Goal: Feedback & Contribution: Submit feedback/report problem

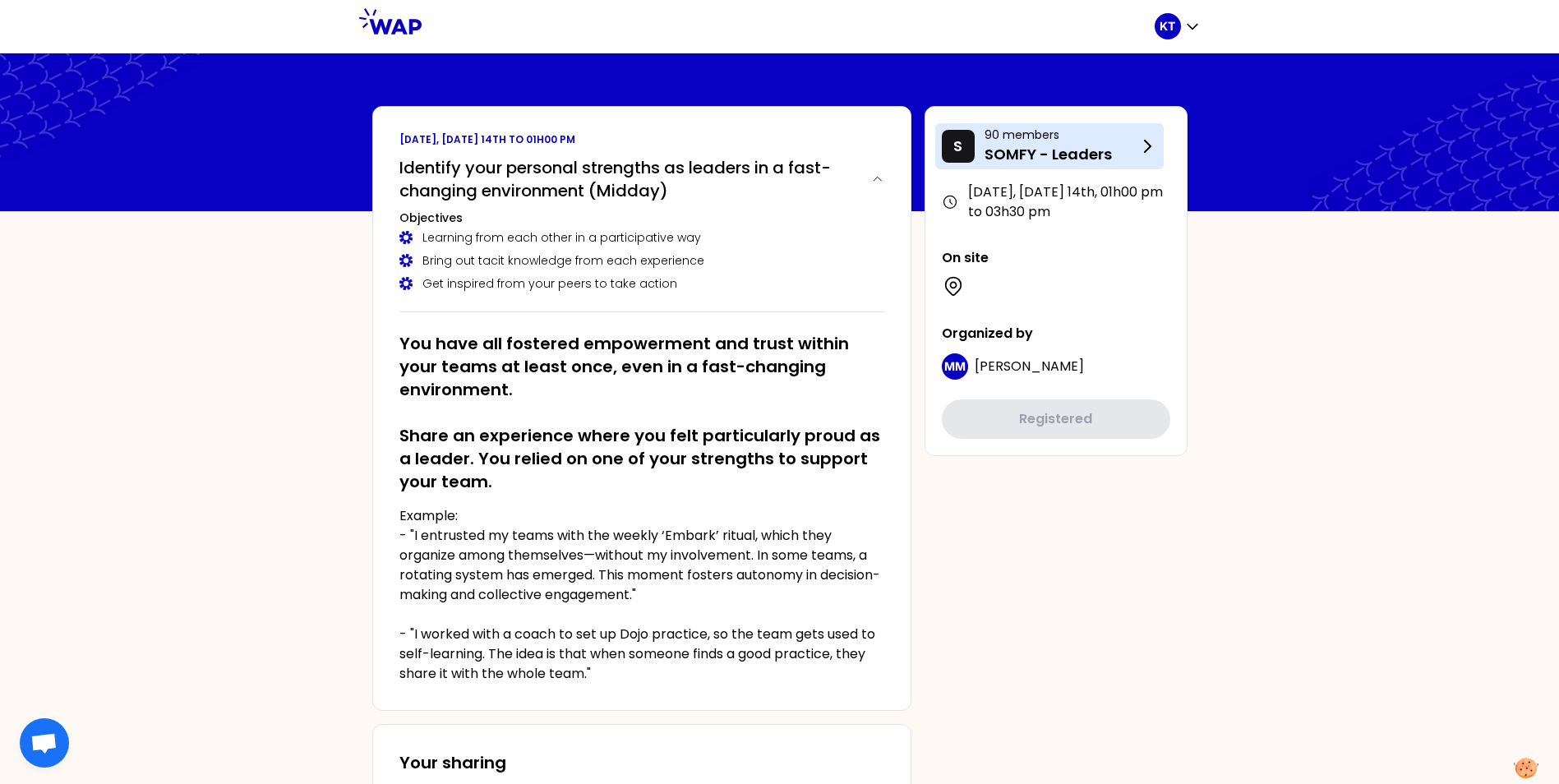
click at [1136, 145] on p "SOMFY - Leaders" at bounding box center [1061, 154] width 153 height 23
click at [1041, 158] on p "SOMFY - Leaders" at bounding box center [1061, 154] width 153 height 23
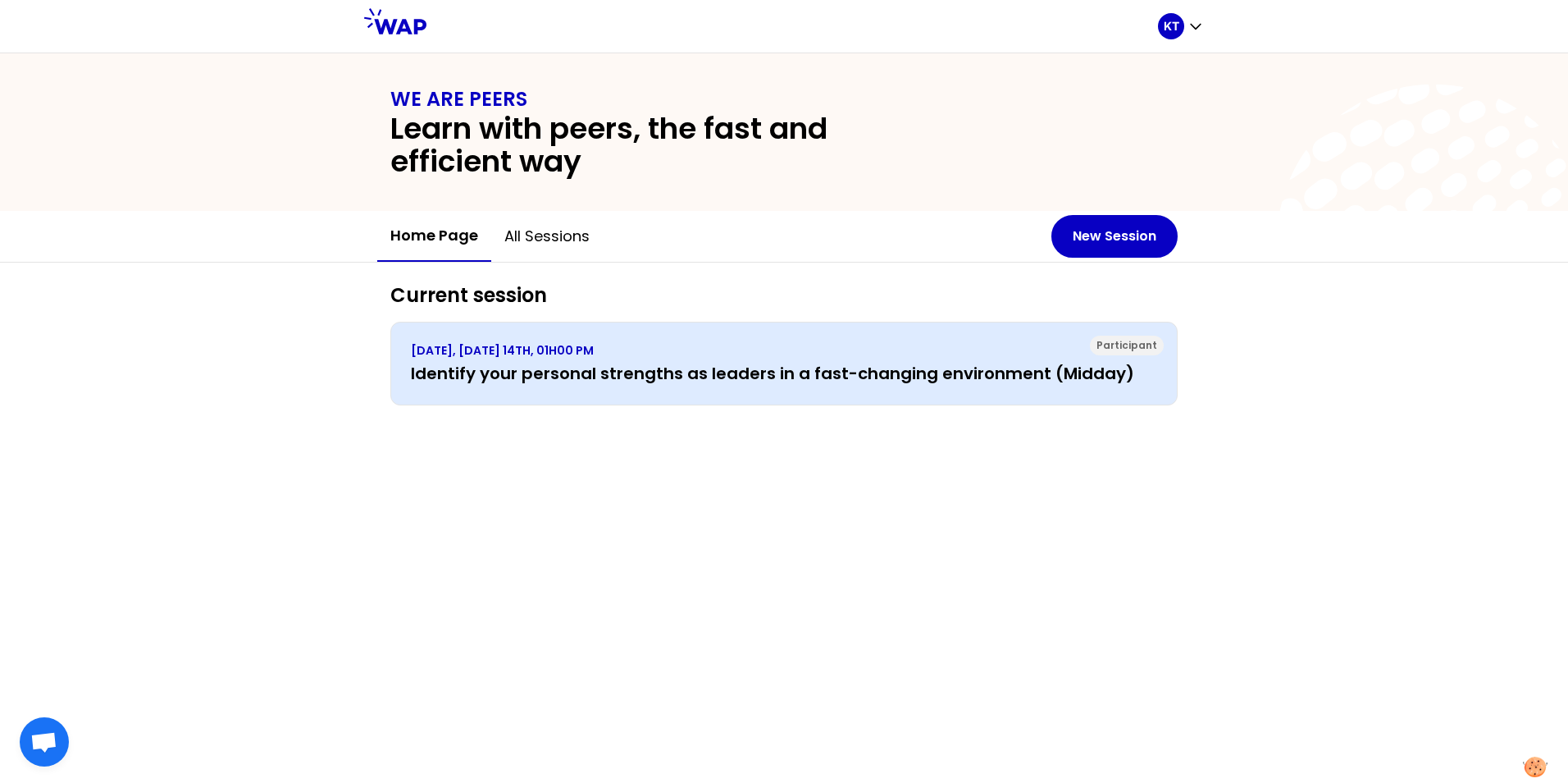
click at [496, 368] on h3 "Identify your personal strengths as leaders in a fast-changing environment (Mid…" at bounding box center [784, 374] width 746 height 23
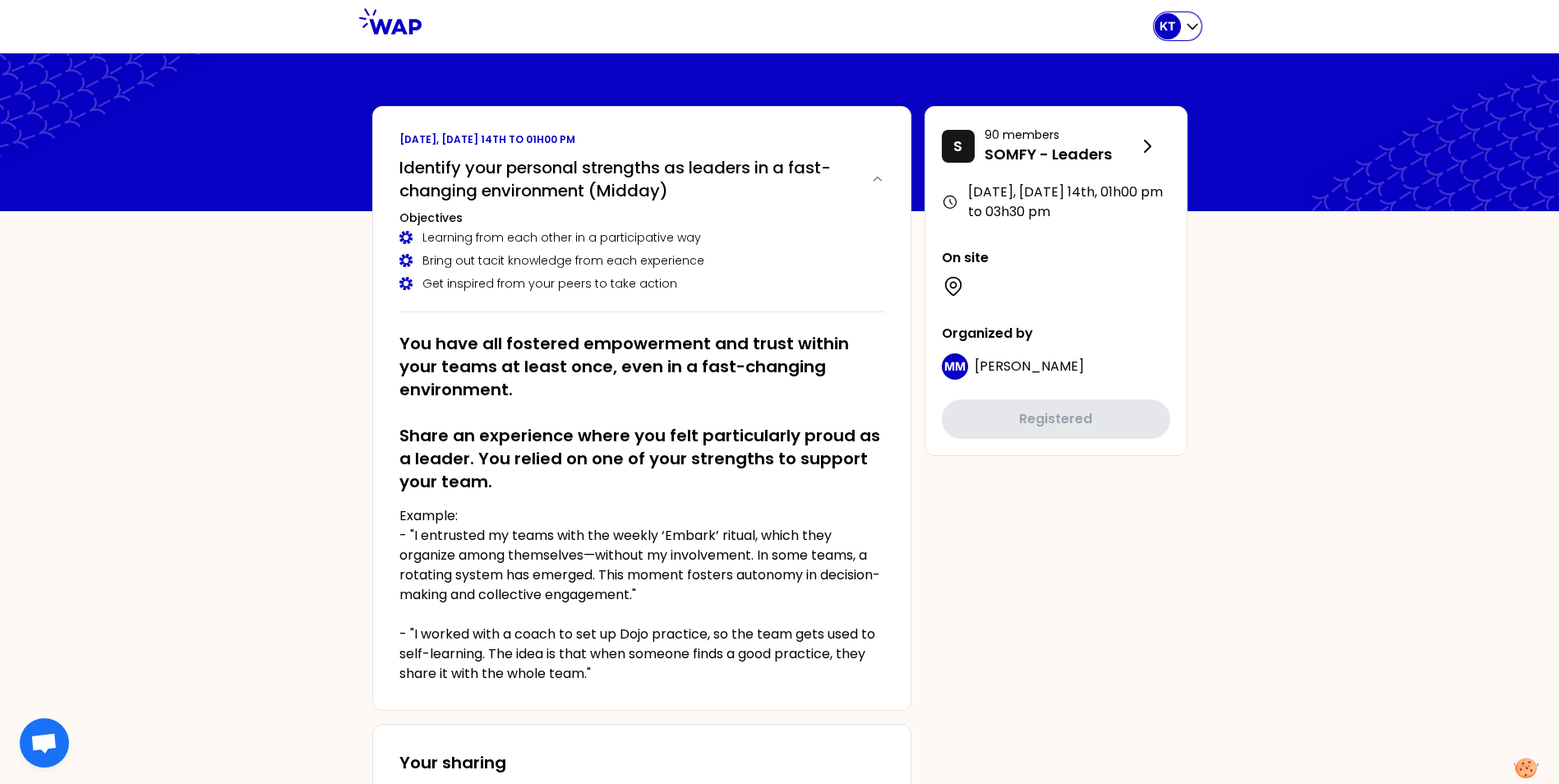
click at [1182, 22] on div "KT" at bounding box center [1177, 26] width 46 height 26
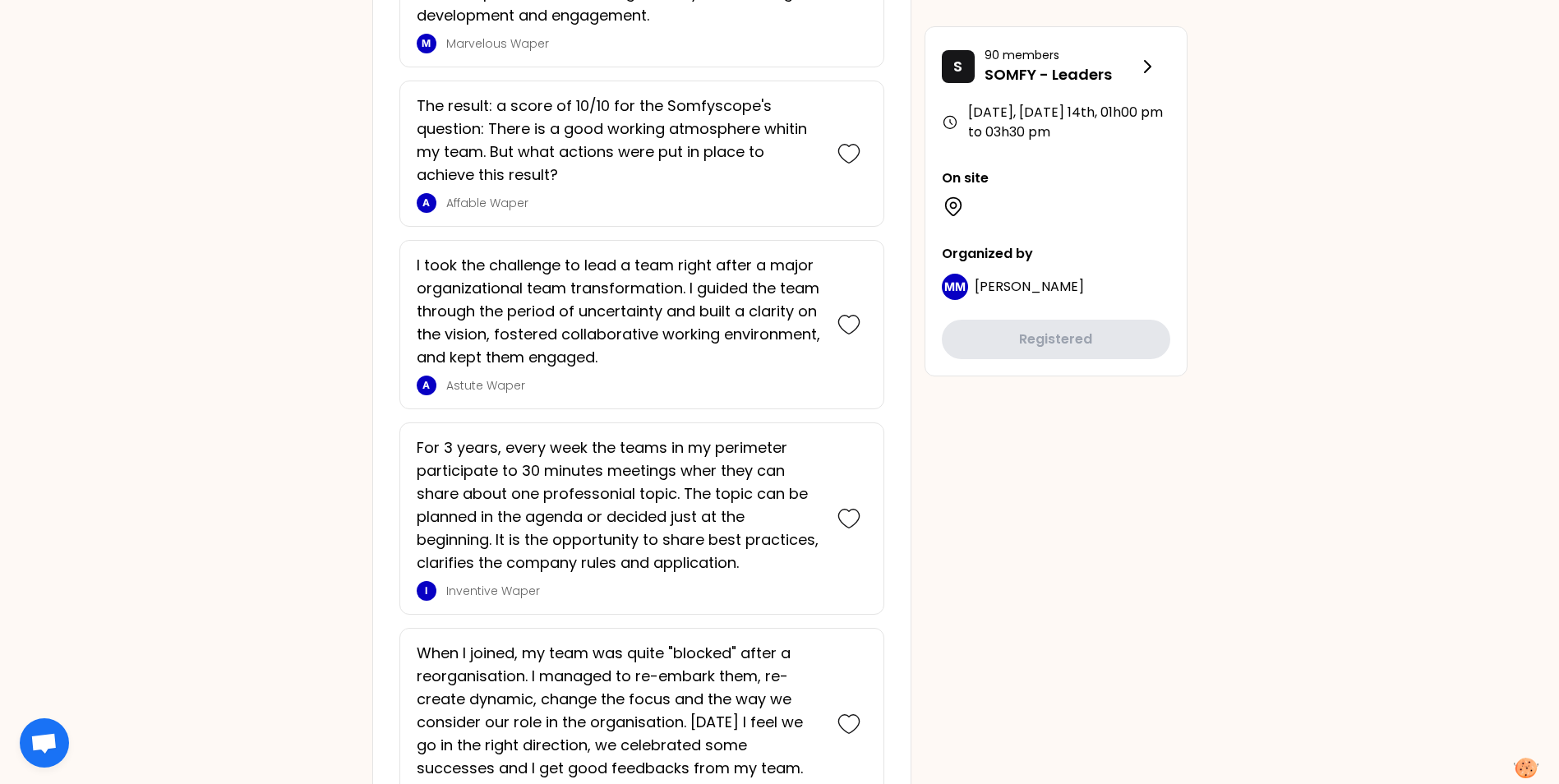
scroll to position [1807, 0]
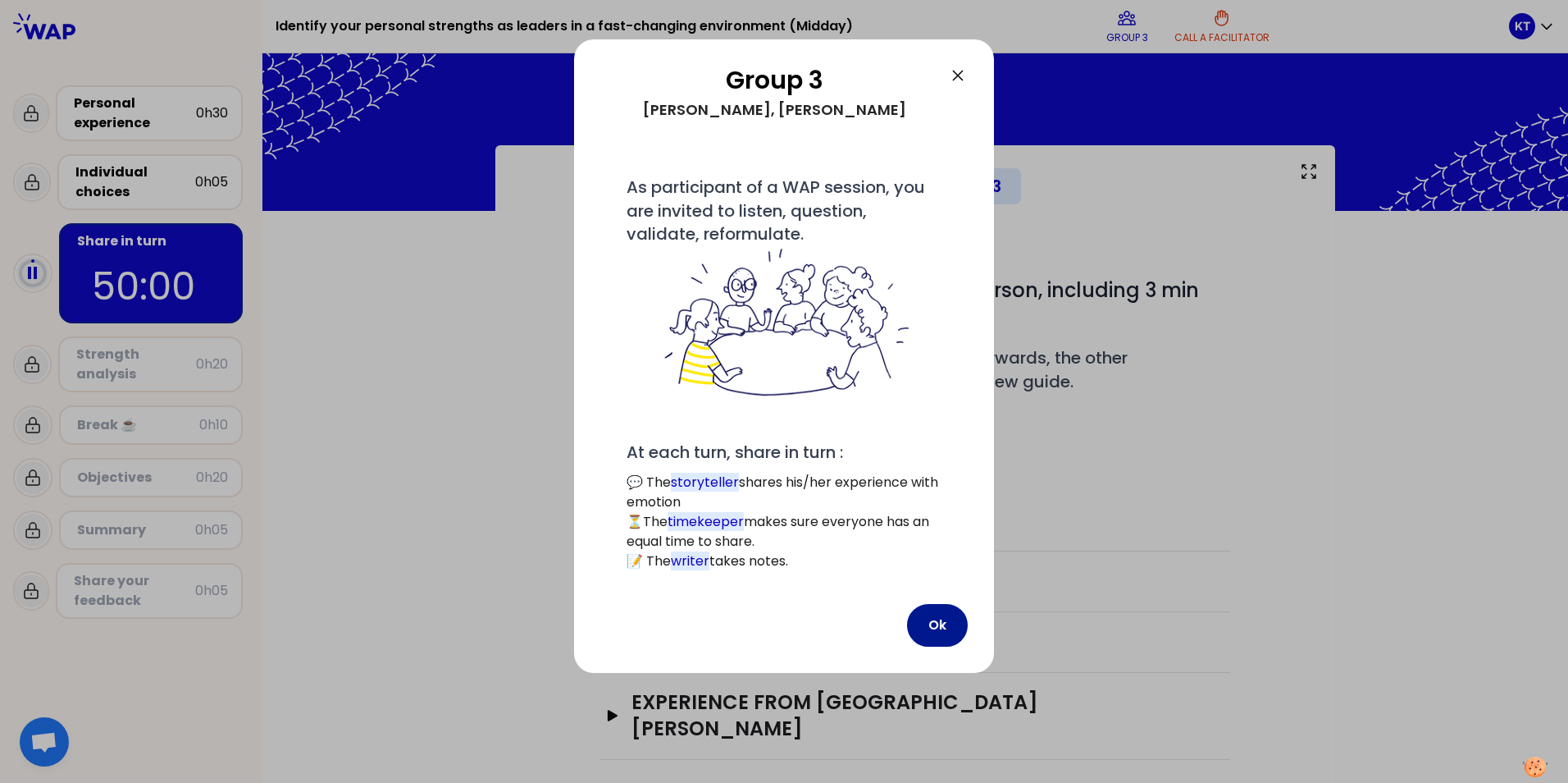
click at [937, 626] on button "Ok" at bounding box center [937, 625] width 60 height 42
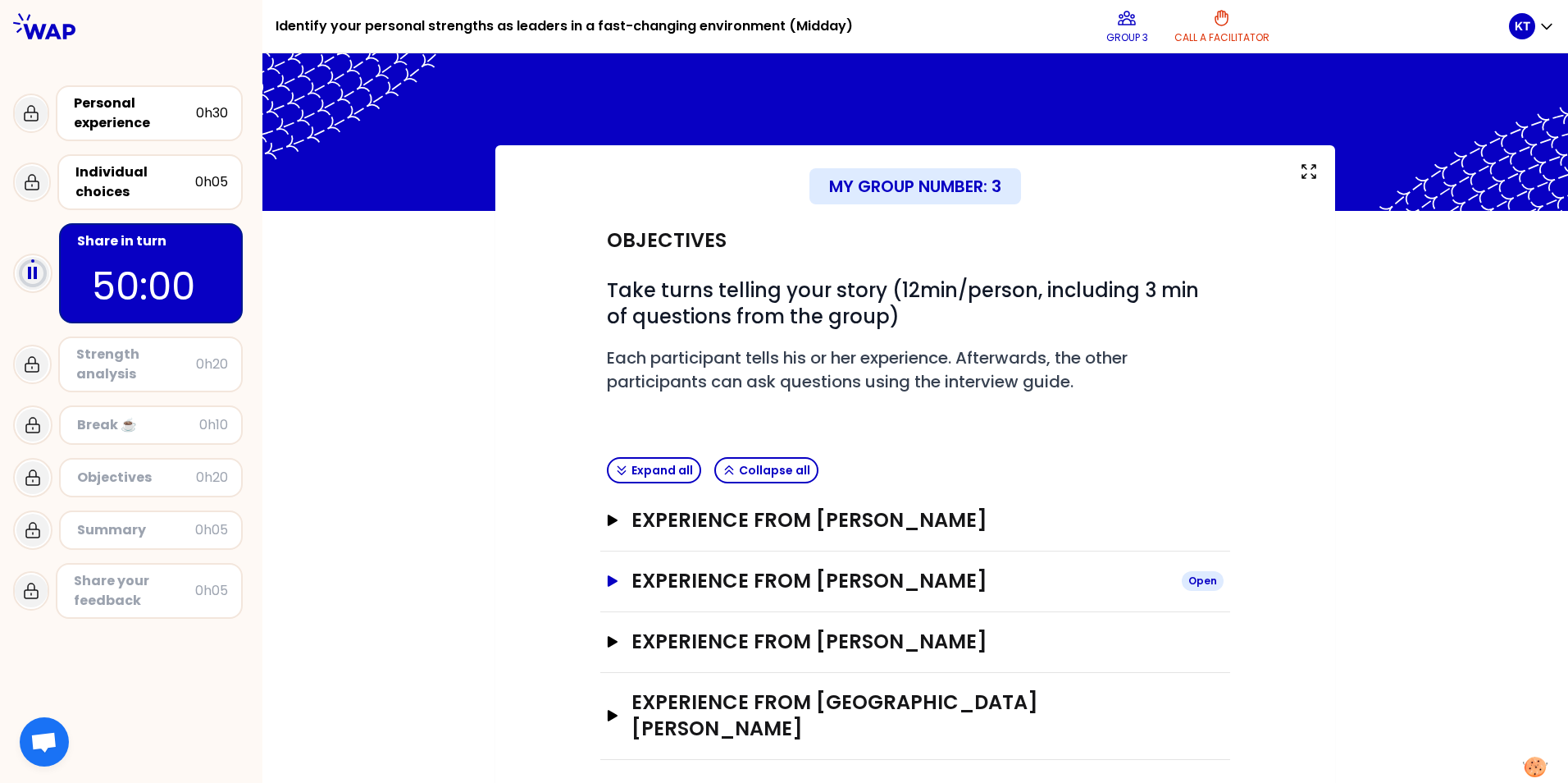
click at [607, 578] on icon "button" at bounding box center [613, 581] width 13 height 11
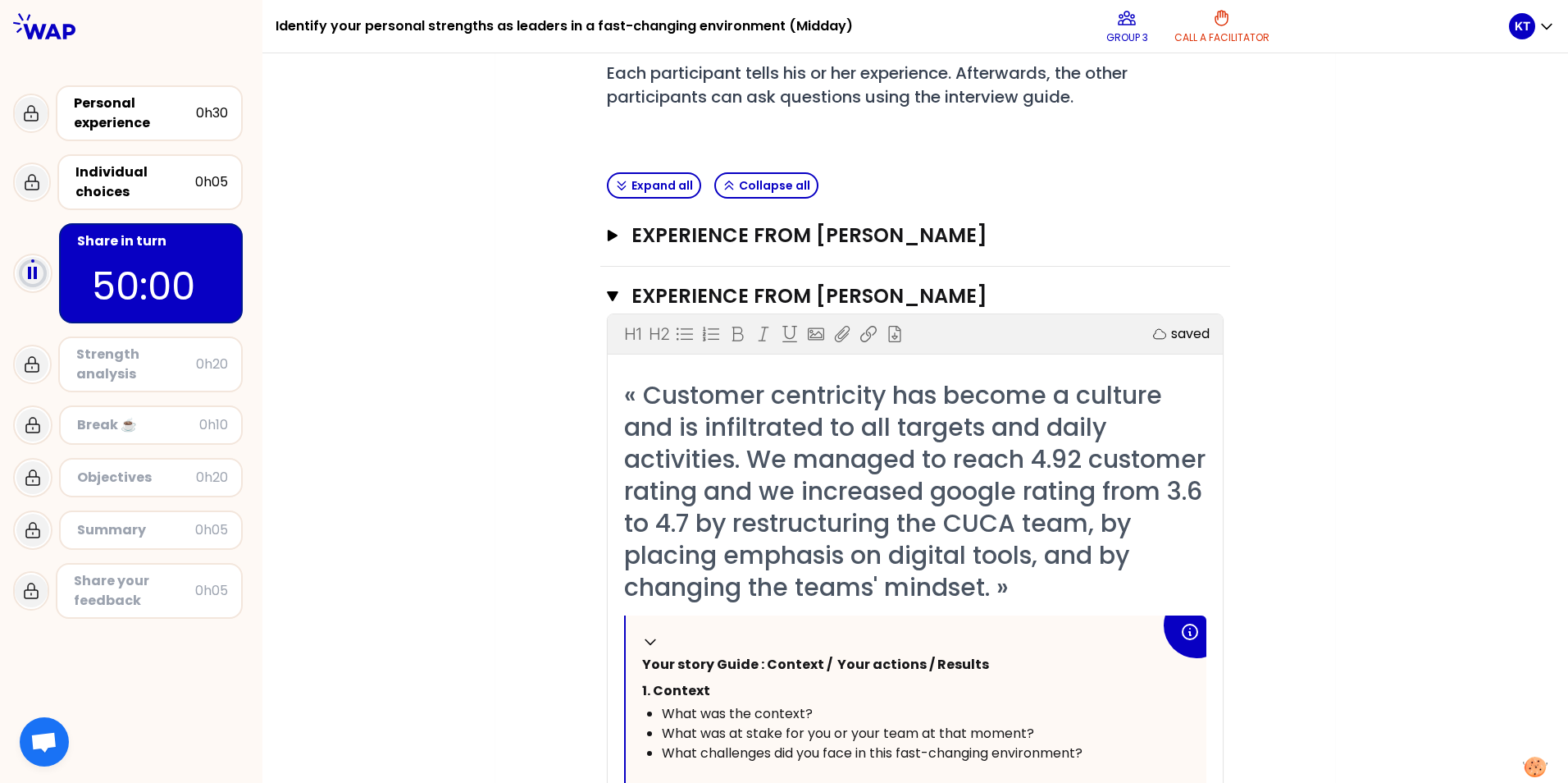
scroll to position [164, 0]
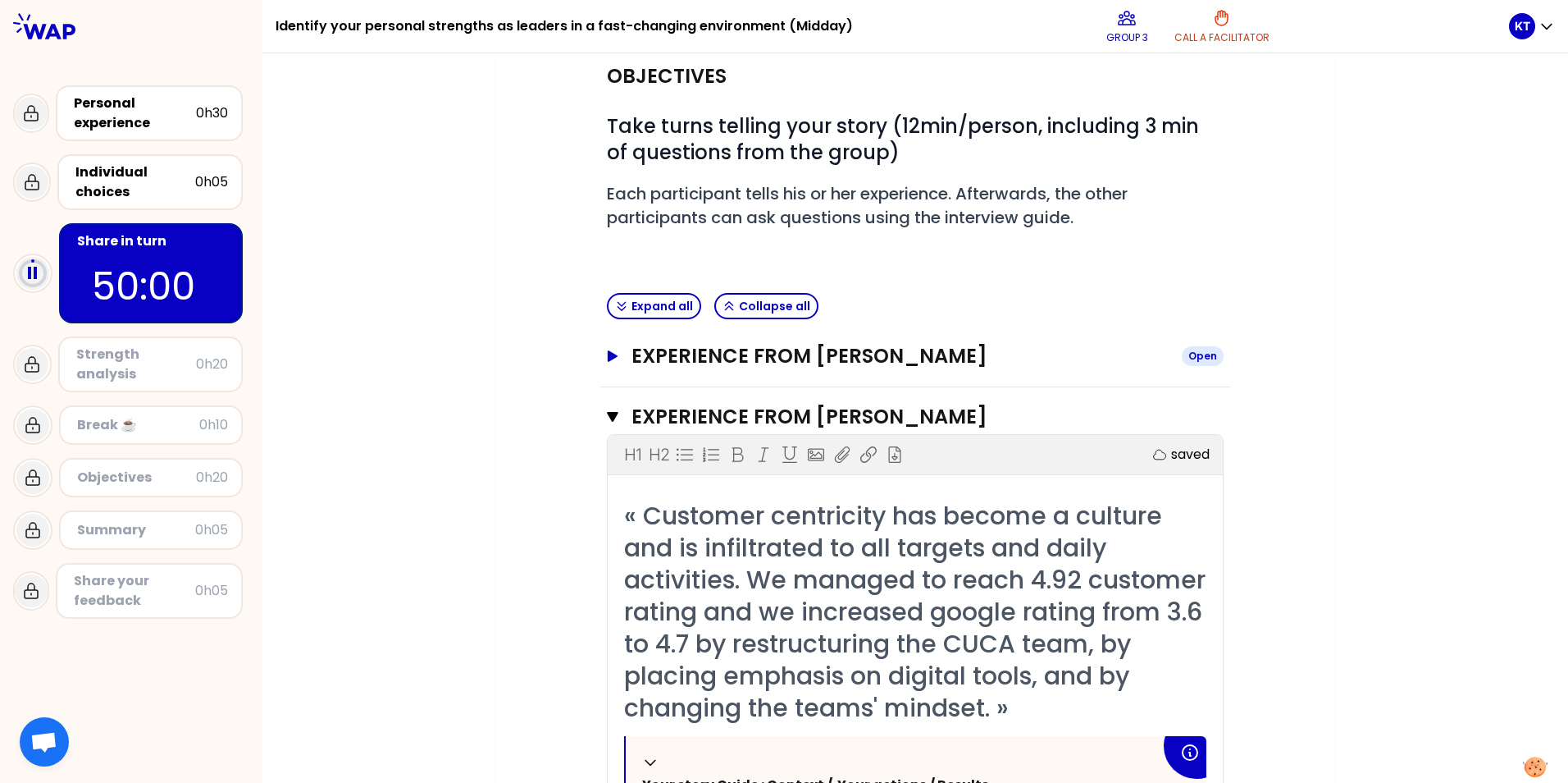
click at [635, 349] on h3 "Experience from [PERSON_NAME]" at bounding box center [900, 357] width 537 height 26
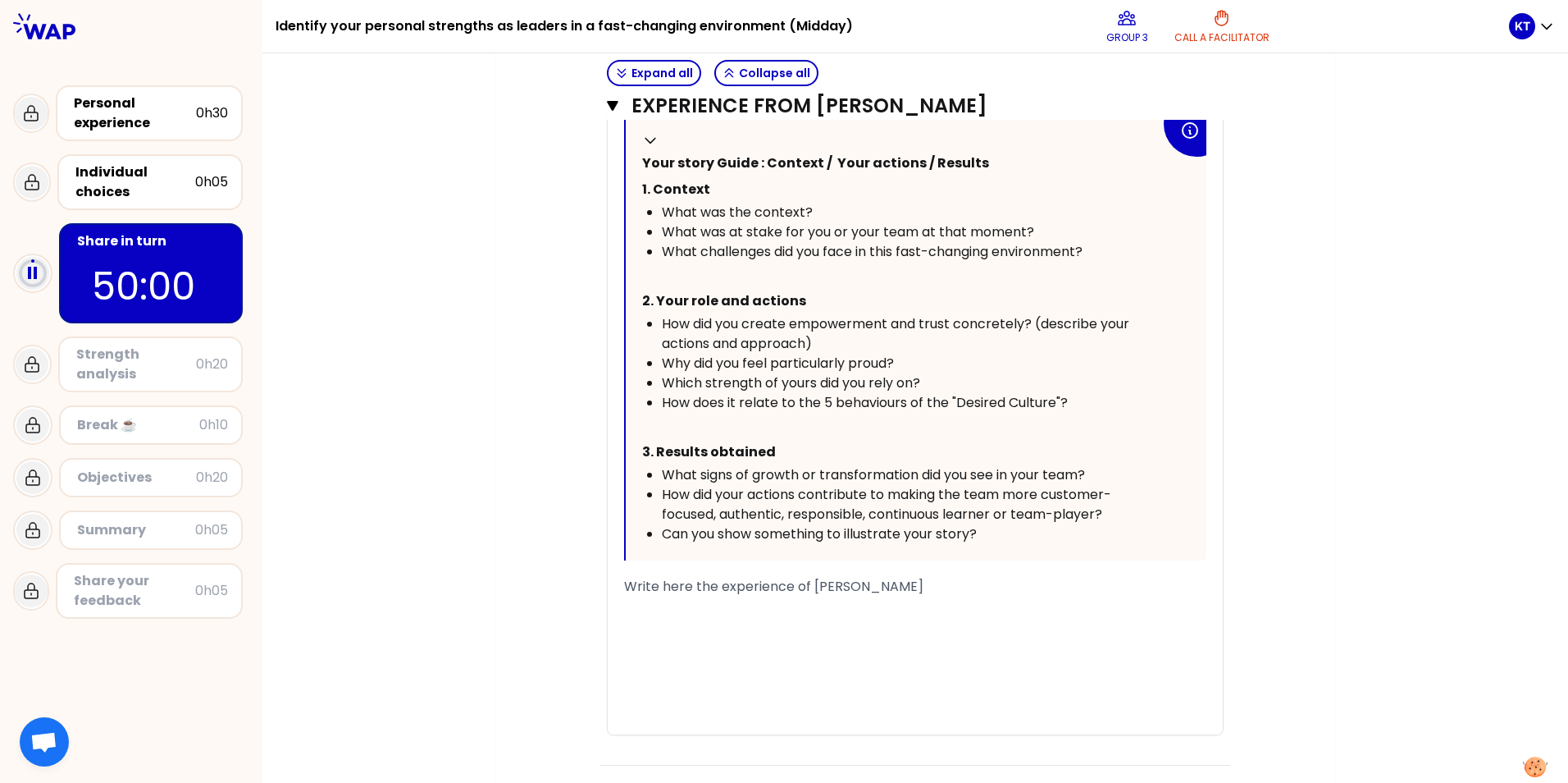
scroll to position [821, 0]
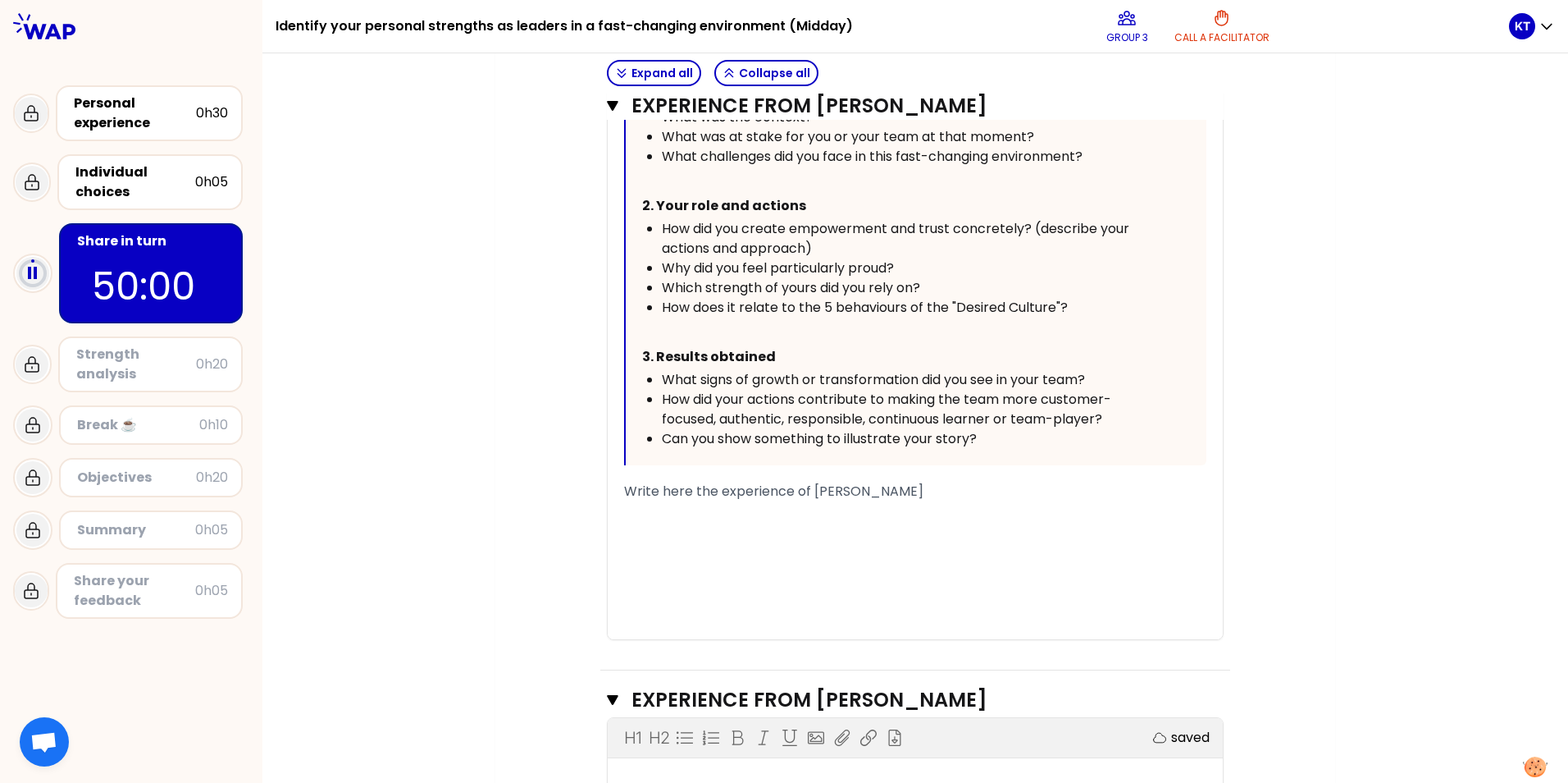
click at [702, 496] on span "Write here the experience of Célia HENRY" at bounding box center [773, 491] width 299 height 19
click at [624, 481] on span "Write here the experience of Célia HENRY" at bounding box center [773, 491] width 299 height 19
drag, startPoint x: 892, startPoint y: 491, endPoint x: 544, endPoint y: 494, distance: 348.0
click at [544, 494] on div "Objectives # Take turns telling your story (12min/person, including 3 min of qu…" at bounding box center [915, 604] width 774 height 2427
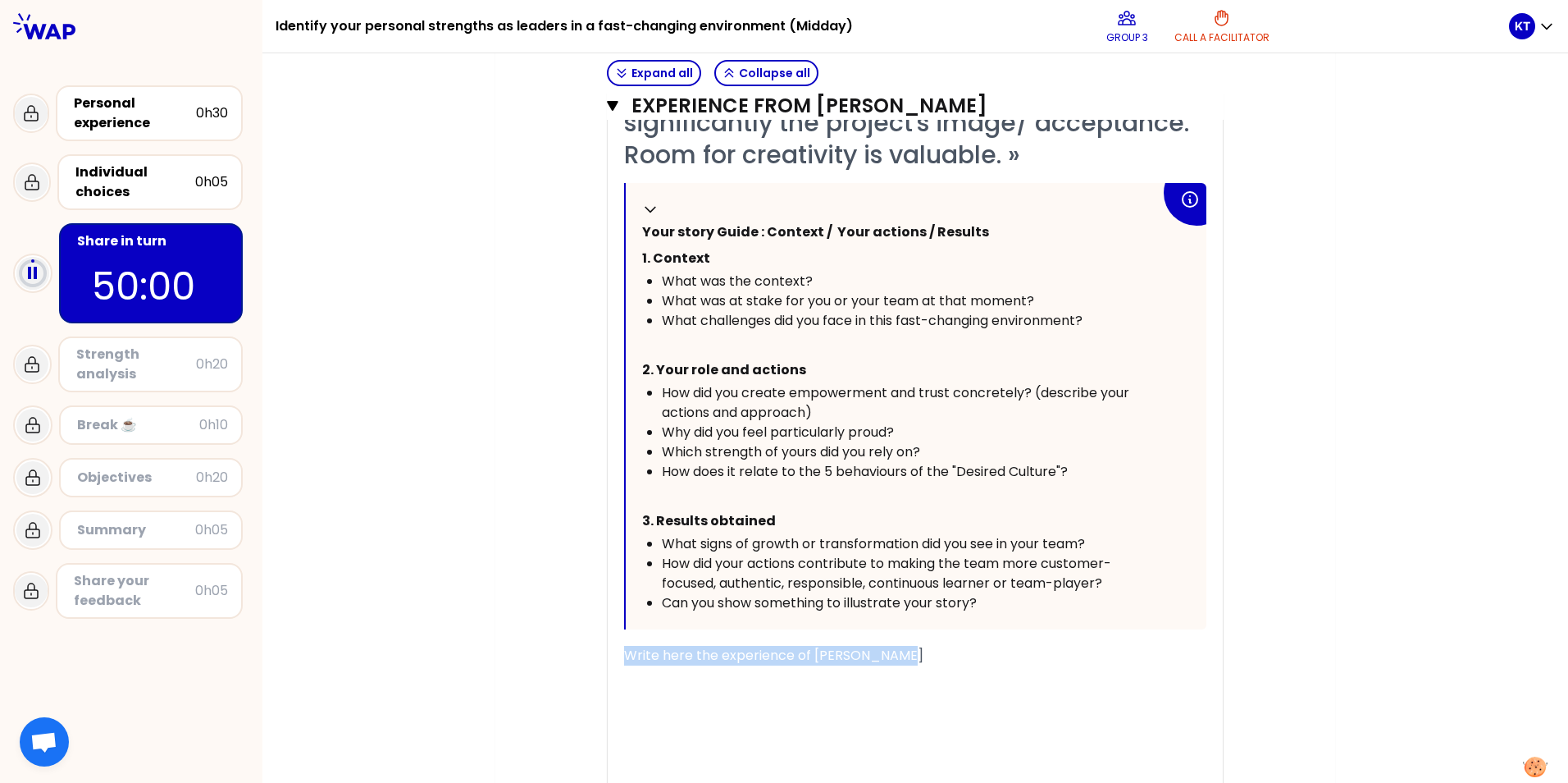
scroll to position [739, 0]
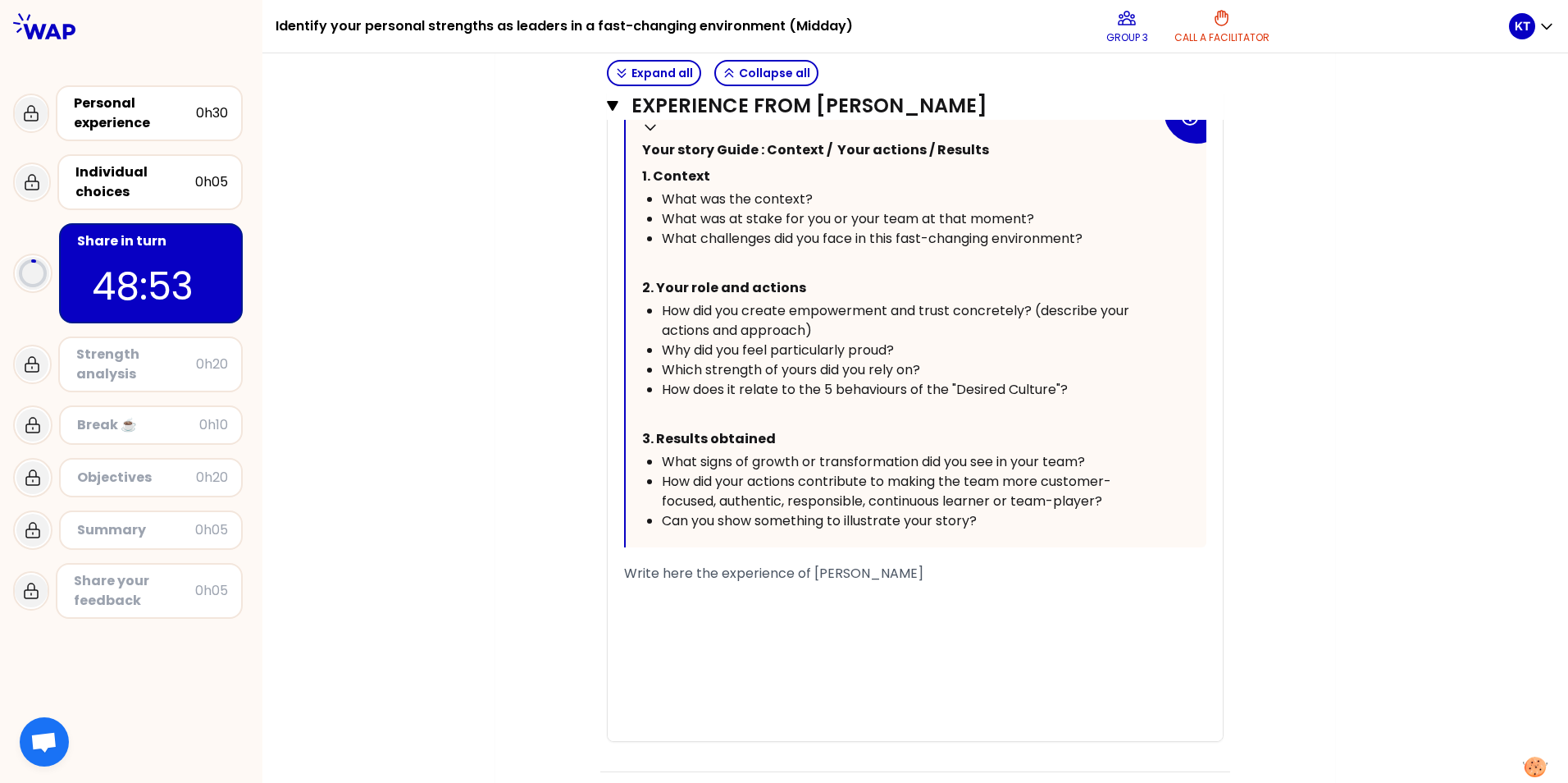
click at [815, 640] on div "﻿" at bounding box center [915, 632] width 582 height 20
click at [683, 591] on div "﻿" at bounding box center [915, 592] width 582 height 20
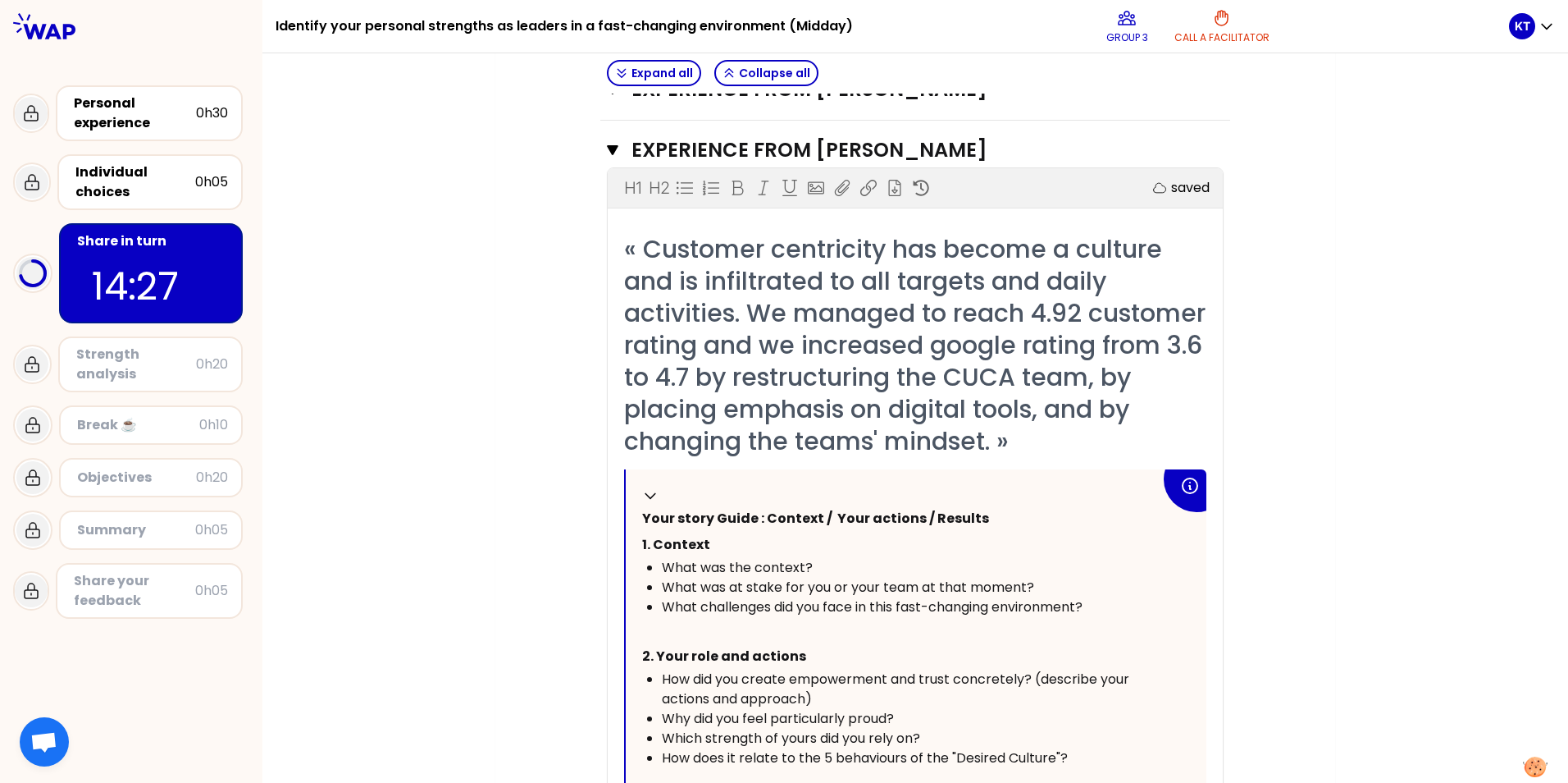
scroll to position [1527, 0]
click at [607, 145] on icon "button" at bounding box center [613, 150] width 11 height 9
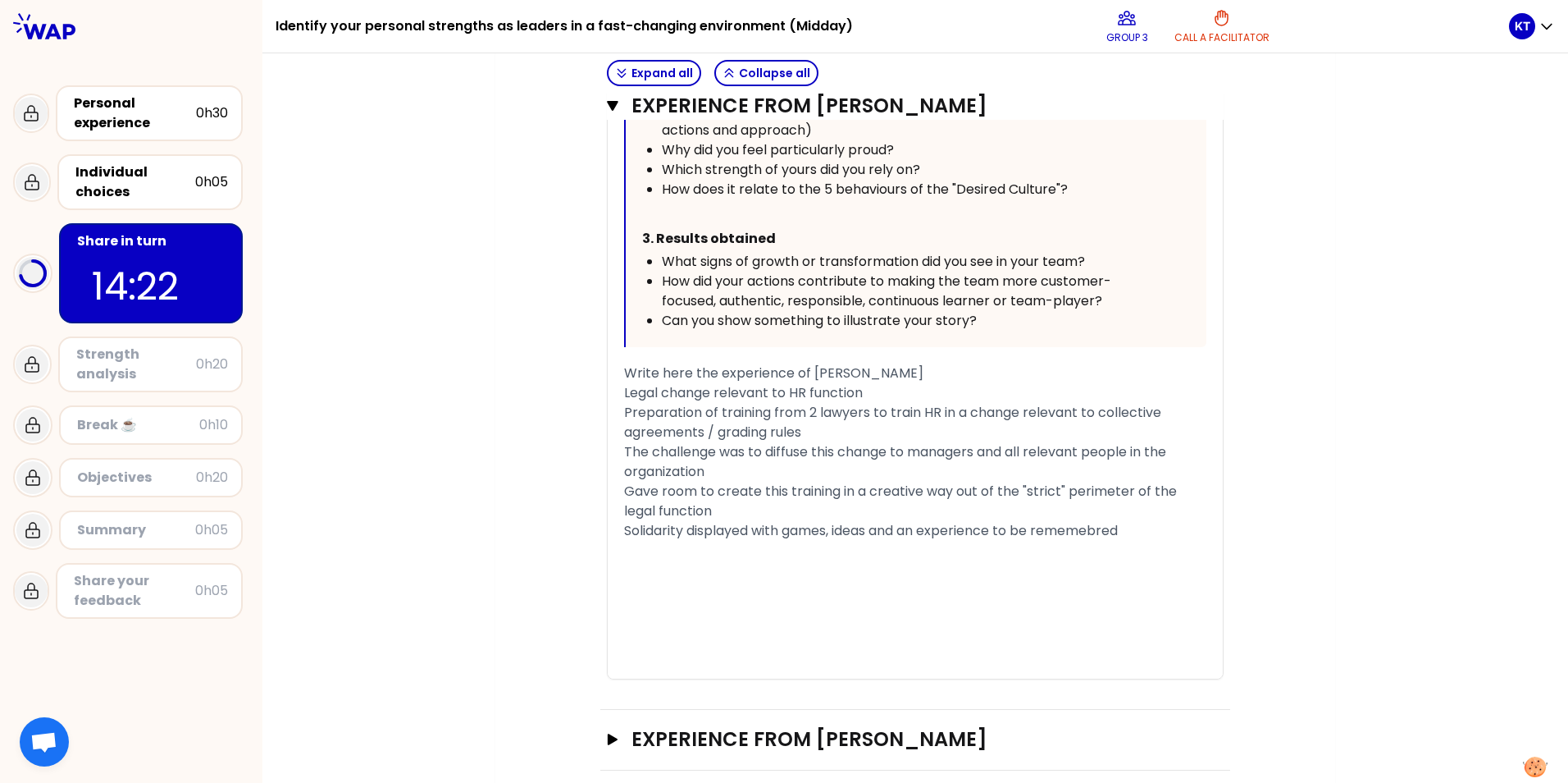
scroll to position [834, 0]
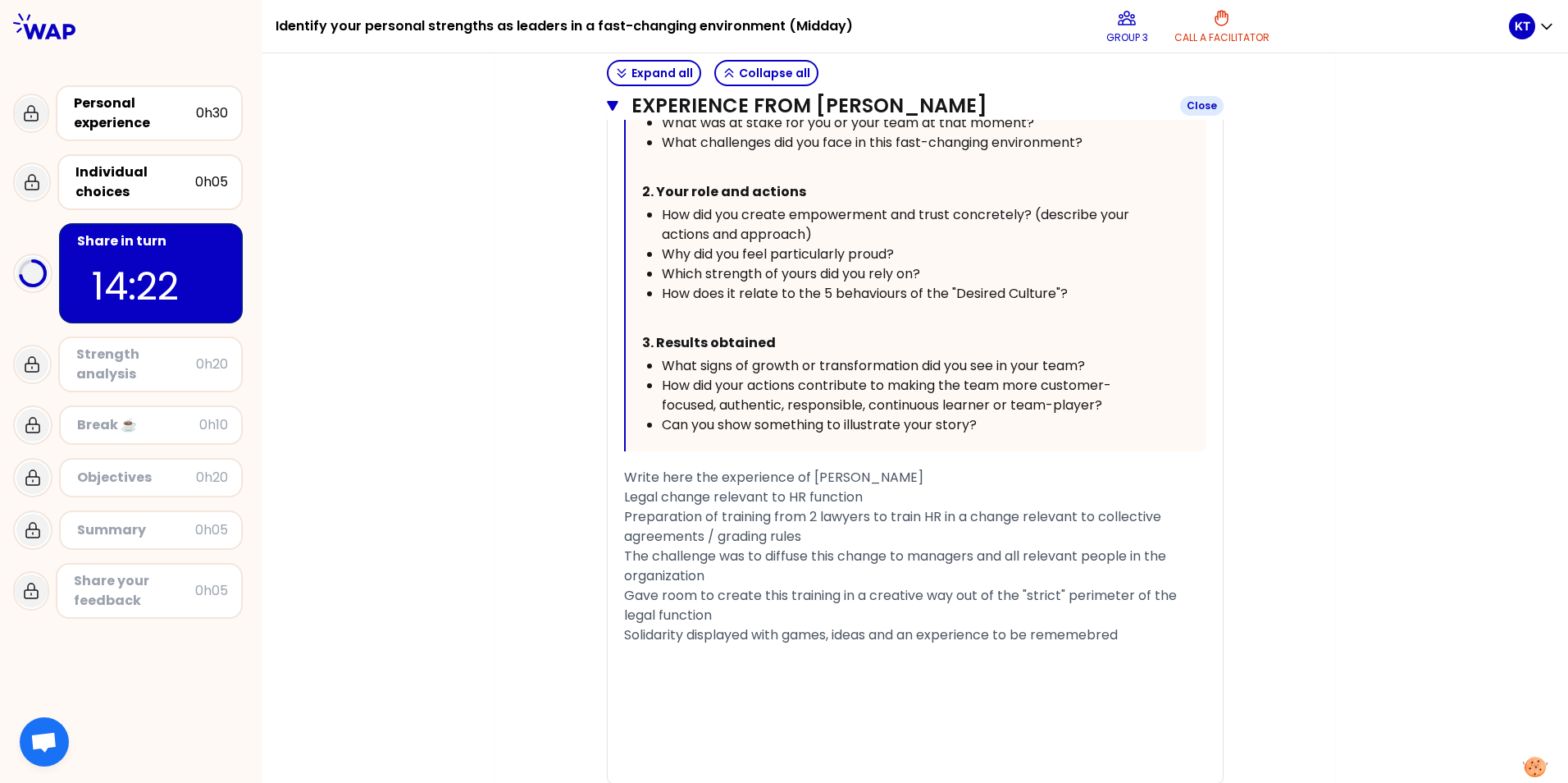
click at [607, 102] on icon "button" at bounding box center [613, 106] width 11 height 9
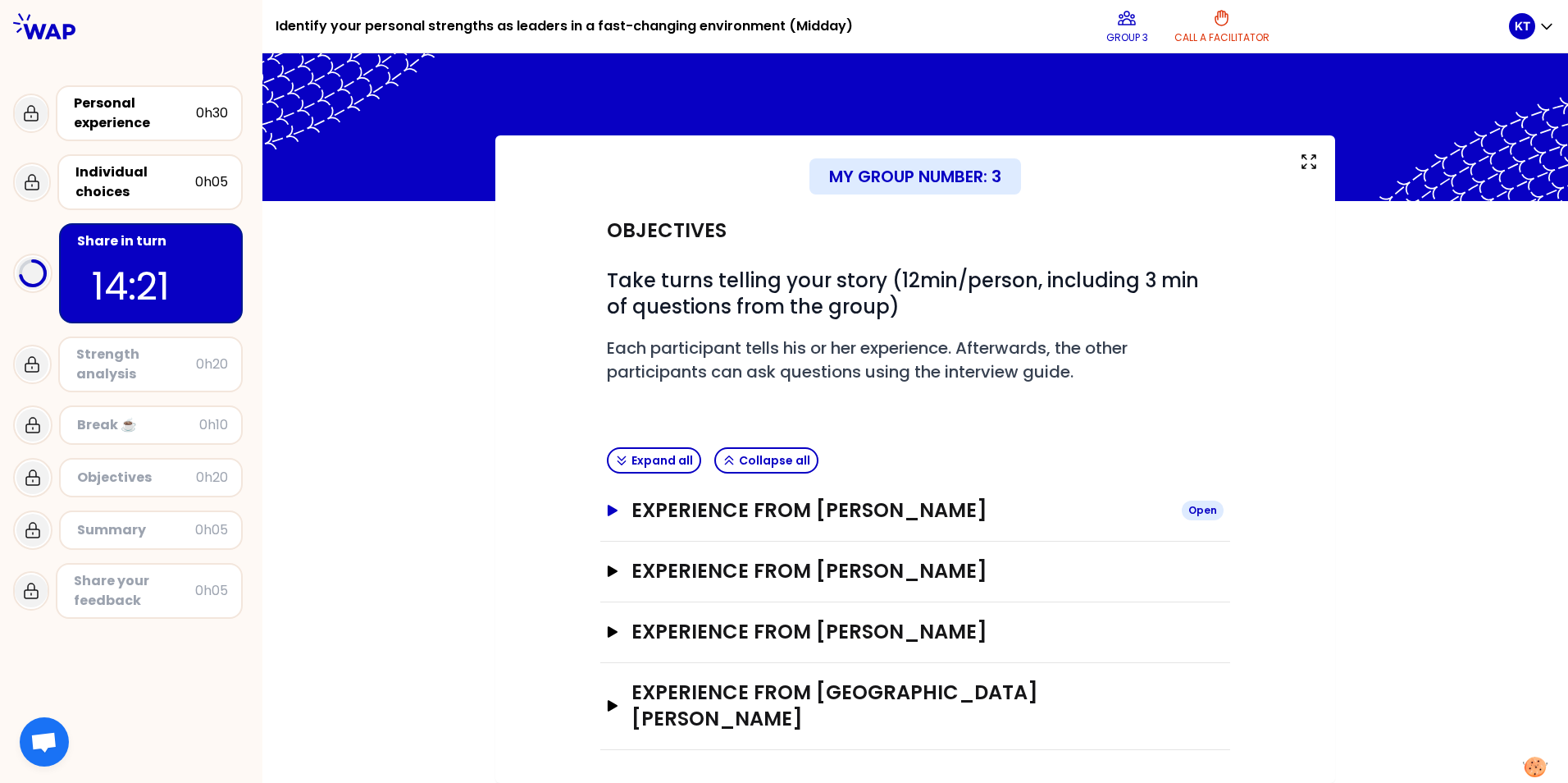
scroll to position [0, 0]
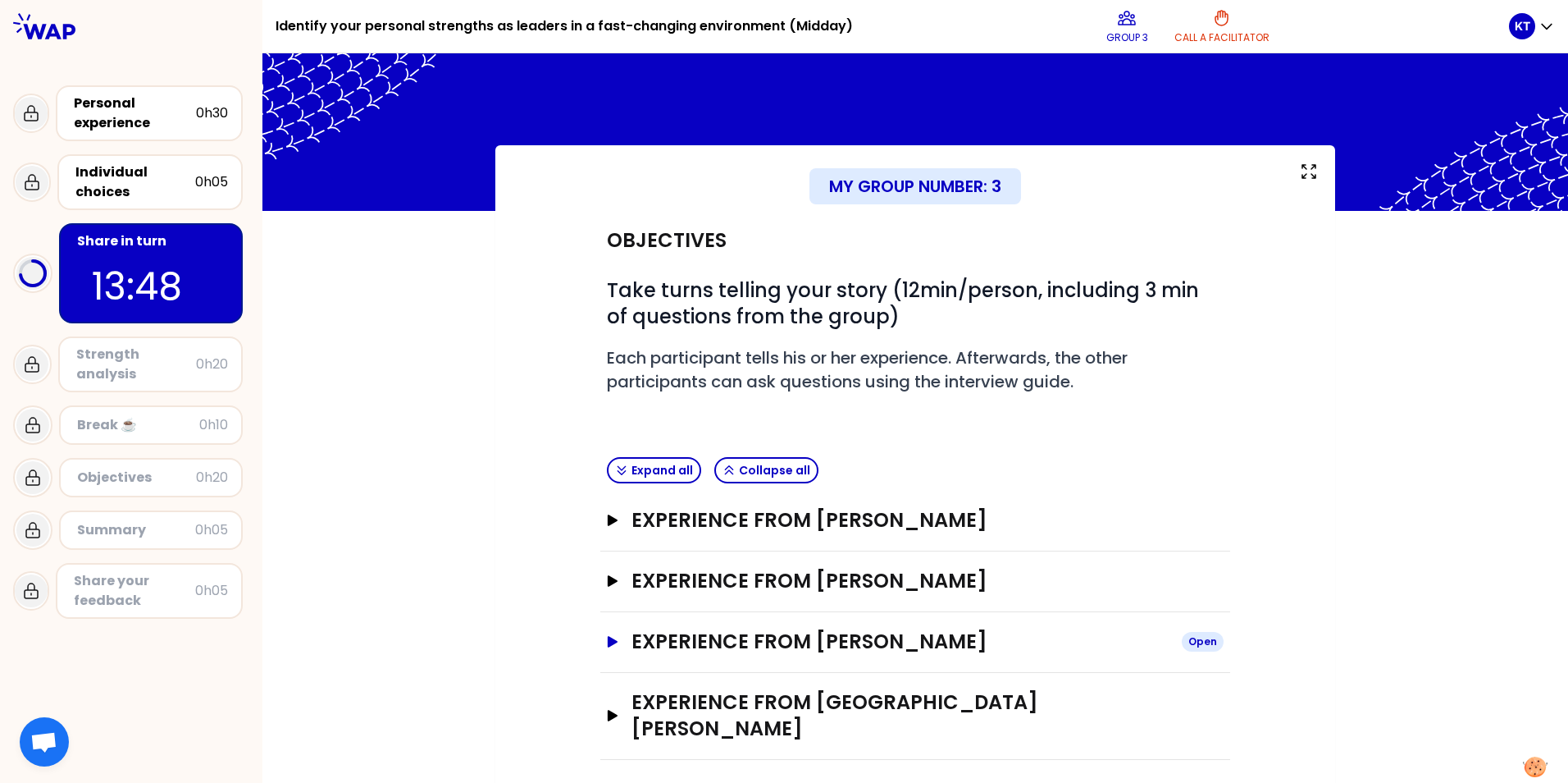
click at [607, 639] on icon "button" at bounding box center [612, 641] width 9 height 11
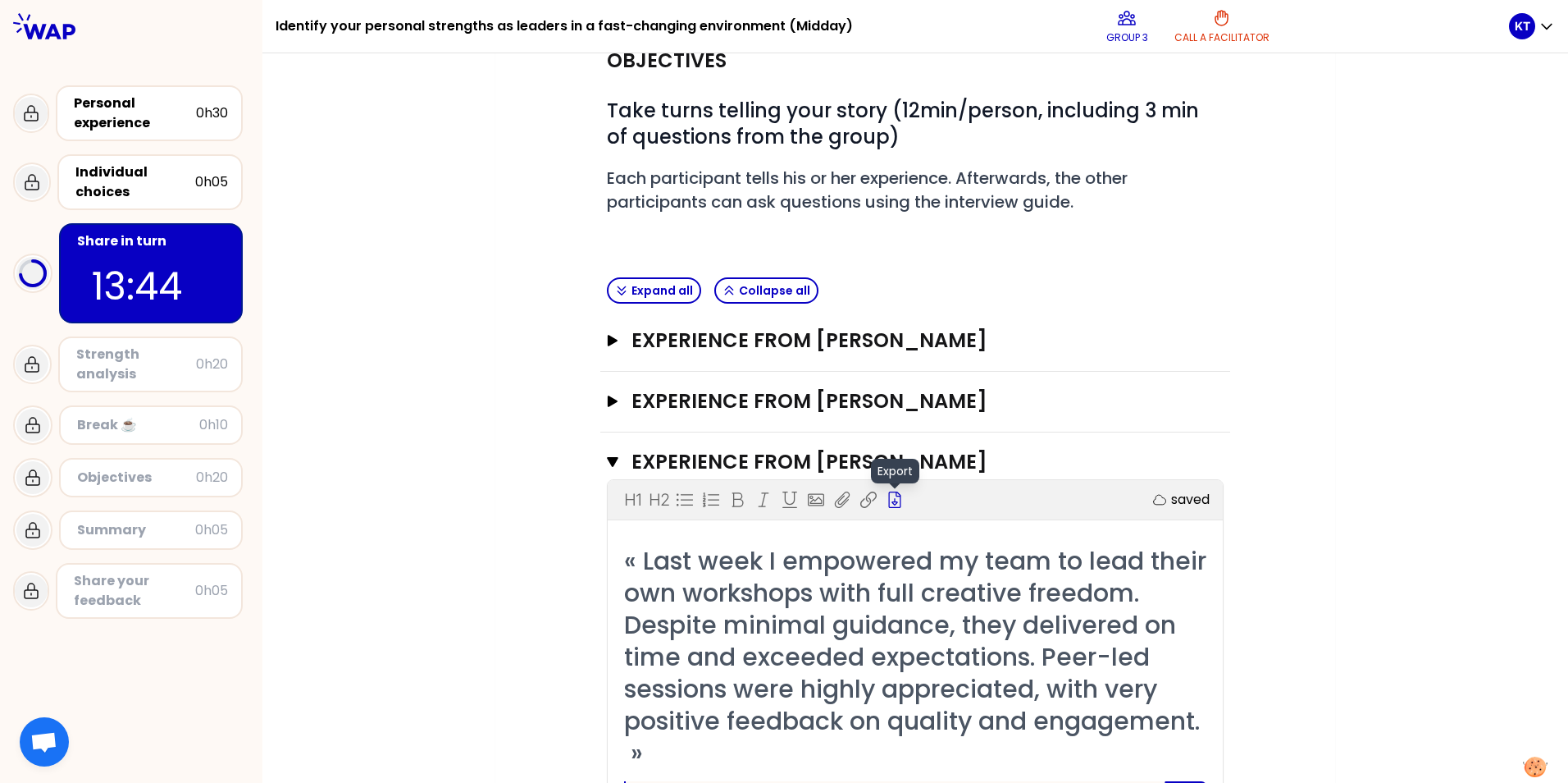
scroll to position [82, 0]
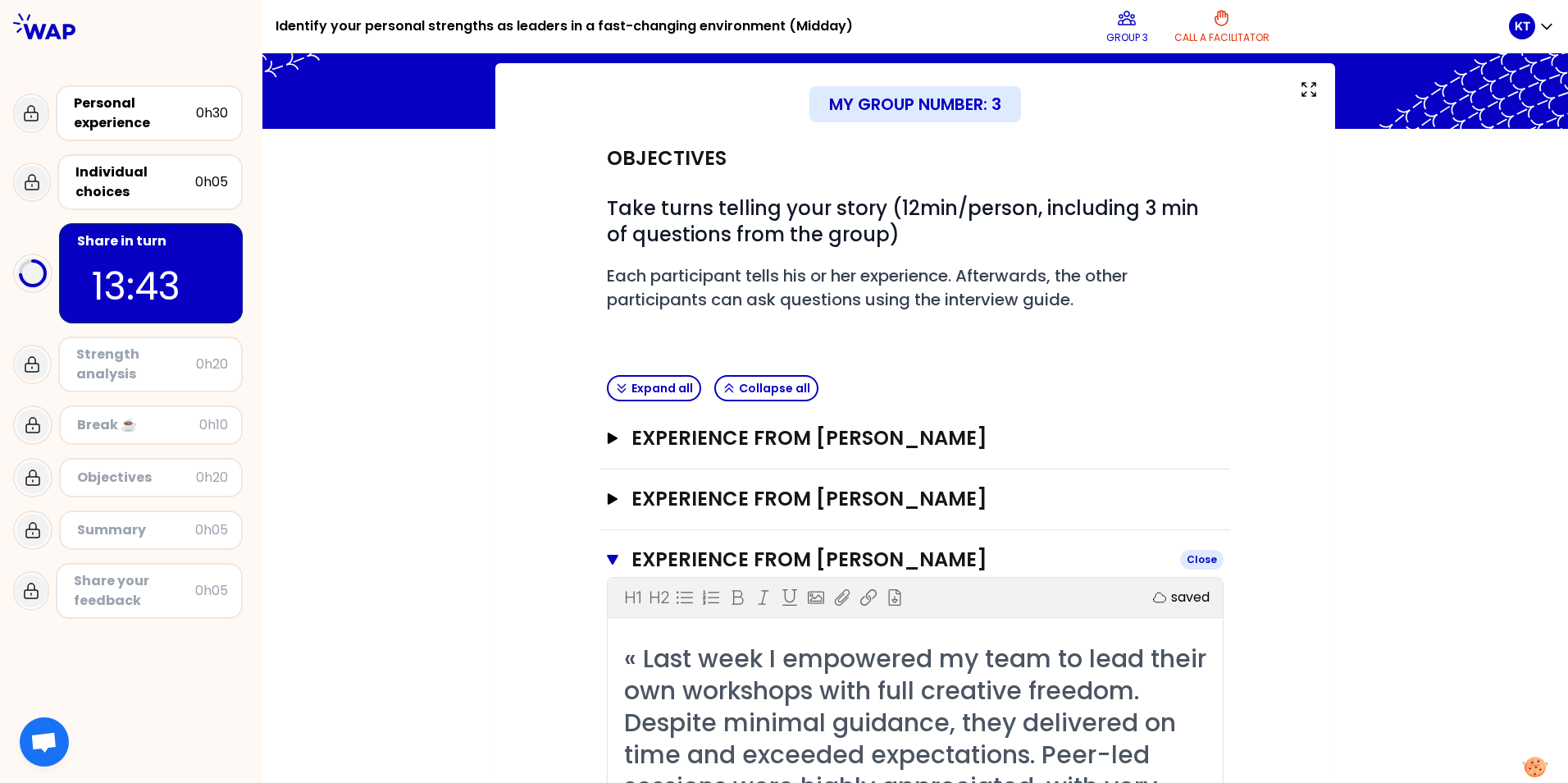
click at [610, 556] on icon "button" at bounding box center [613, 559] width 11 height 9
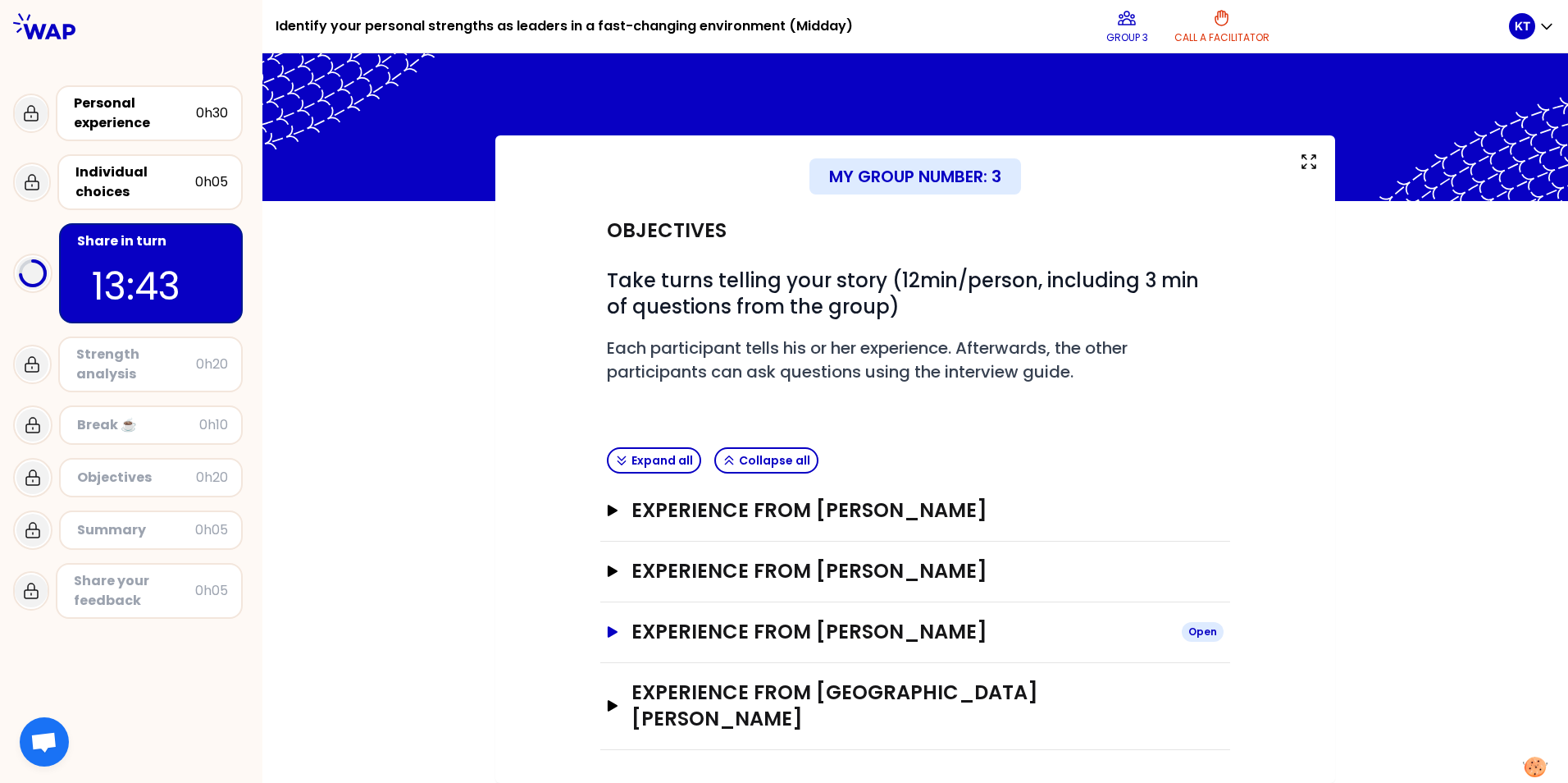
scroll to position [0, 0]
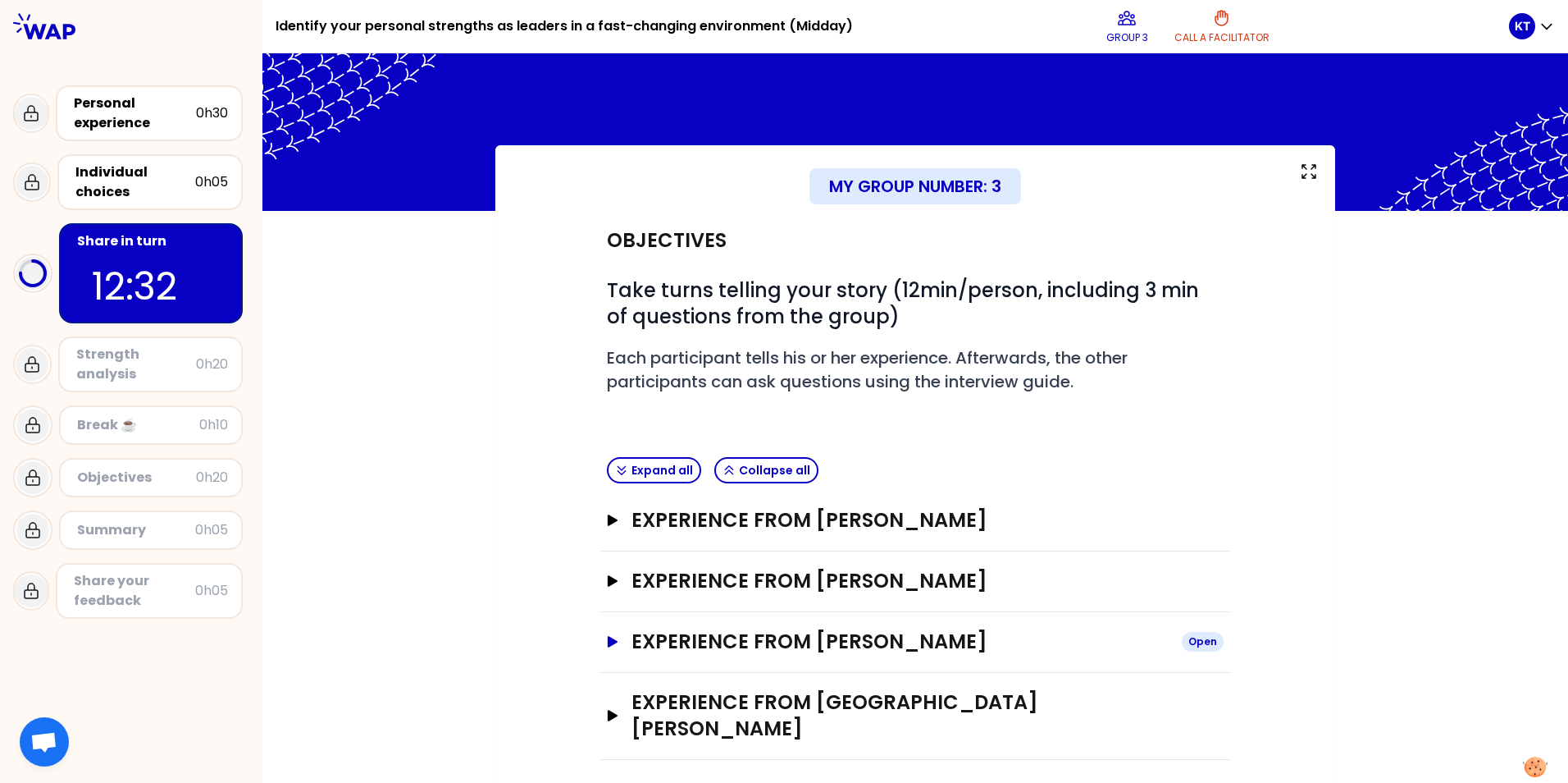
click at [614, 645] on icon "button" at bounding box center [613, 641] width 13 height 11
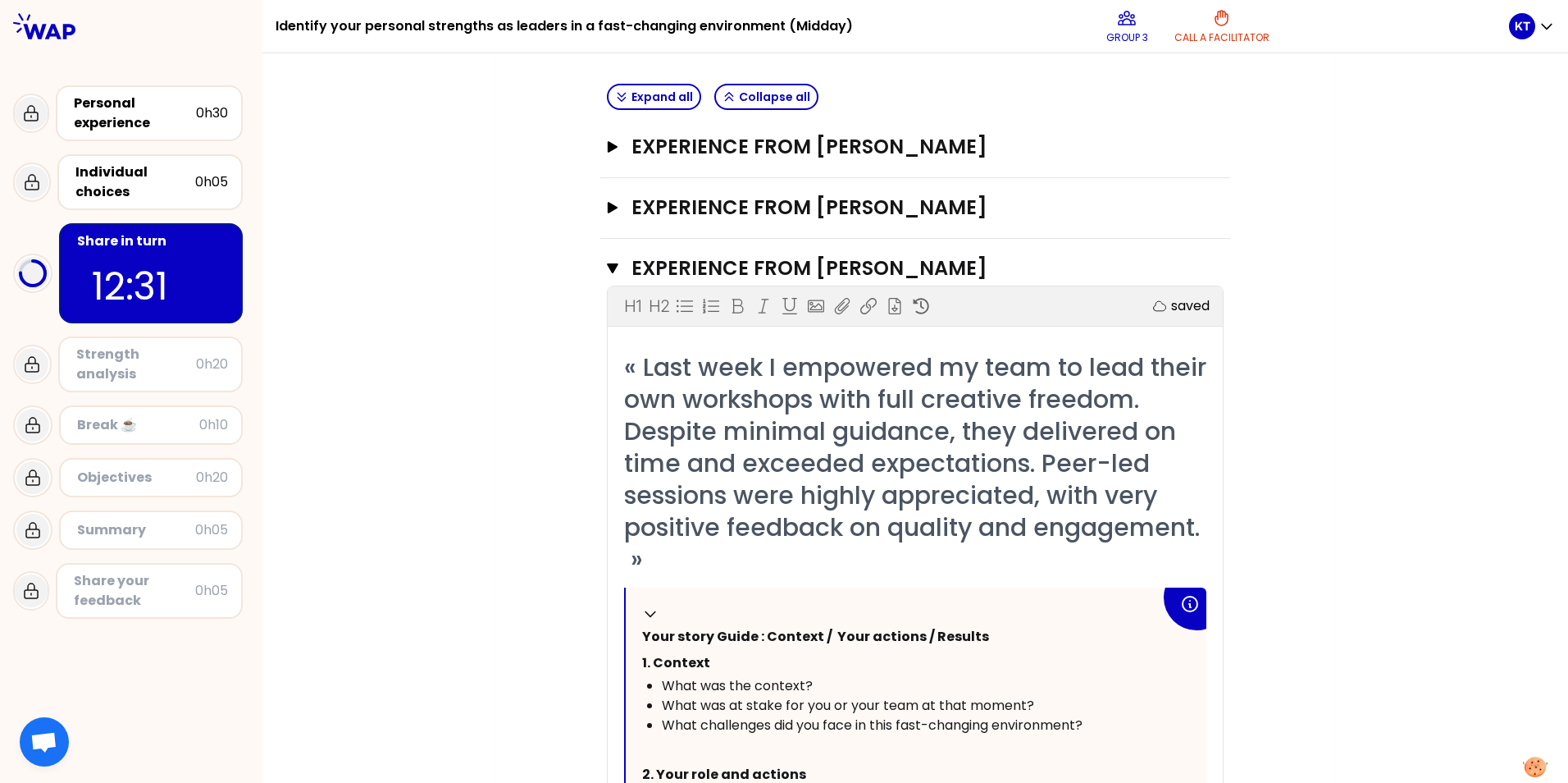
scroll to position [410, 0]
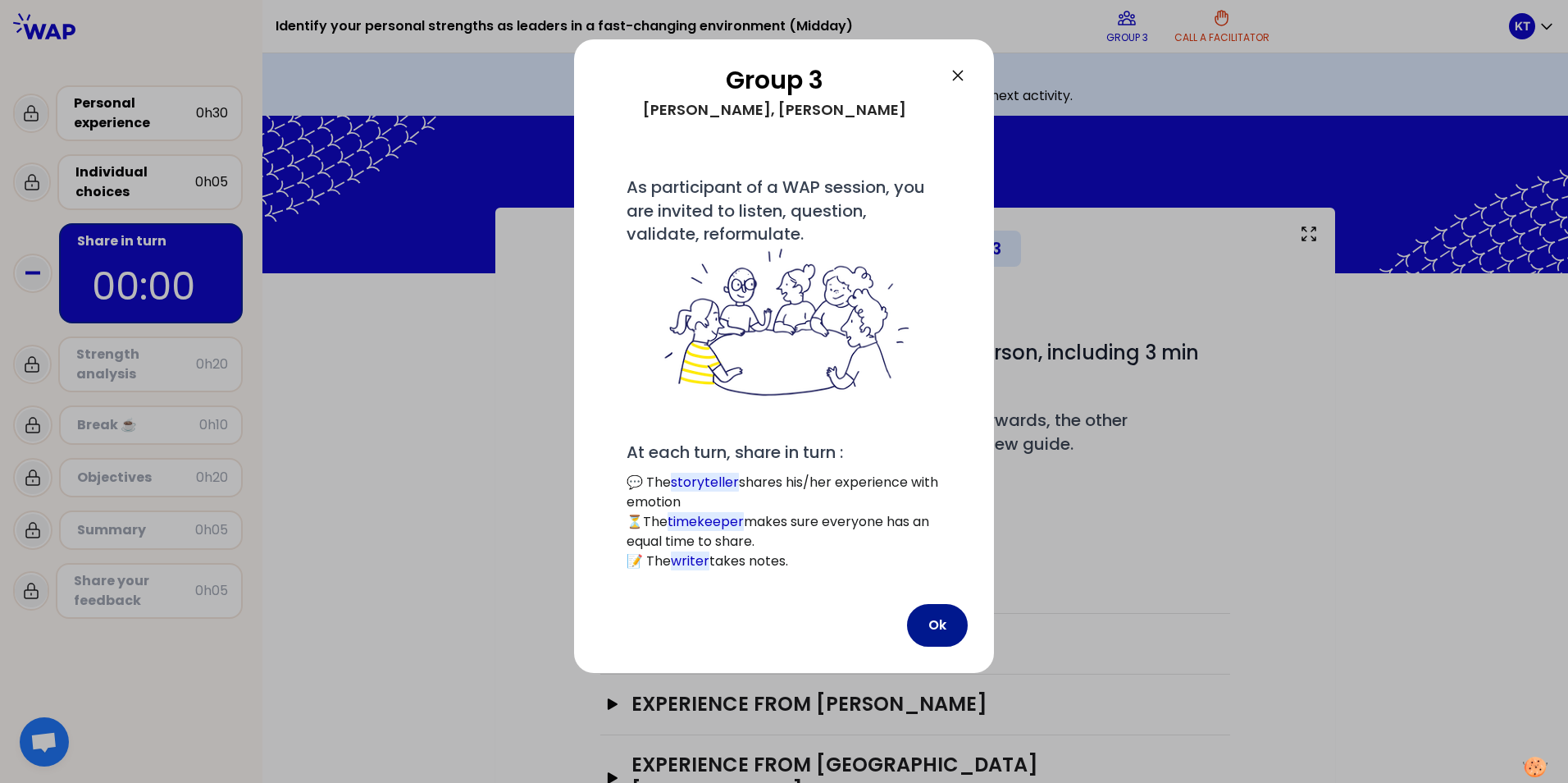
click at [935, 623] on button "Ok" at bounding box center [937, 625] width 60 height 42
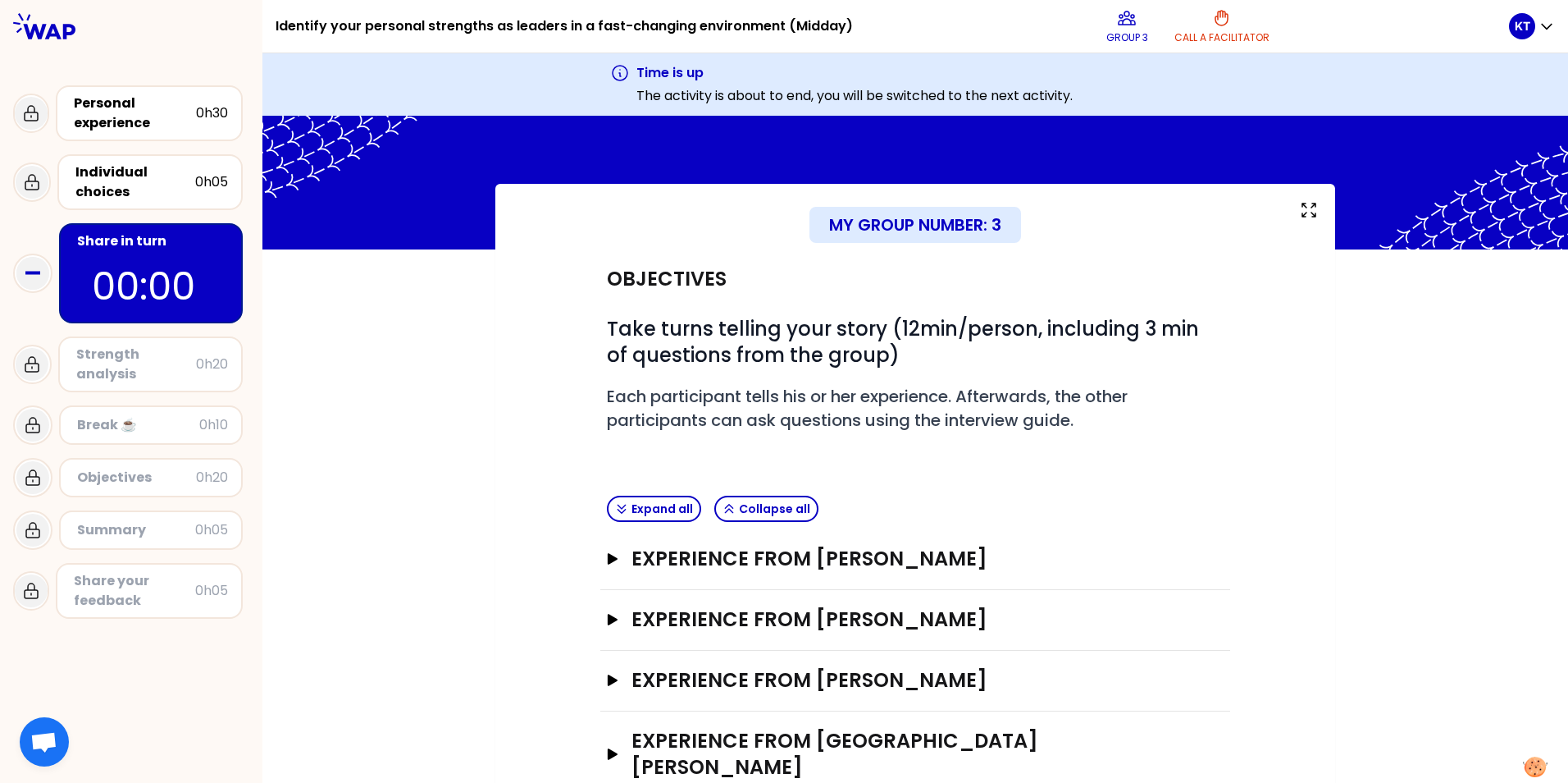
scroll to position [46, 0]
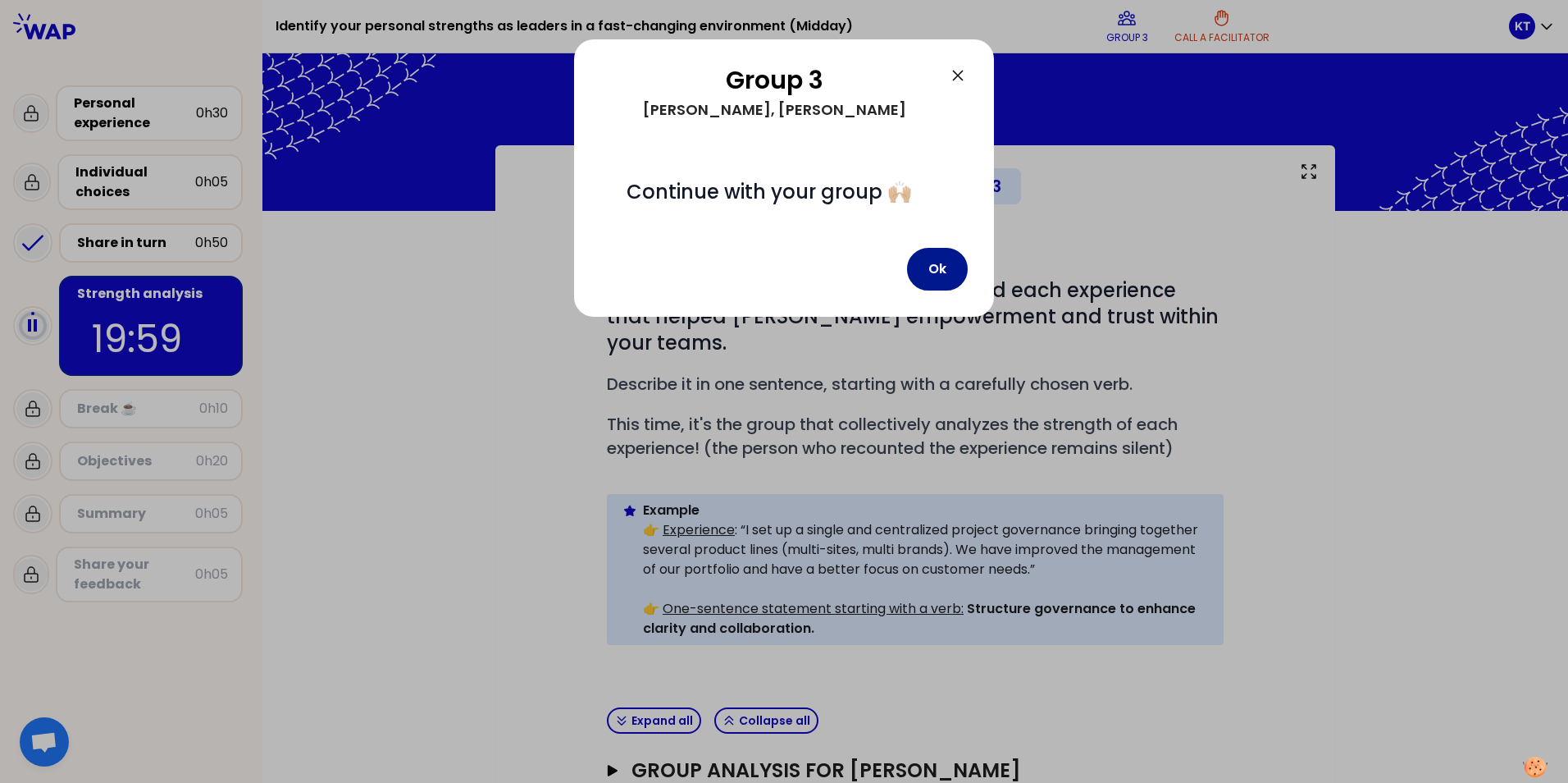
click at [930, 264] on button "Ok" at bounding box center [937, 269] width 60 height 42
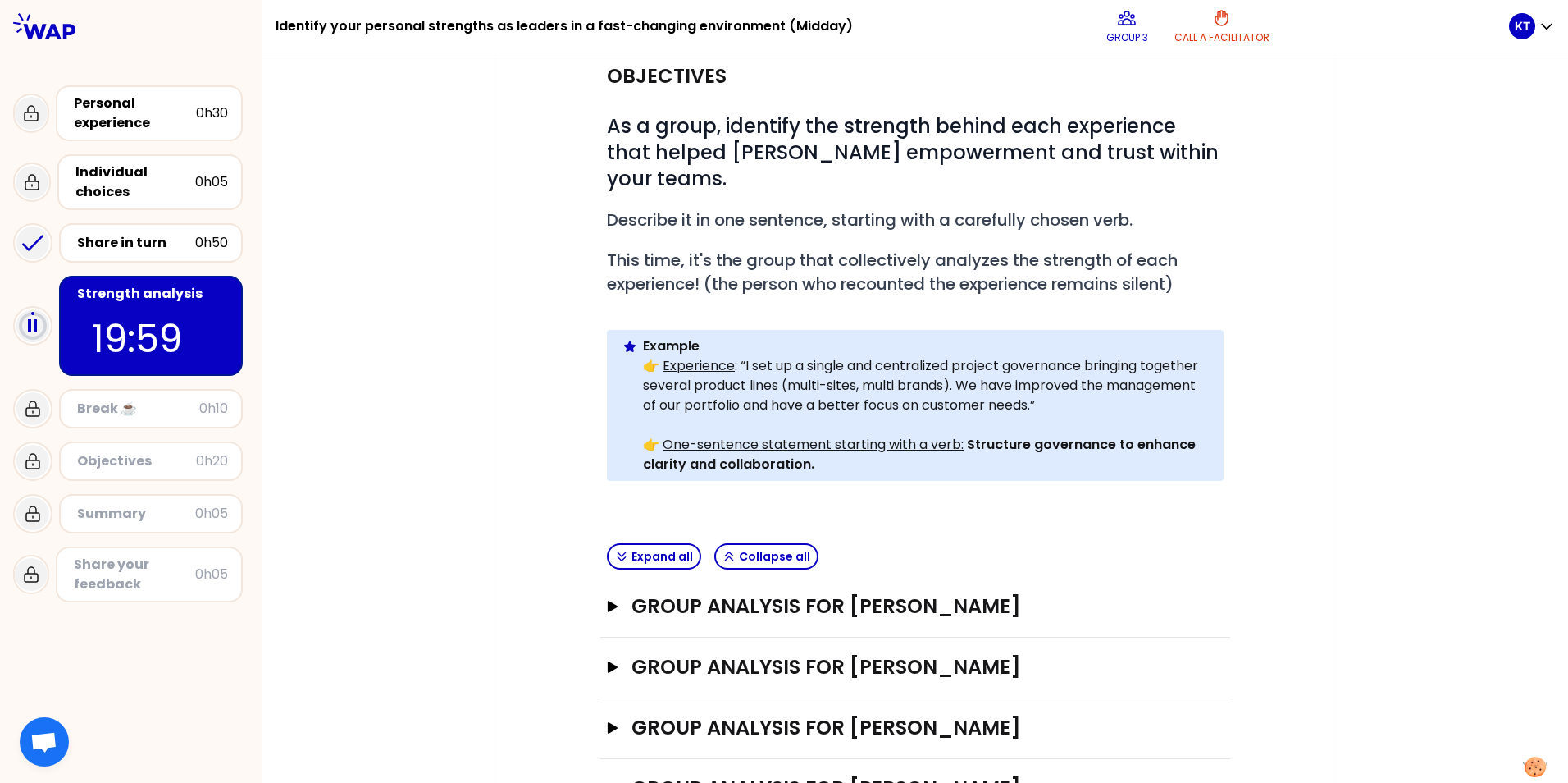
scroll to position [208, 0]
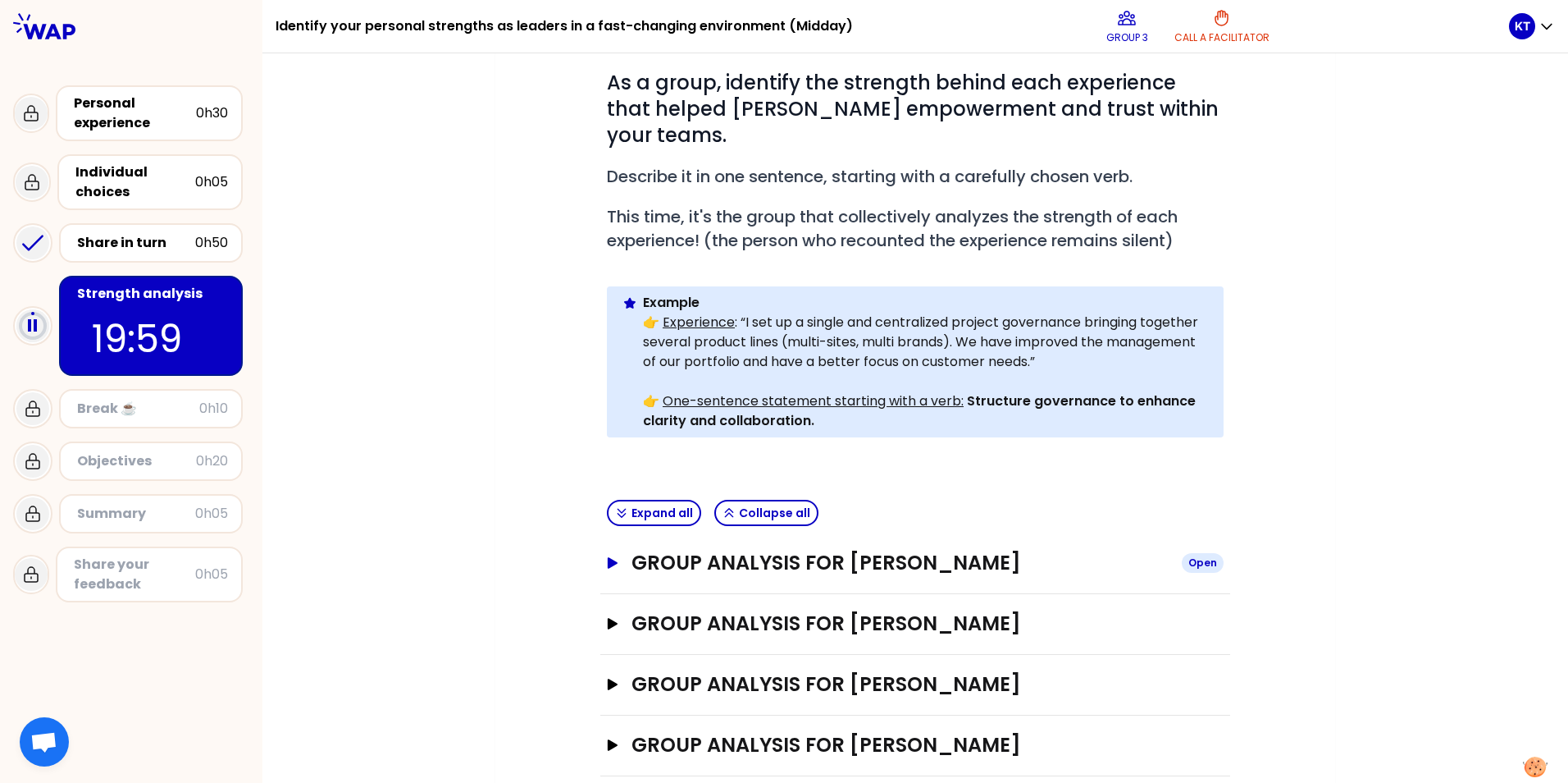
click at [607, 558] on icon "button" at bounding box center [612, 563] width 9 height 11
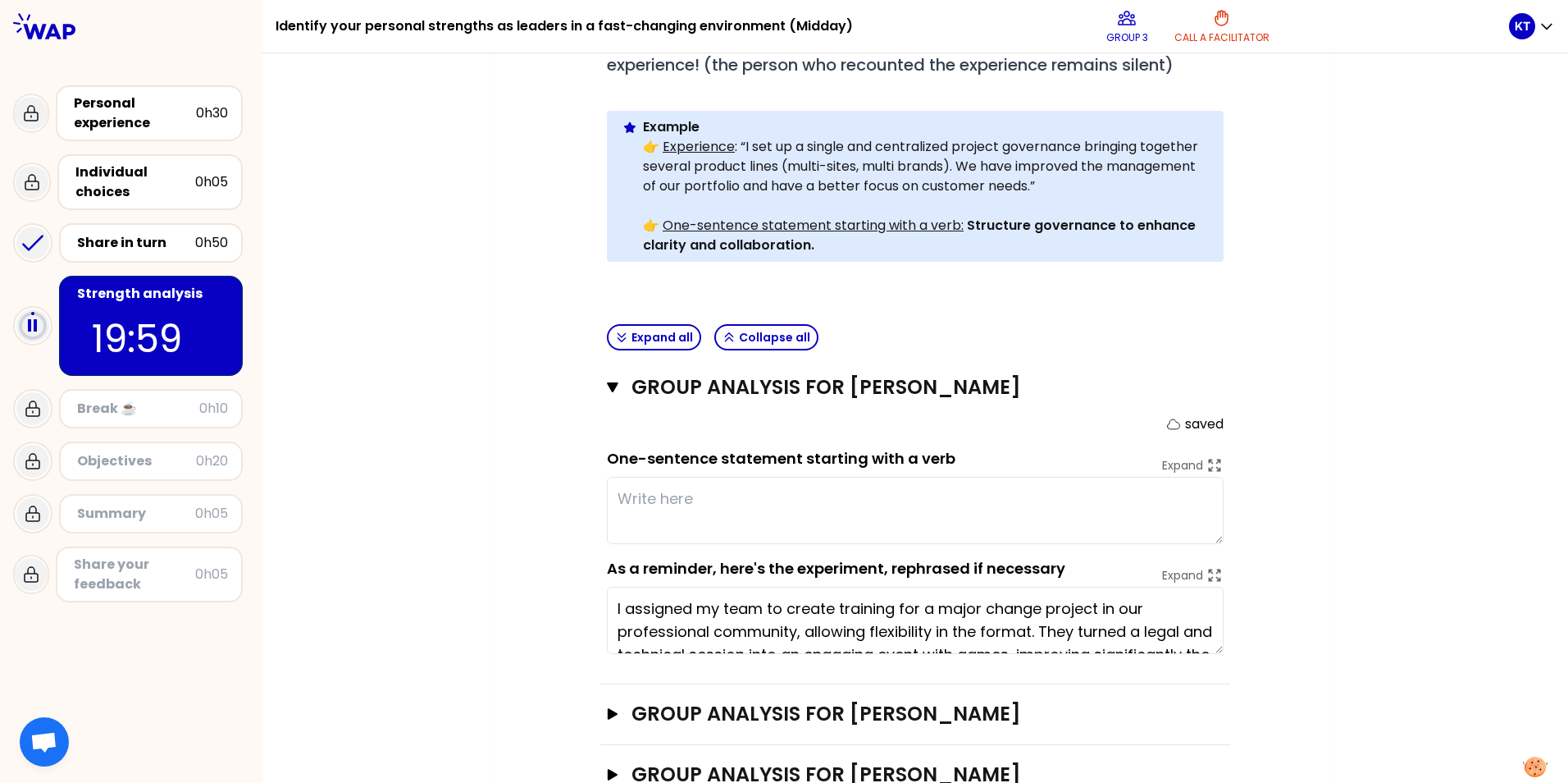
scroll to position [392, 0]
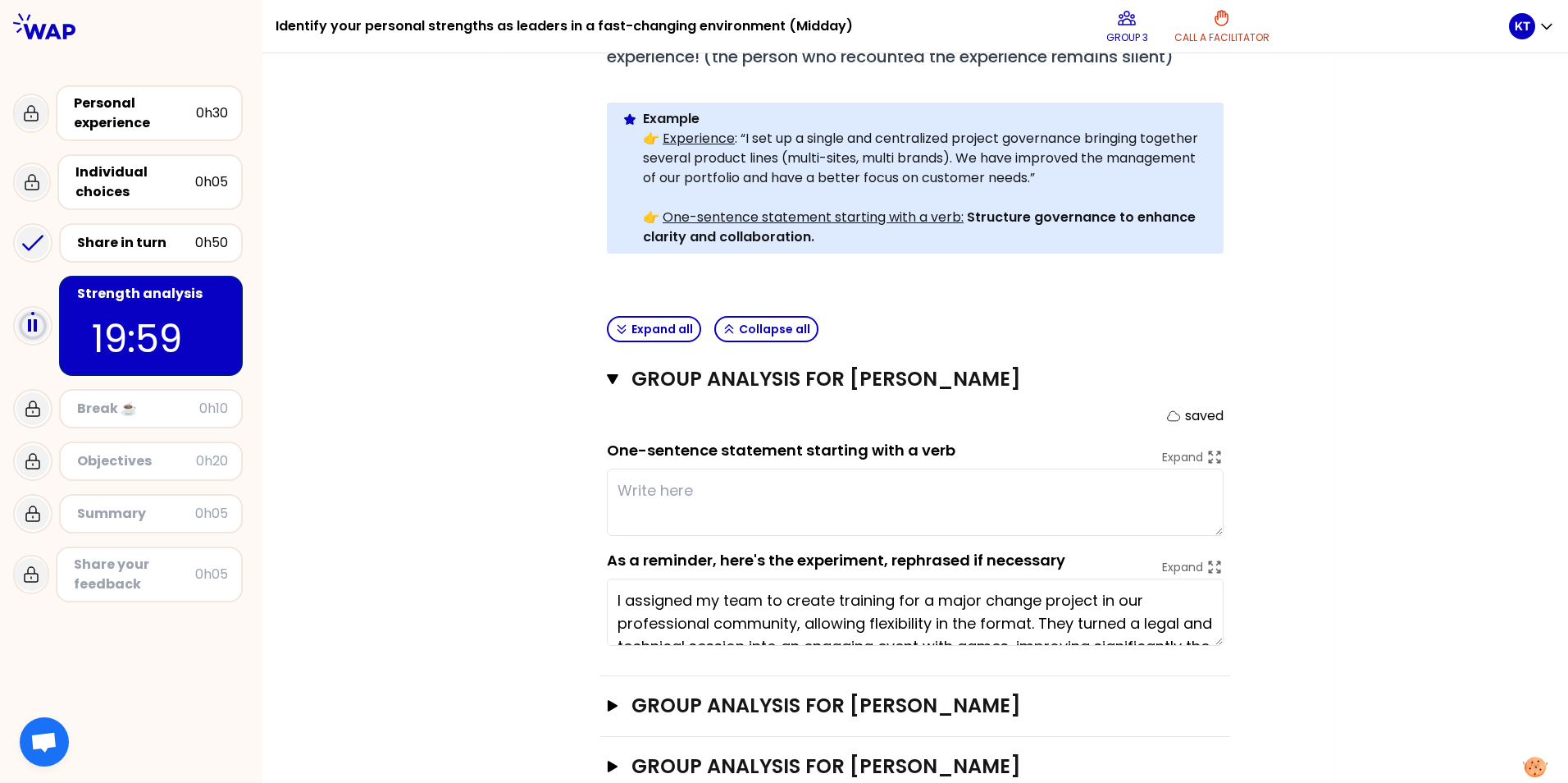
click at [809, 469] on textarea at bounding box center [916, 502] width 617 height 67
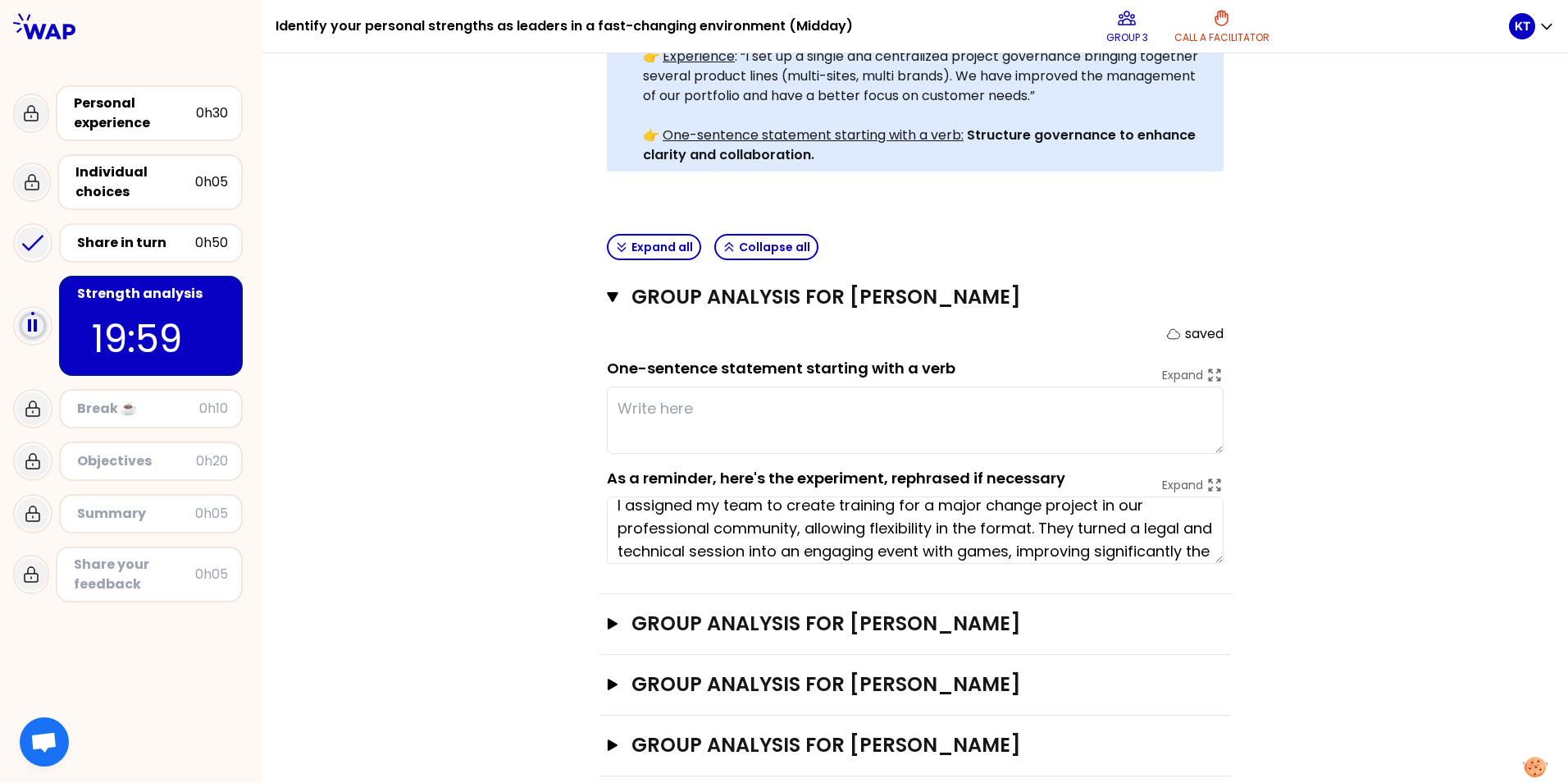
scroll to position [0, 0]
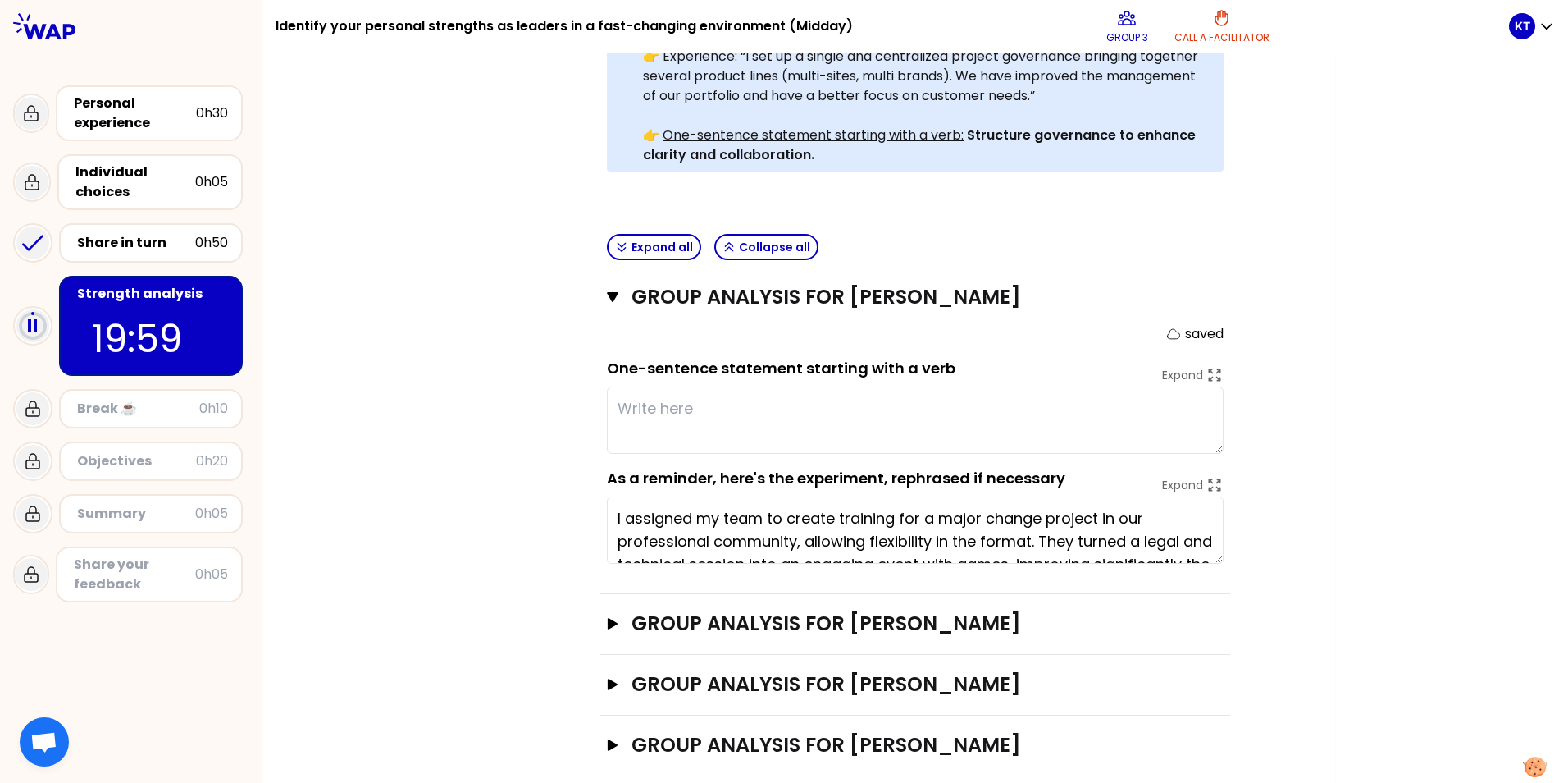
click at [657, 387] on textarea at bounding box center [916, 420] width 617 height 67
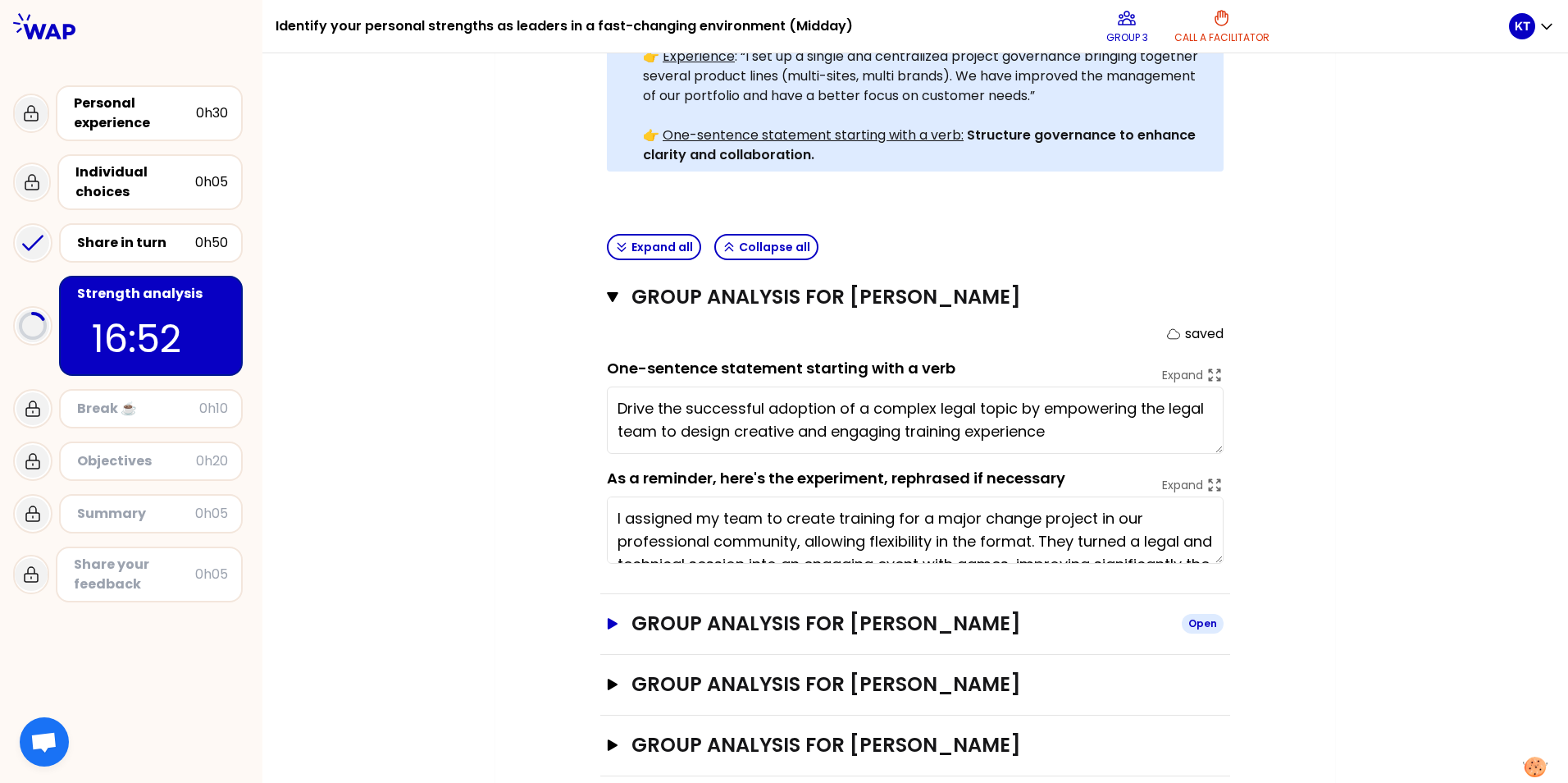
type textarea "Drive the successful adoption of a complex legal topic by empowering the legal …"
click at [607, 618] on icon "button" at bounding box center [613, 624] width 13 height 11
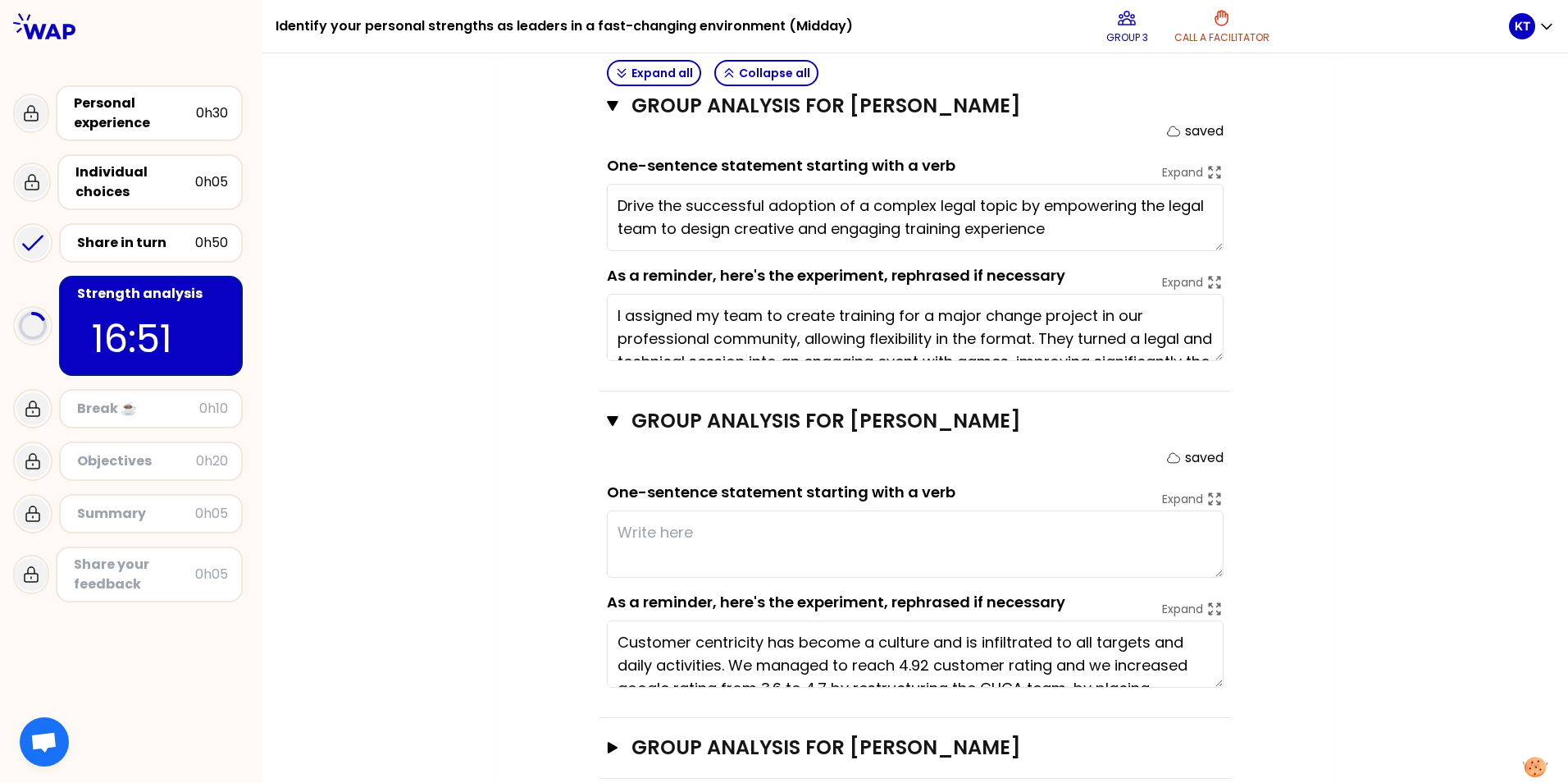
scroll to position [740, 0]
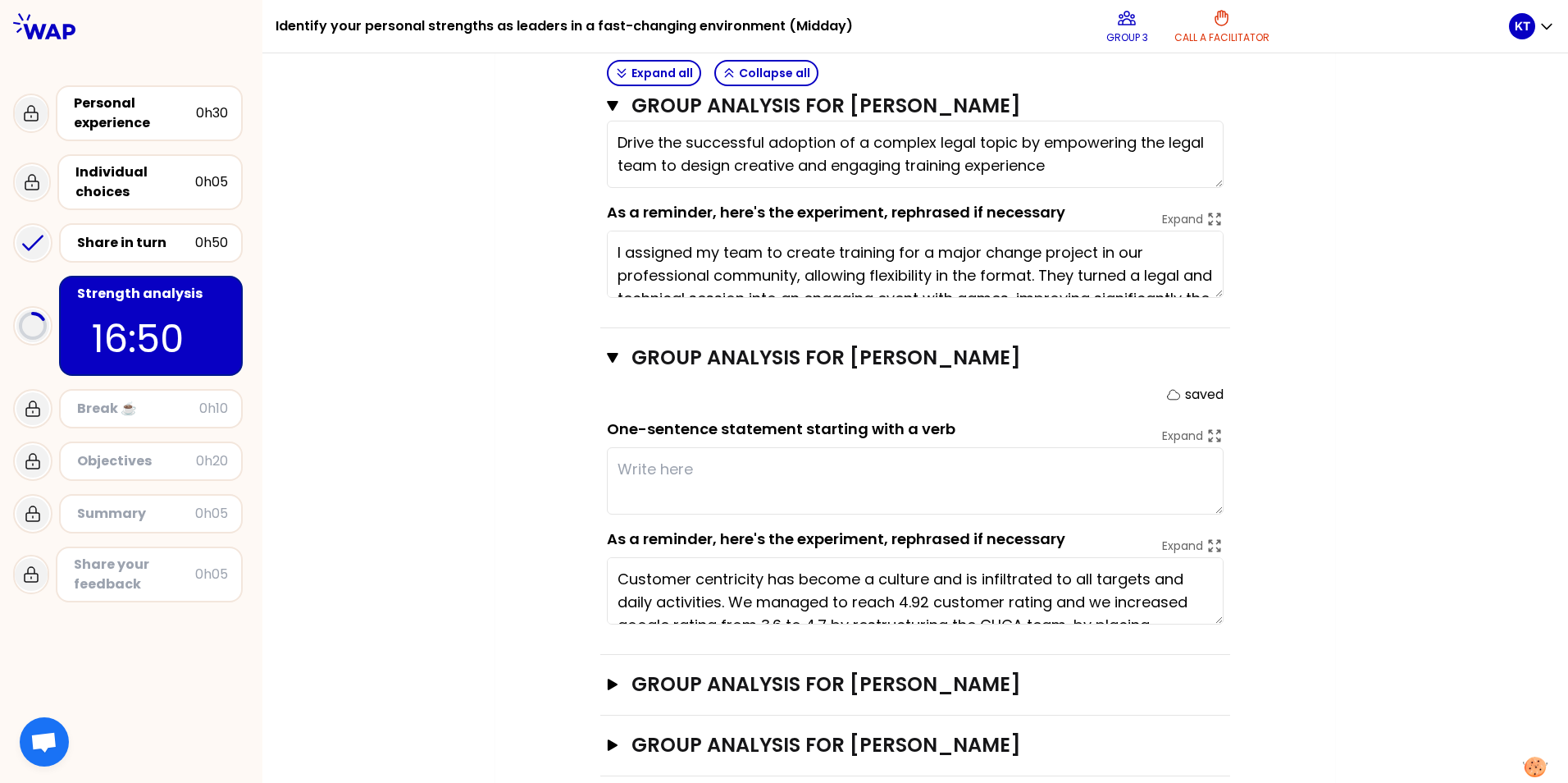
click at [745, 447] on textarea at bounding box center [916, 480] width 617 height 67
click at [796, 447] on textarea at bounding box center [916, 480] width 617 height 67
type textarea "Customer centricity has become a culture and is infiltrated to all targets and …"
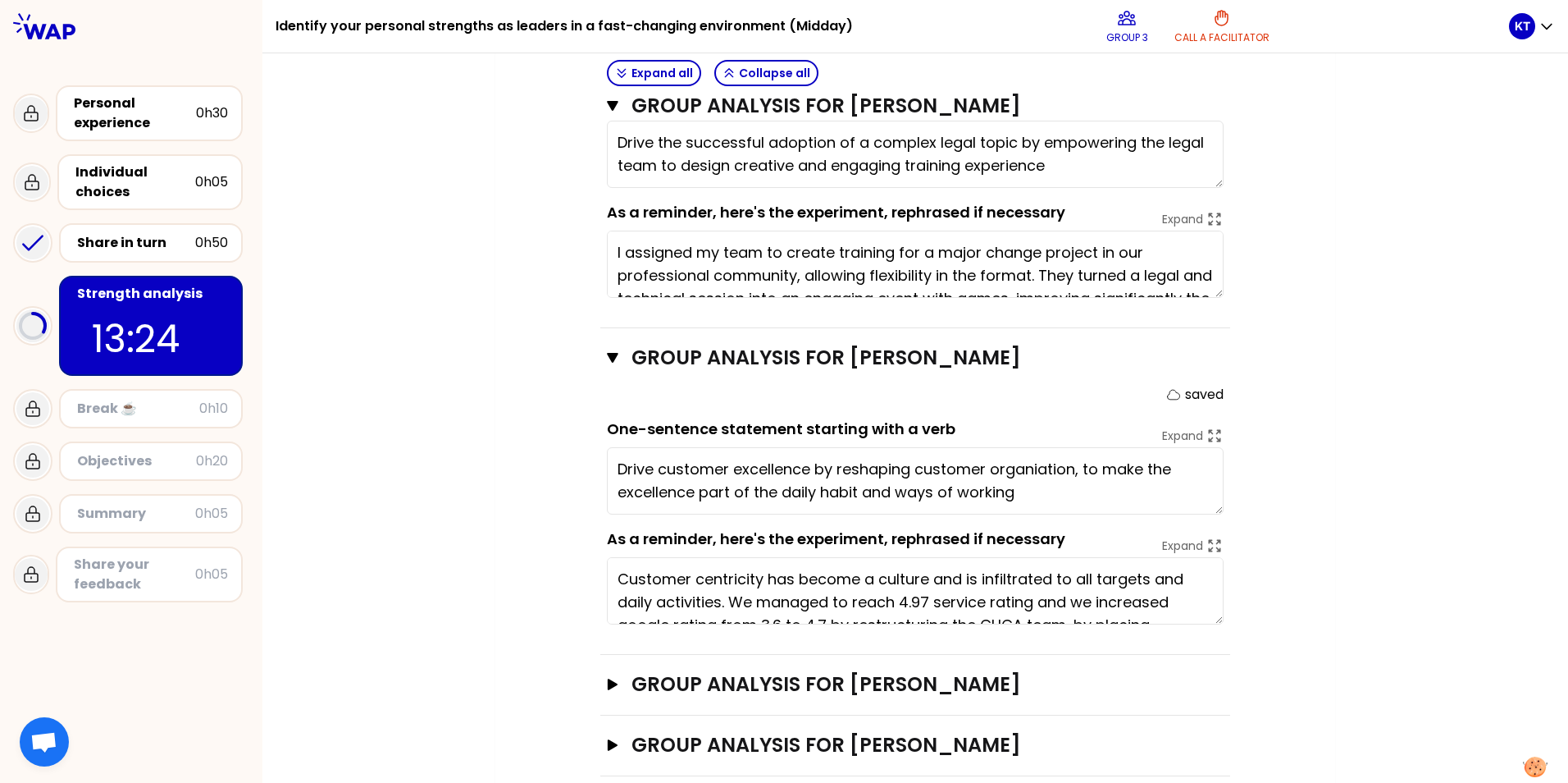
type textarea "Drive customer excellence by reshaping customer organization, to make the excel…"
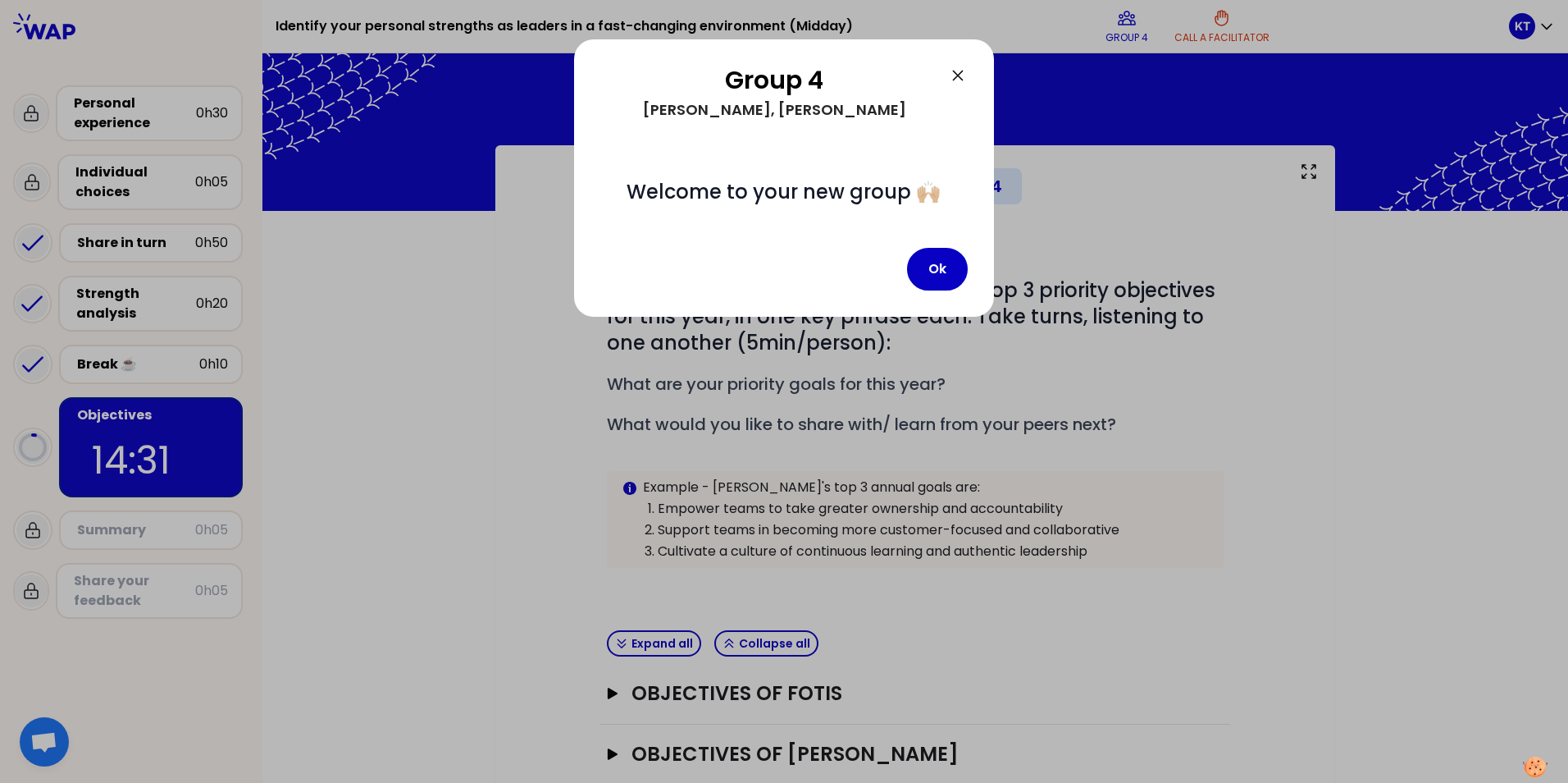
click at [1510, 758] on div at bounding box center [784, 392] width 1568 height 783
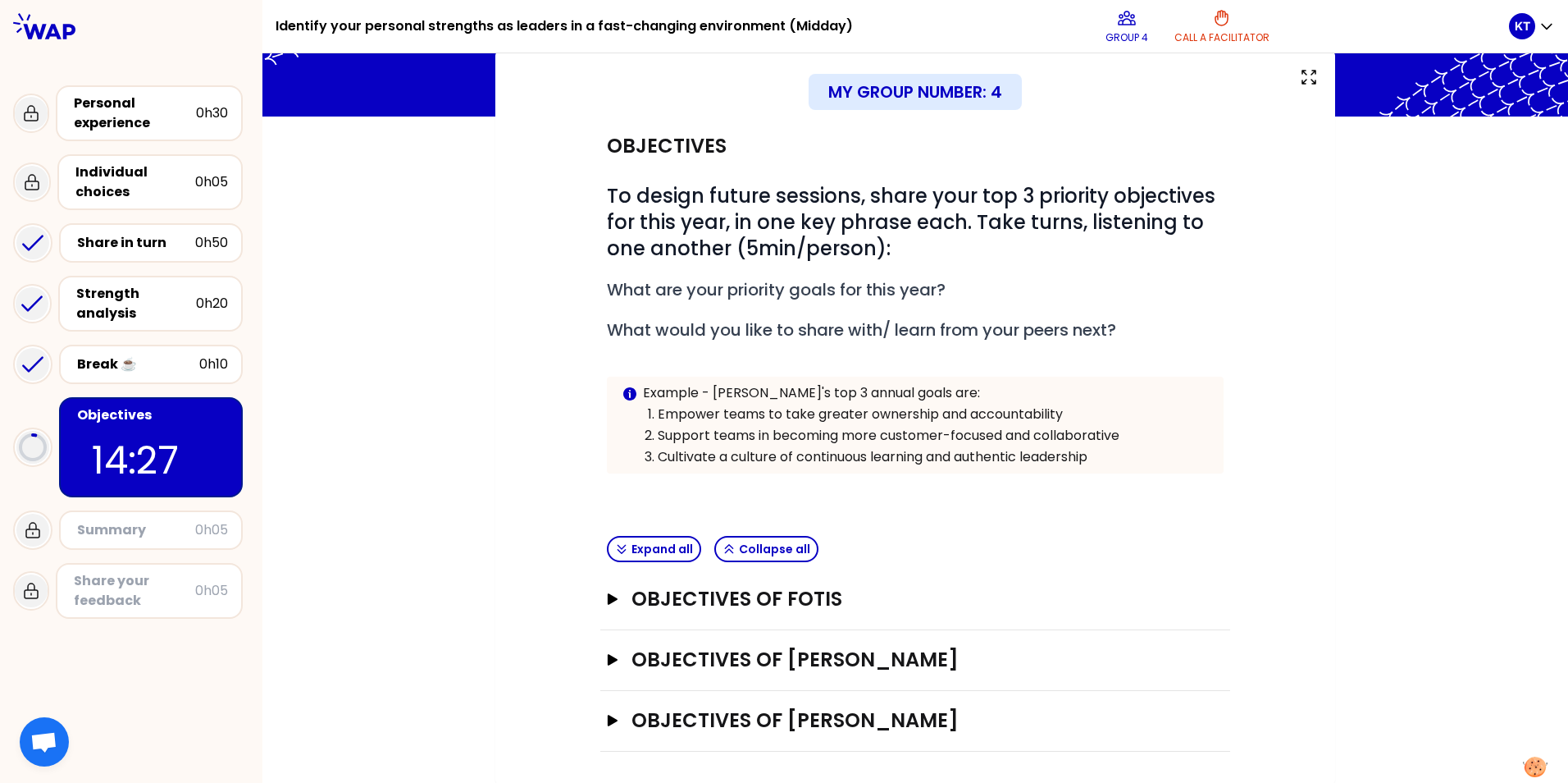
scroll to position [96, 0]
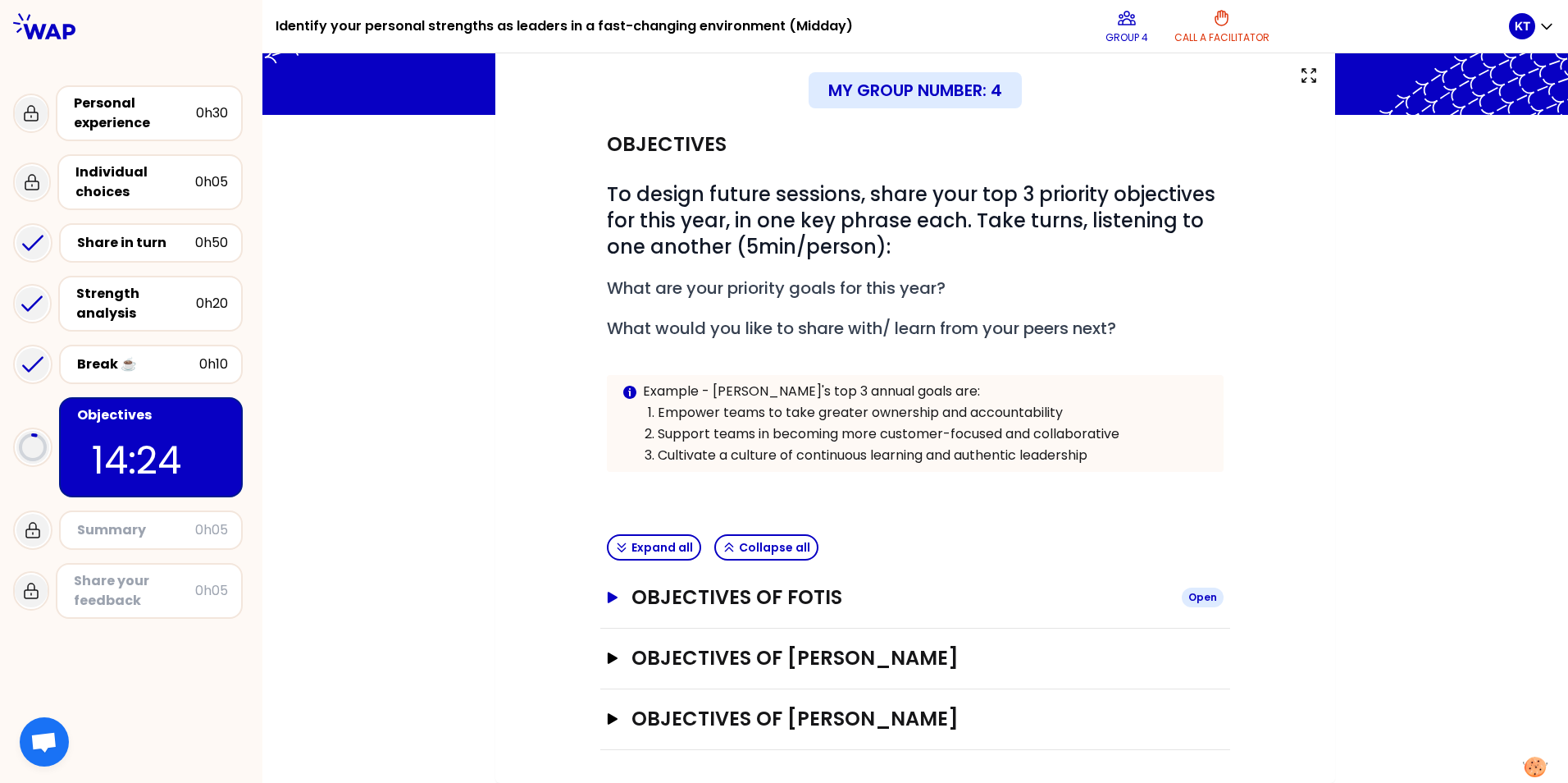
click at [607, 597] on icon "button" at bounding box center [612, 597] width 9 height 11
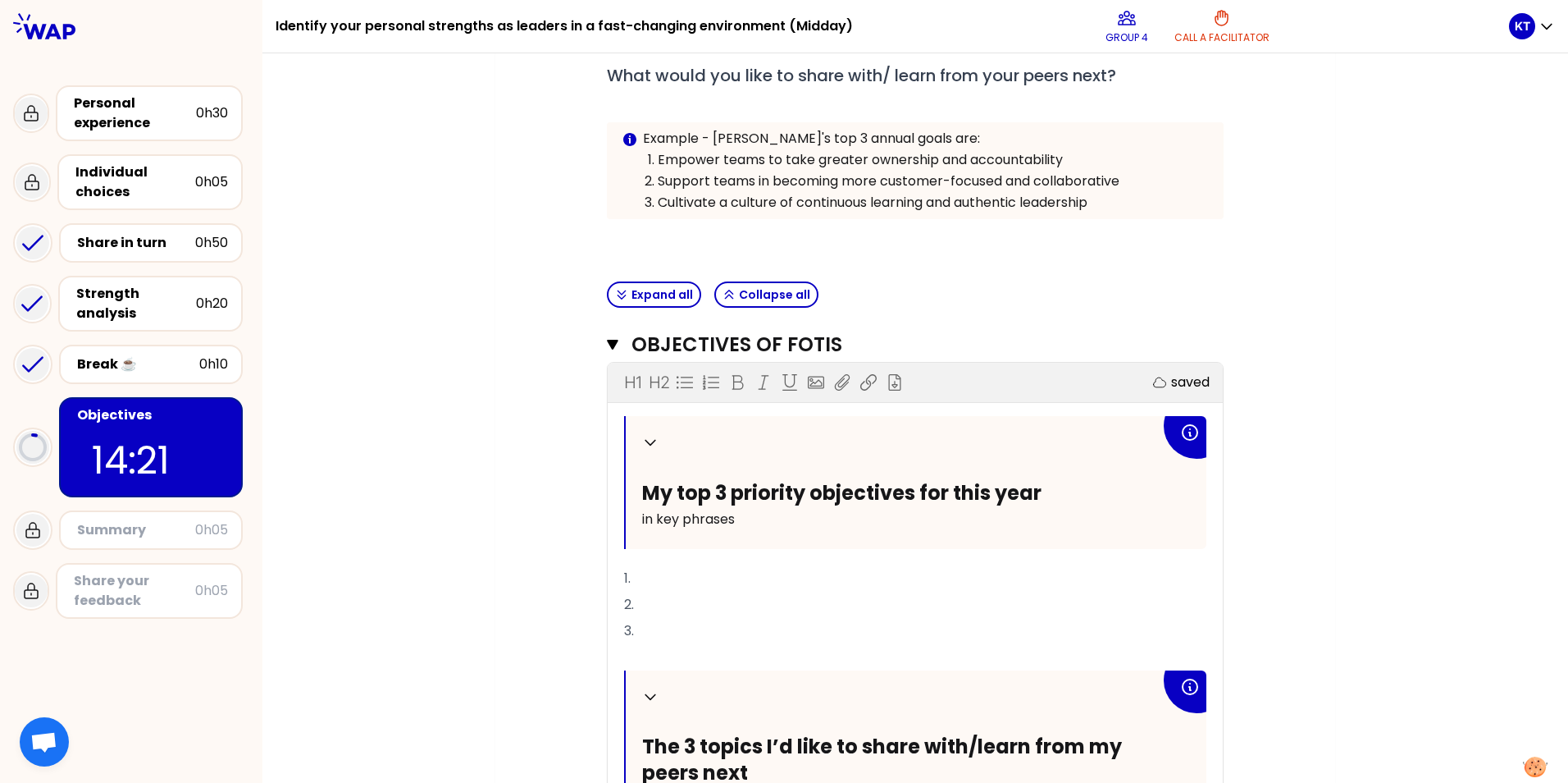
scroll to position [342, 0]
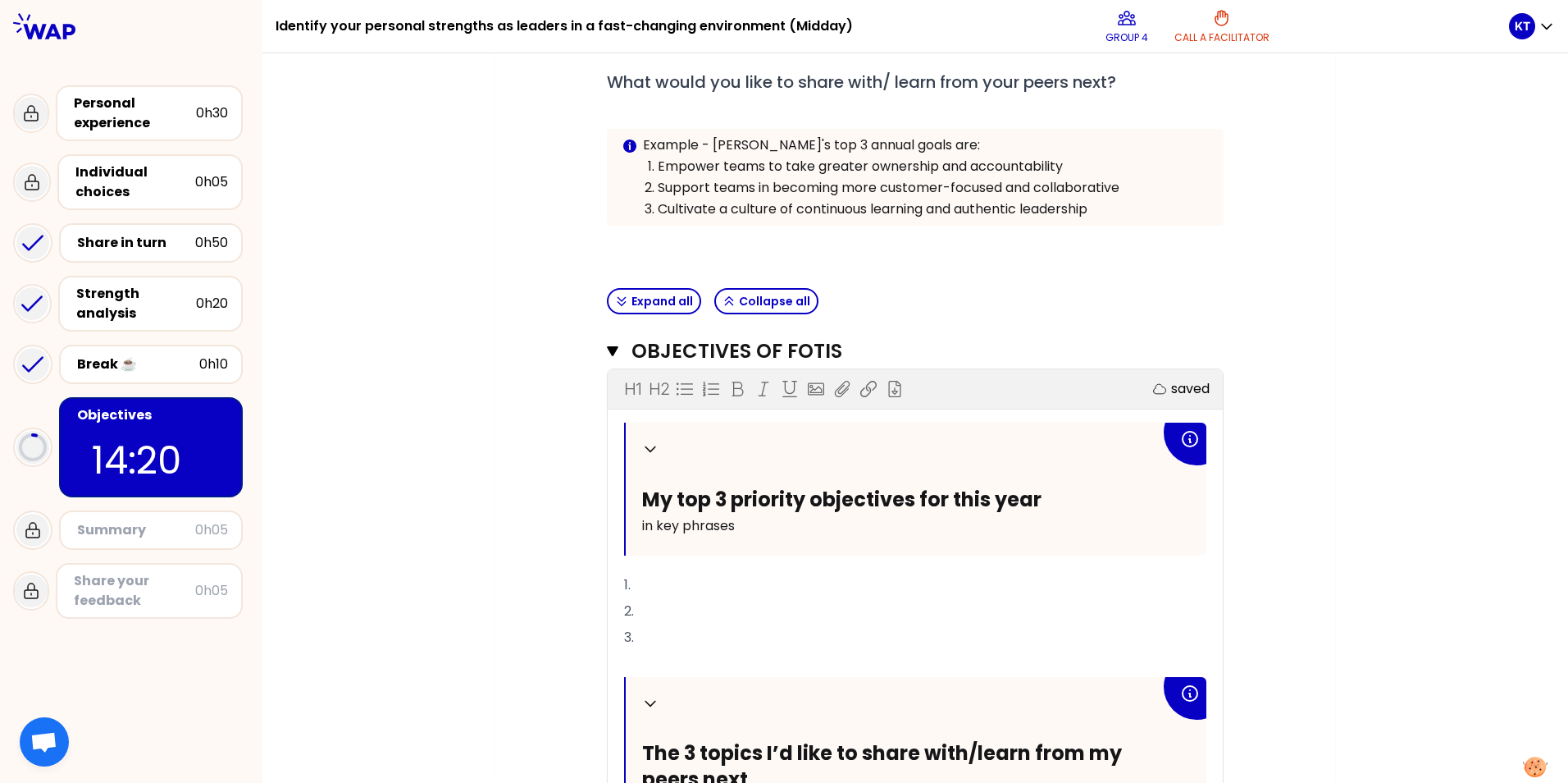
drag, startPoint x: 711, startPoint y: 578, endPoint x: 725, endPoint y: 575, distance: 14.3
click at [710, 579] on p "1." at bounding box center [915, 585] width 582 height 26
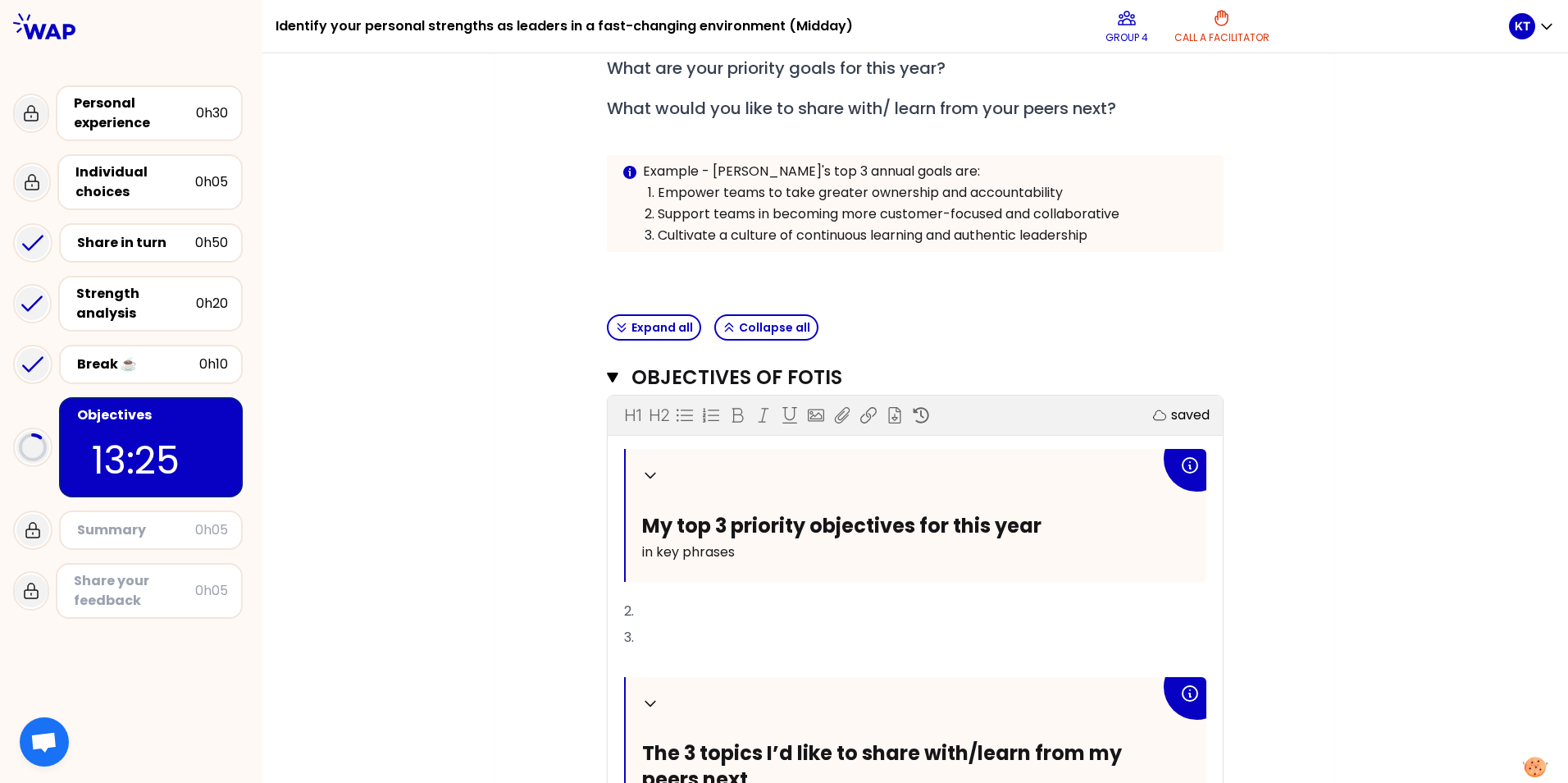
click at [638, 596] on div "Collapse My top 3 priority objectives for this year in key phrases 2. 3. ﻿ Coll…" at bounding box center [915, 725] width 582 height 554
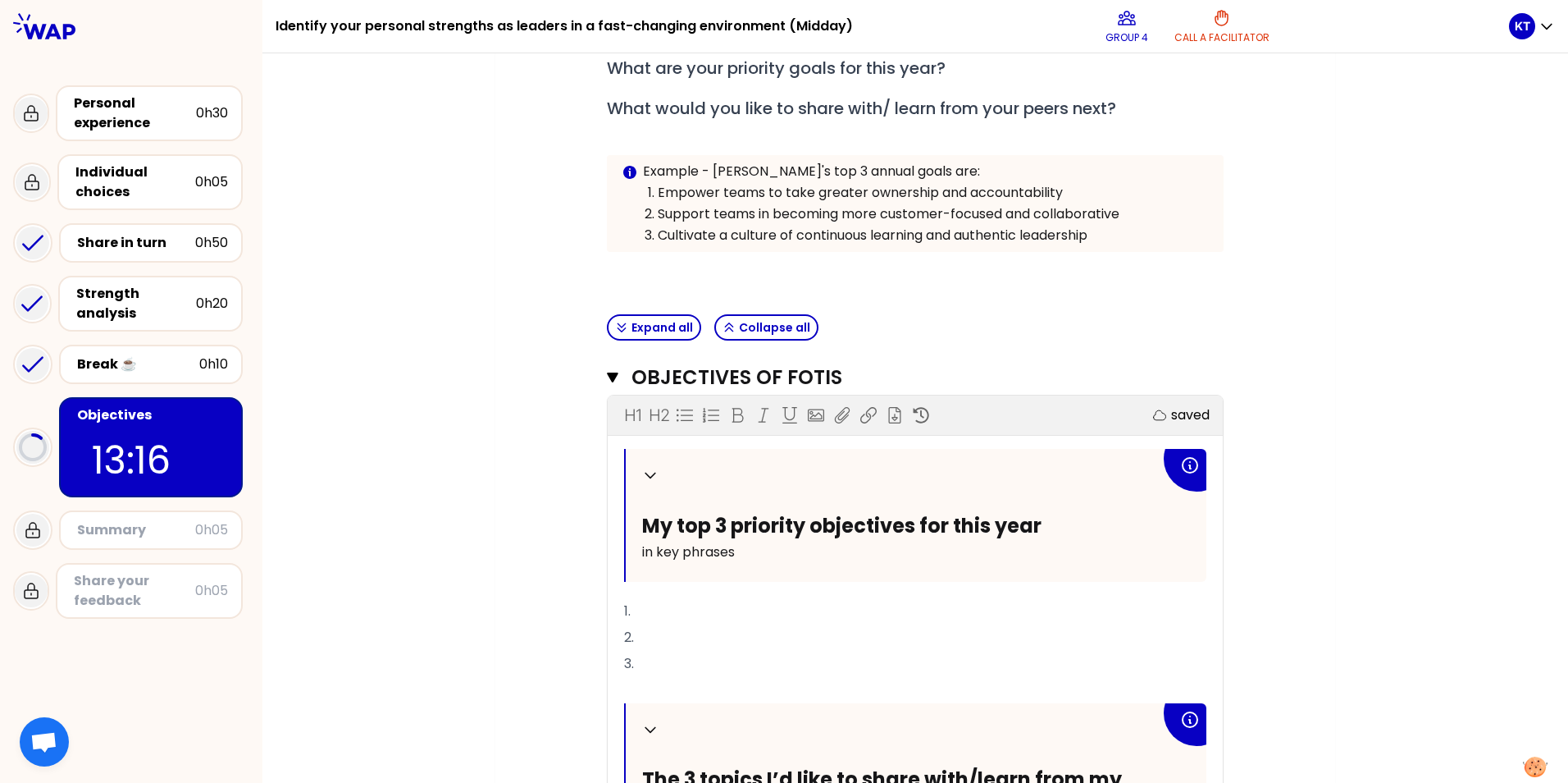
scroll to position [433, 0]
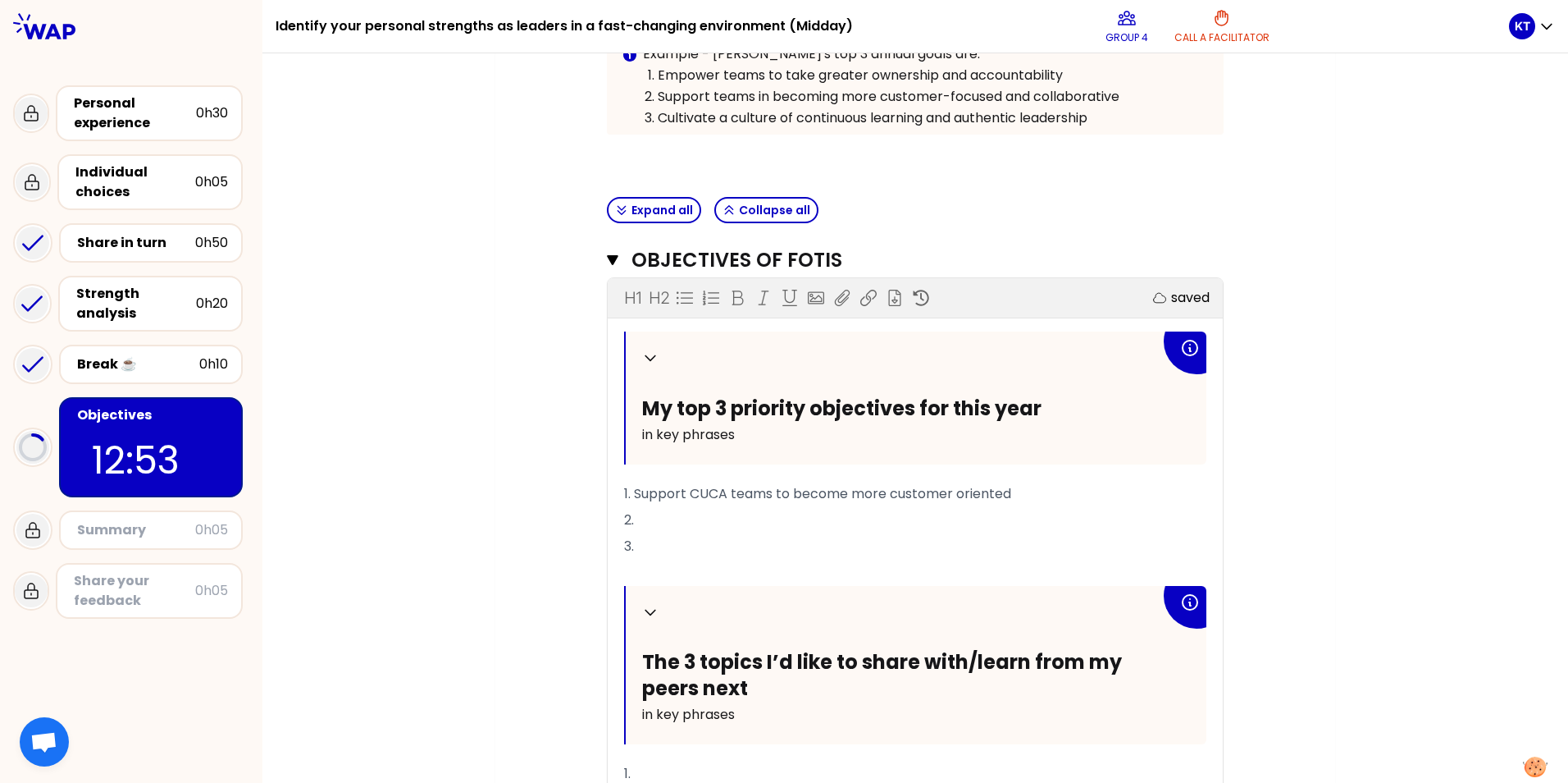
click at [657, 520] on p "2." at bounding box center [915, 520] width 582 height 26
click at [657, 541] on p "3." at bounding box center [915, 546] width 582 height 26
click at [893, 572] on p "﻿" at bounding box center [915, 573] width 582 height 26
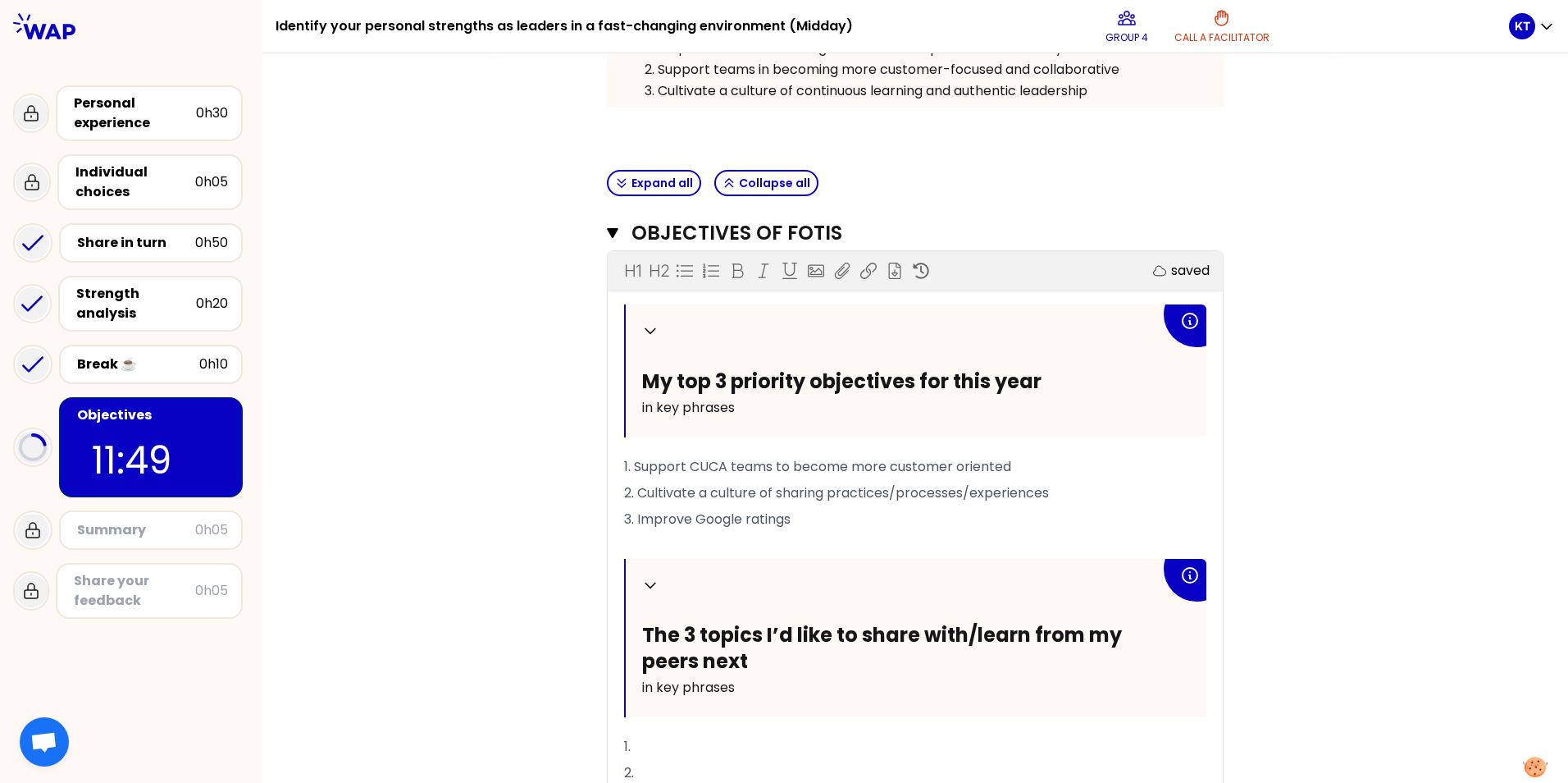
scroll to position [501, 0]
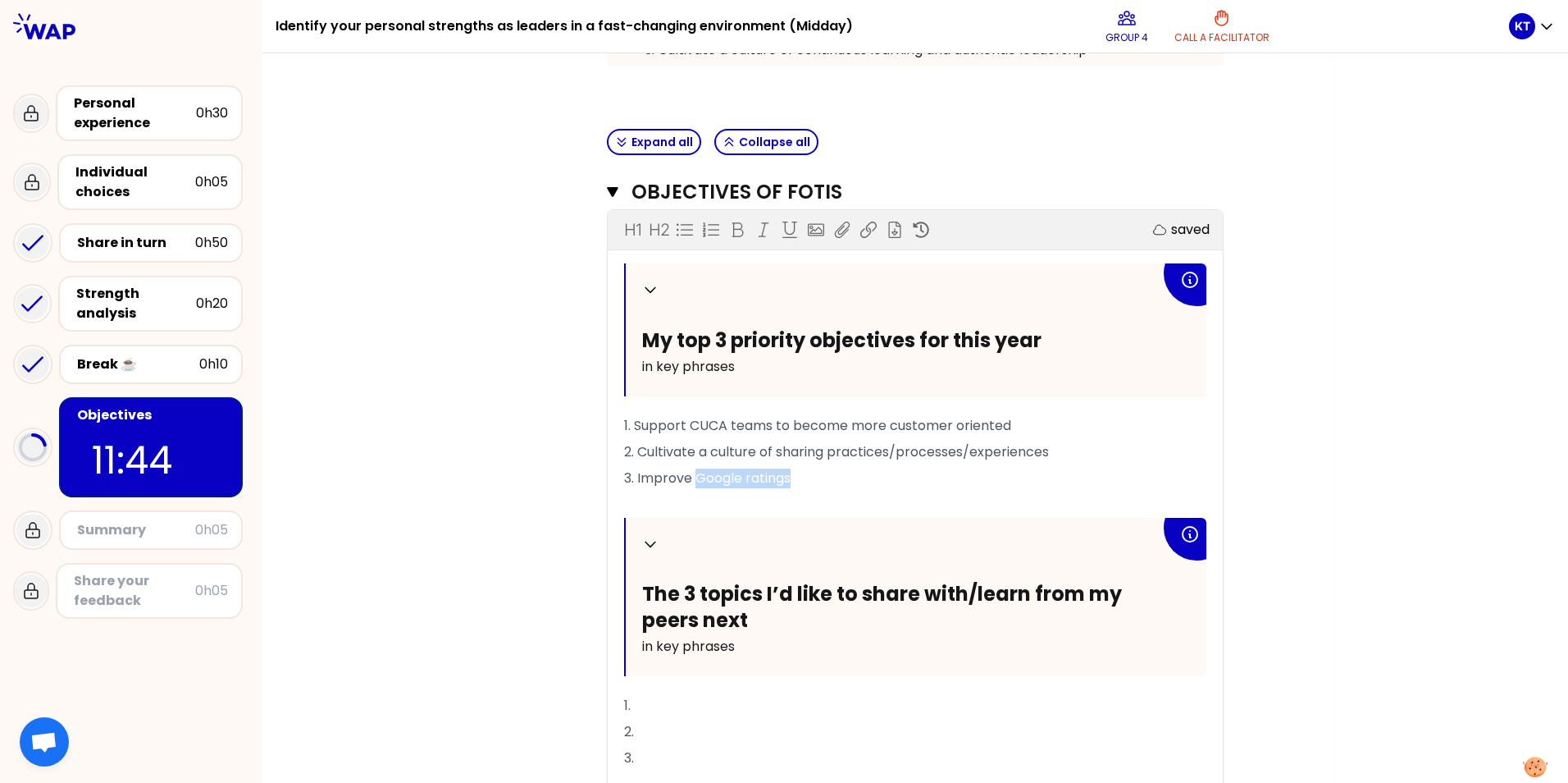
drag, startPoint x: 692, startPoint y: 475, endPoint x: 810, endPoint y: 476, distance: 118.0
click at [810, 476] on p "3. Improve Google ratings" at bounding box center [915, 478] width 582 height 26
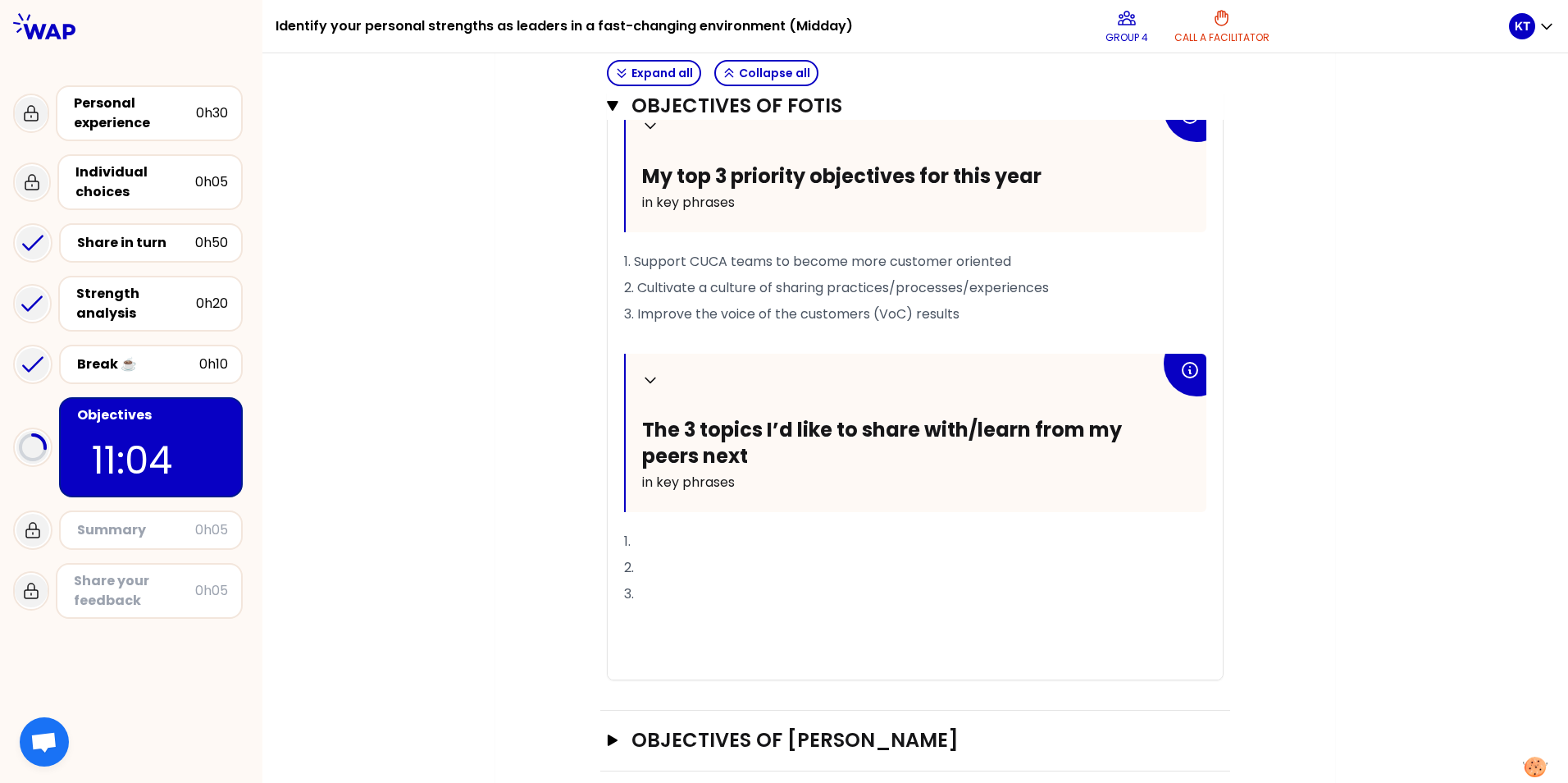
scroll to position [747, 0]
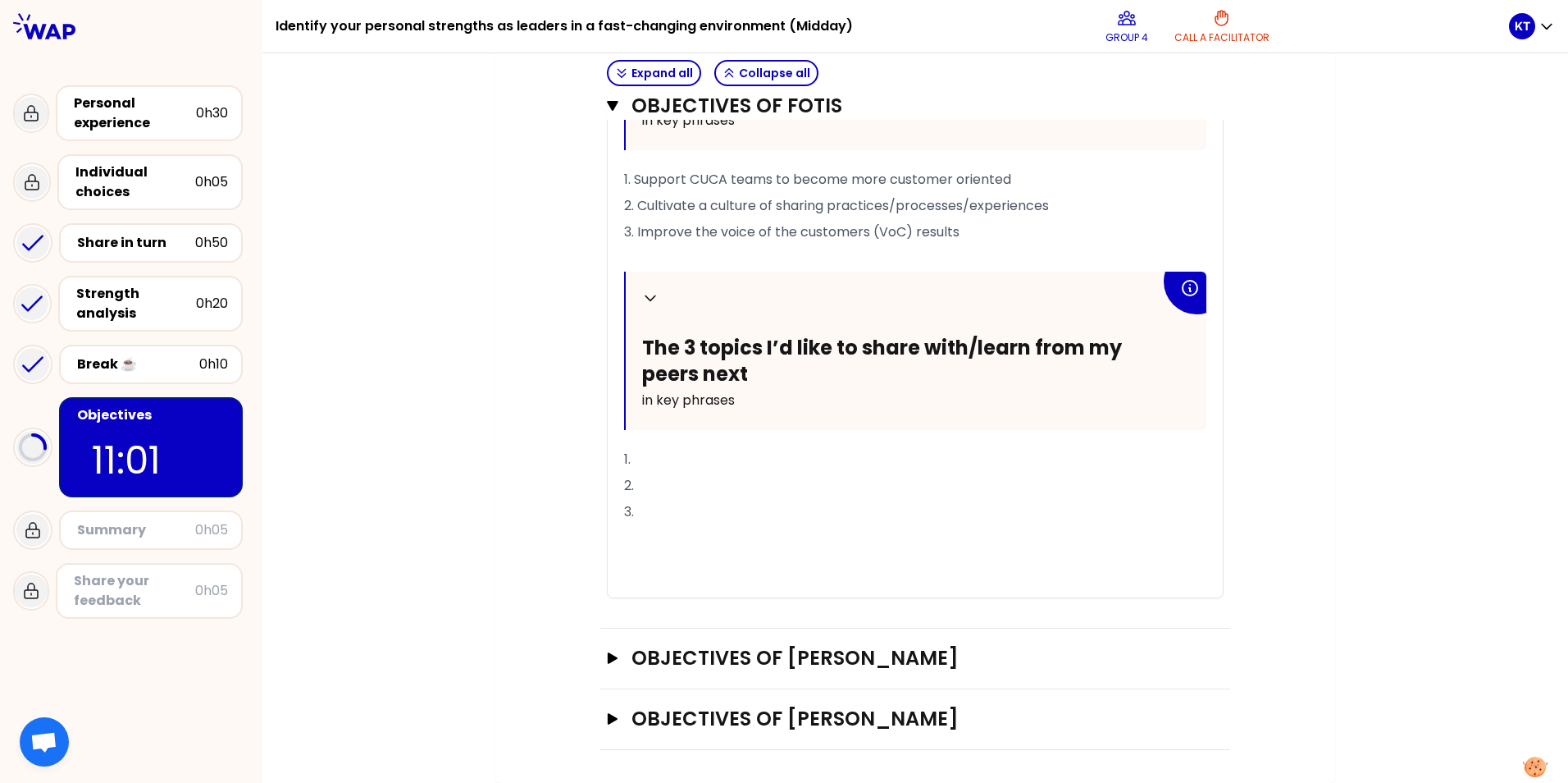
click at [652, 450] on p "1." at bounding box center [915, 459] width 582 height 26
click at [635, 205] on span "2. Cultivate a culture of sharing practices/processes/experiences" at bounding box center [836, 206] width 424 height 19
click at [667, 458] on p "1." at bounding box center [915, 459] width 582 height 26
click at [691, 486] on p "2." at bounding box center [915, 486] width 582 height 26
click at [823, 453] on p "1. Local specificities in [GEOGRAPHIC_DATA]" at bounding box center [915, 459] width 582 height 26
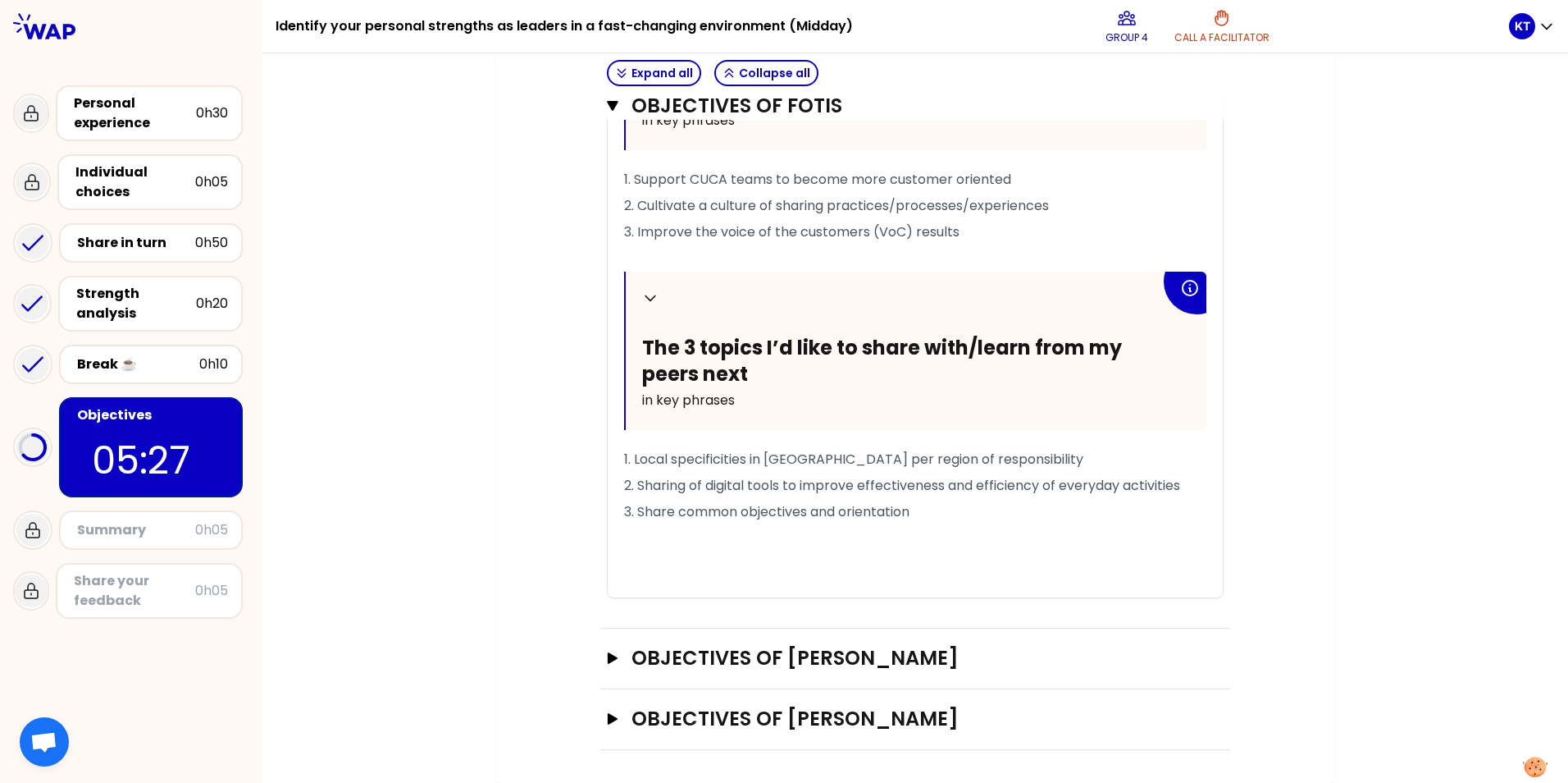
click at [899, 533] on p "﻿" at bounding box center [915, 539] width 582 height 26
click at [607, 721] on icon "button" at bounding box center [612, 719] width 9 height 11
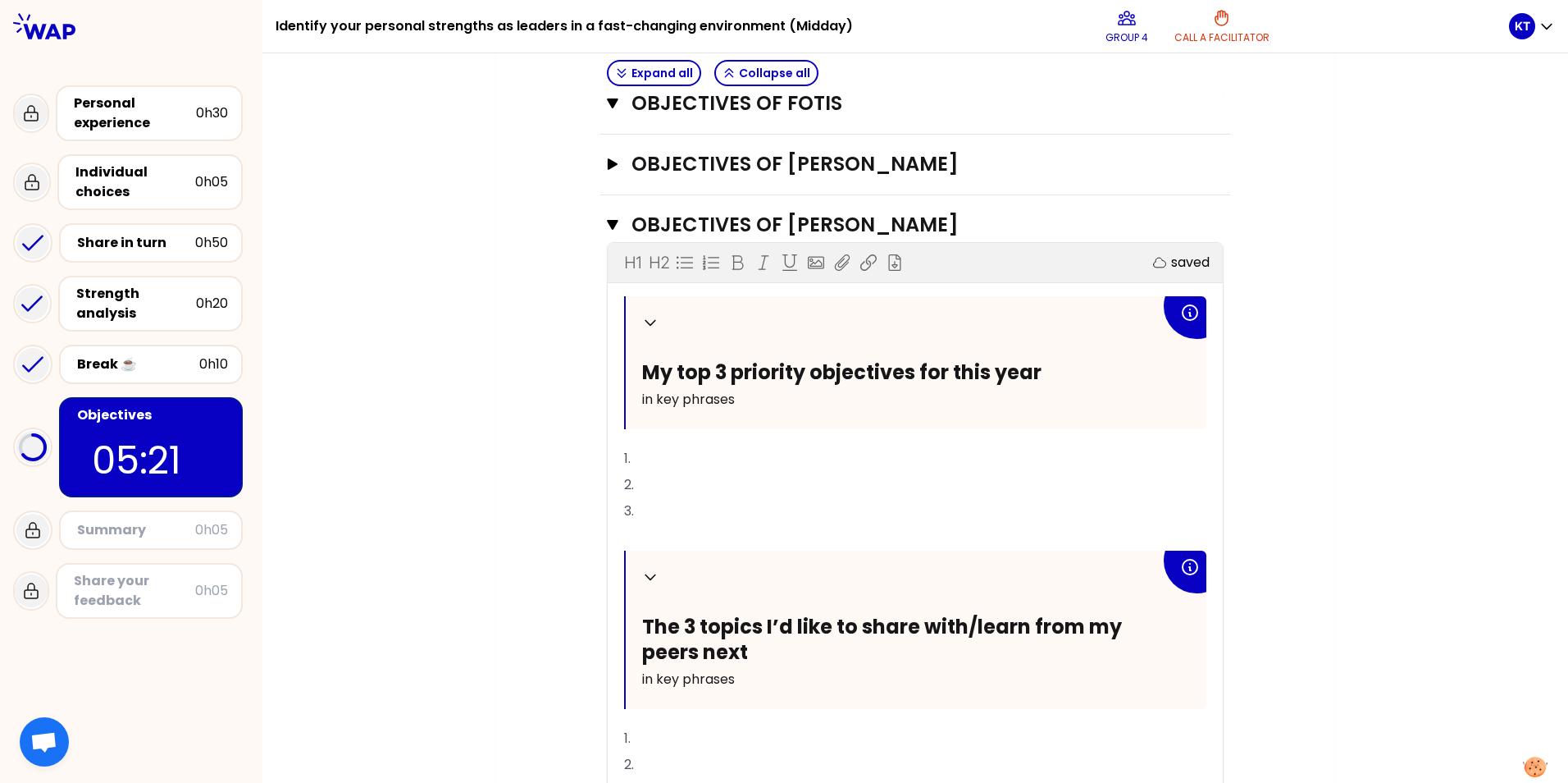
scroll to position [1235, 0]
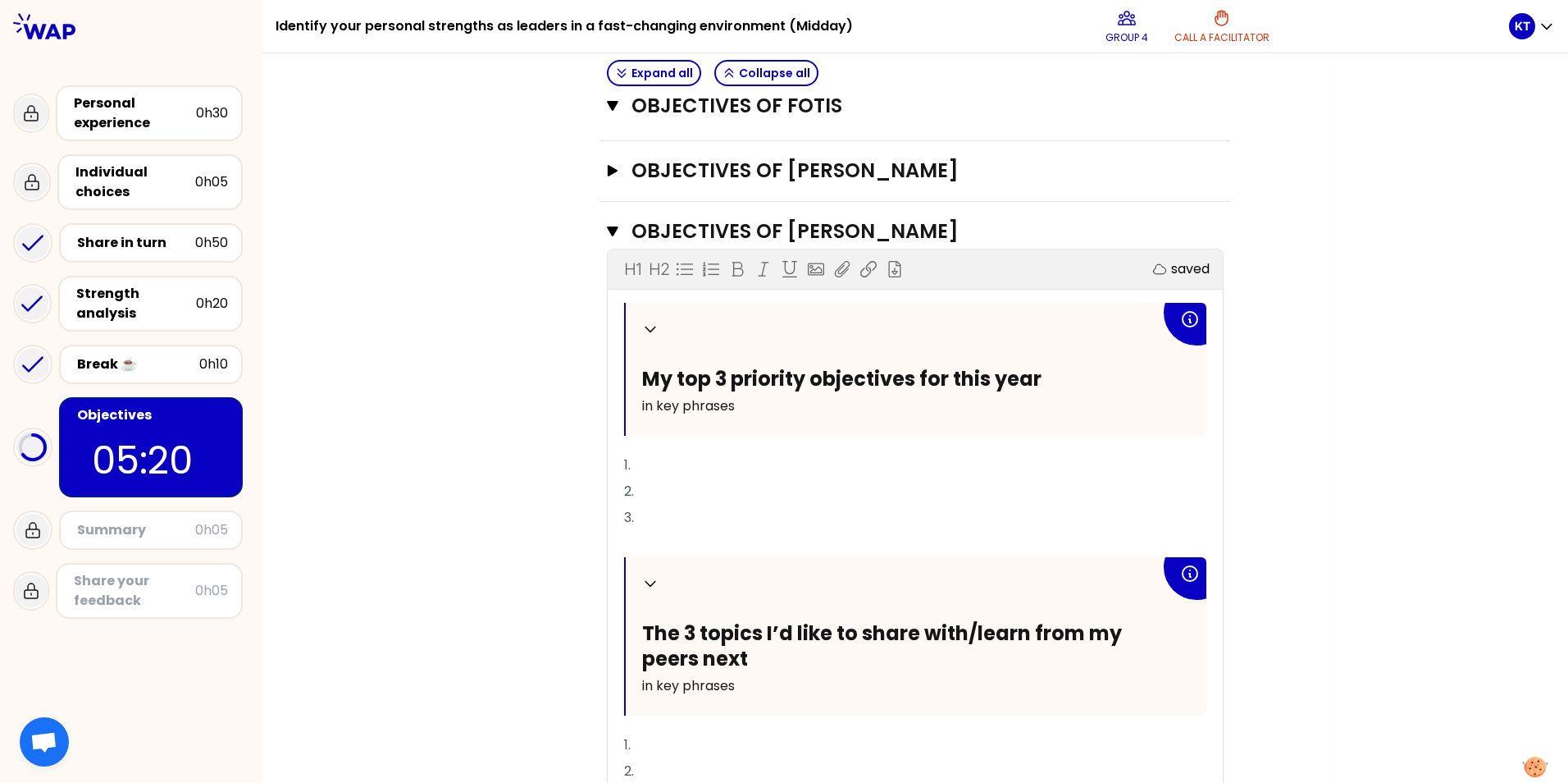
click at [660, 460] on p "1." at bounding box center [915, 465] width 582 height 26
click at [982, 462] on p "1. Promote Somfy Climate and establish Somfy as the" at bounding box center [915, 465] width 582 height 26
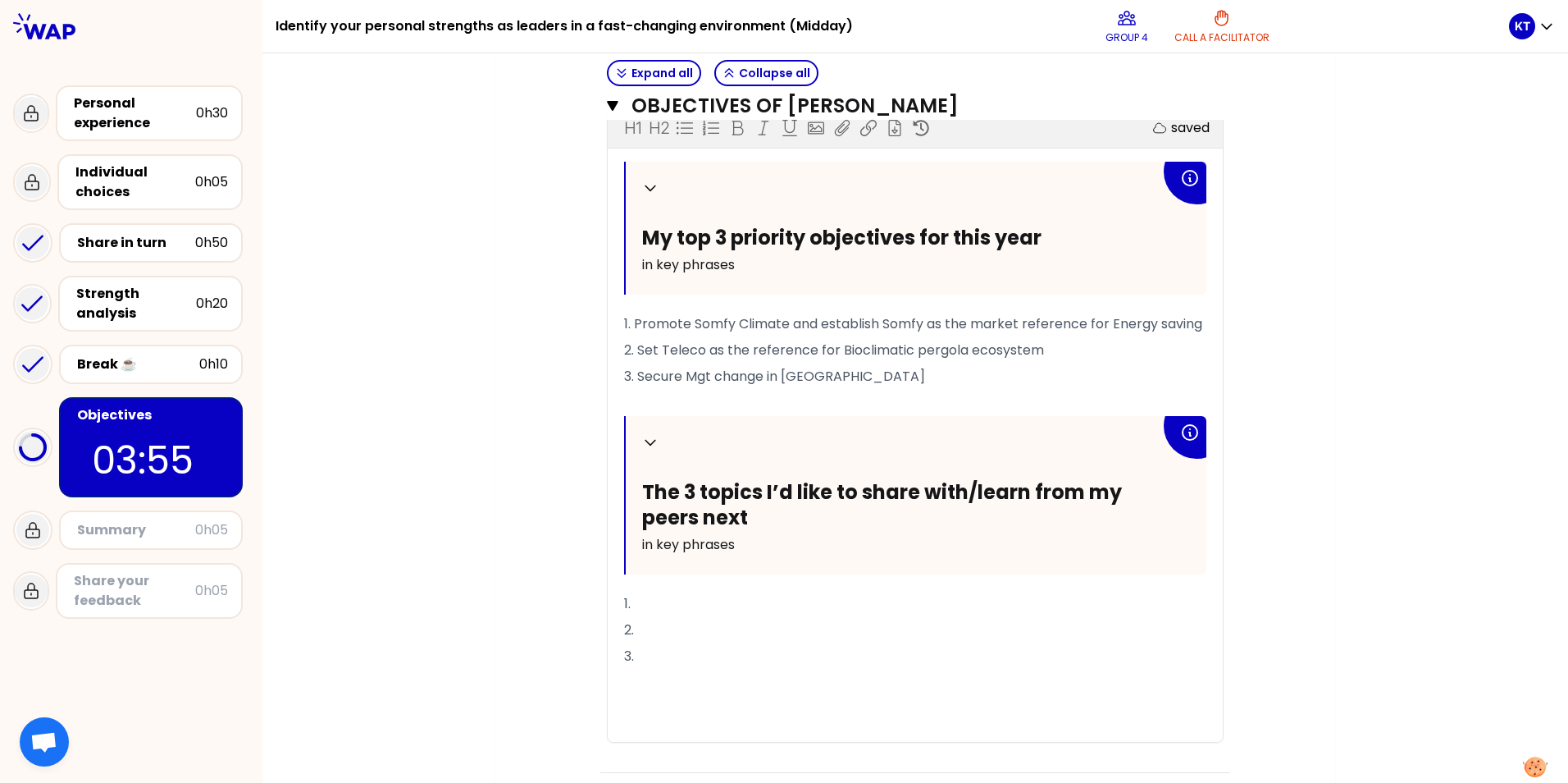
scroll to position [1399, 0]
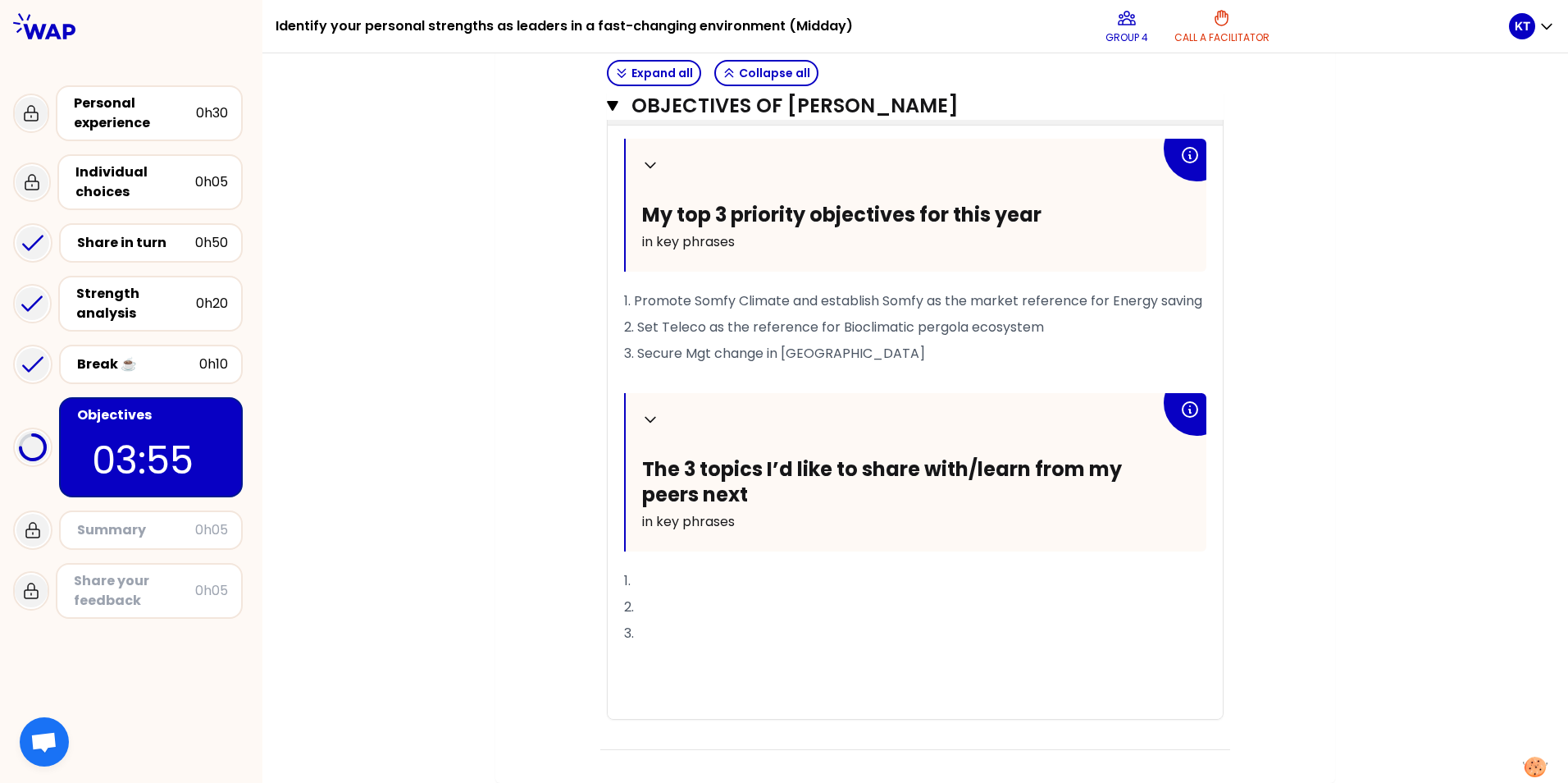
drag, startPoint x: 691, startPoint y: 576, endPoint x: 701, endPoint y: 575, distance: 10.0
click at [692, 576] on p "1." at bounding box center [915, 581] width 582 height 26
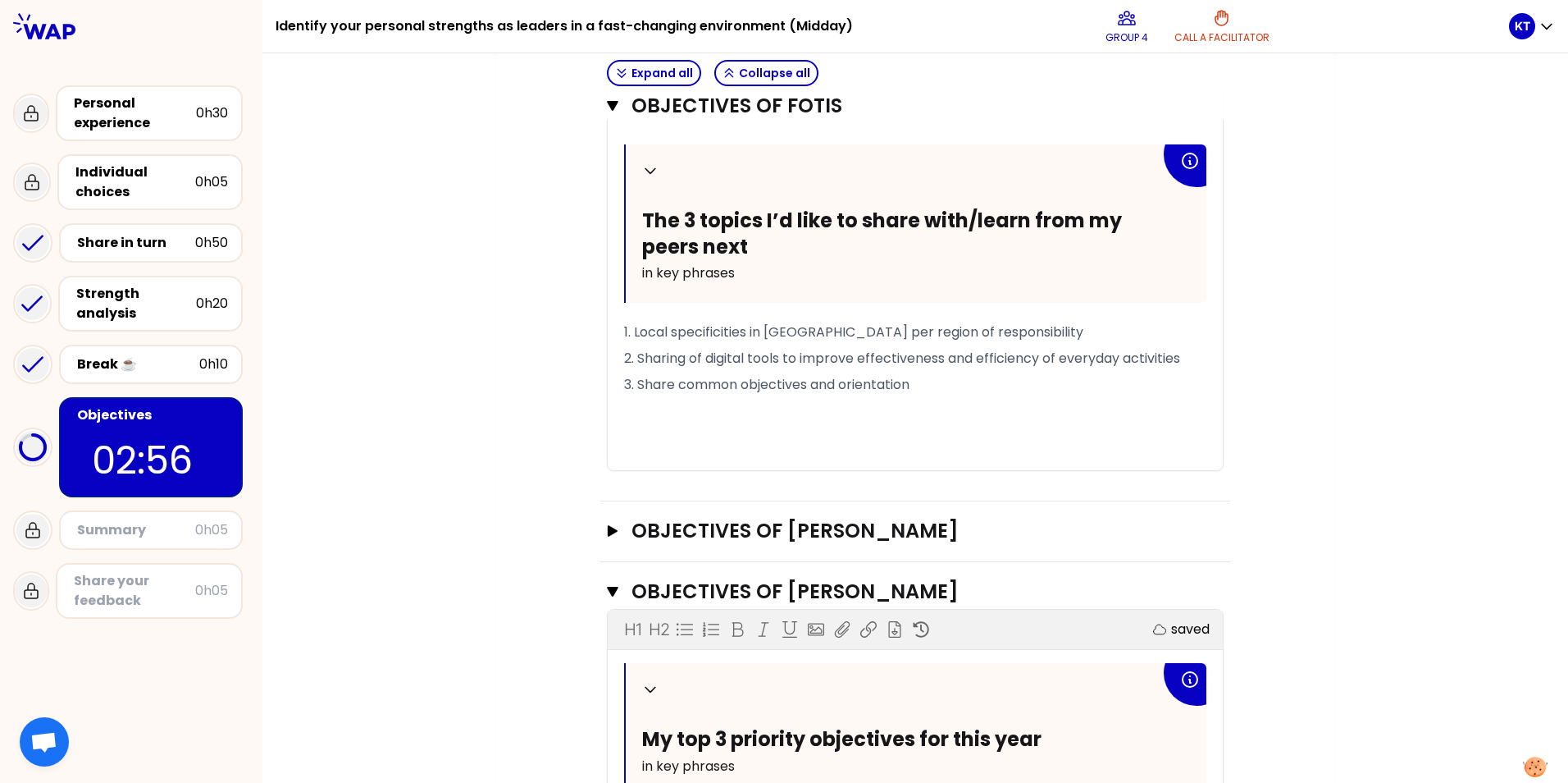
scroll to position [825, 0]
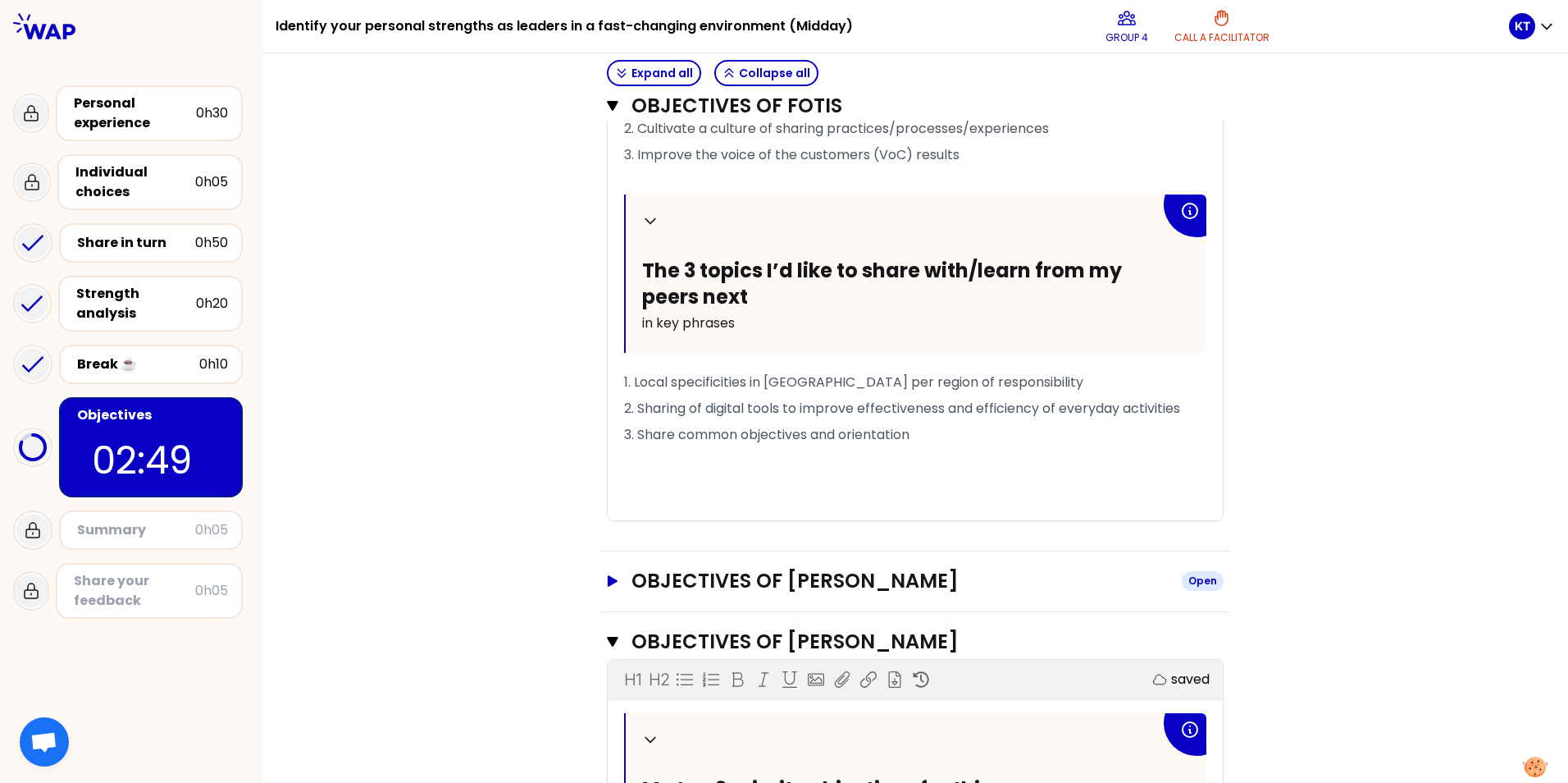
click at [607, 581] on icon "button" at bounding box center [612, 581] width 9 height 11
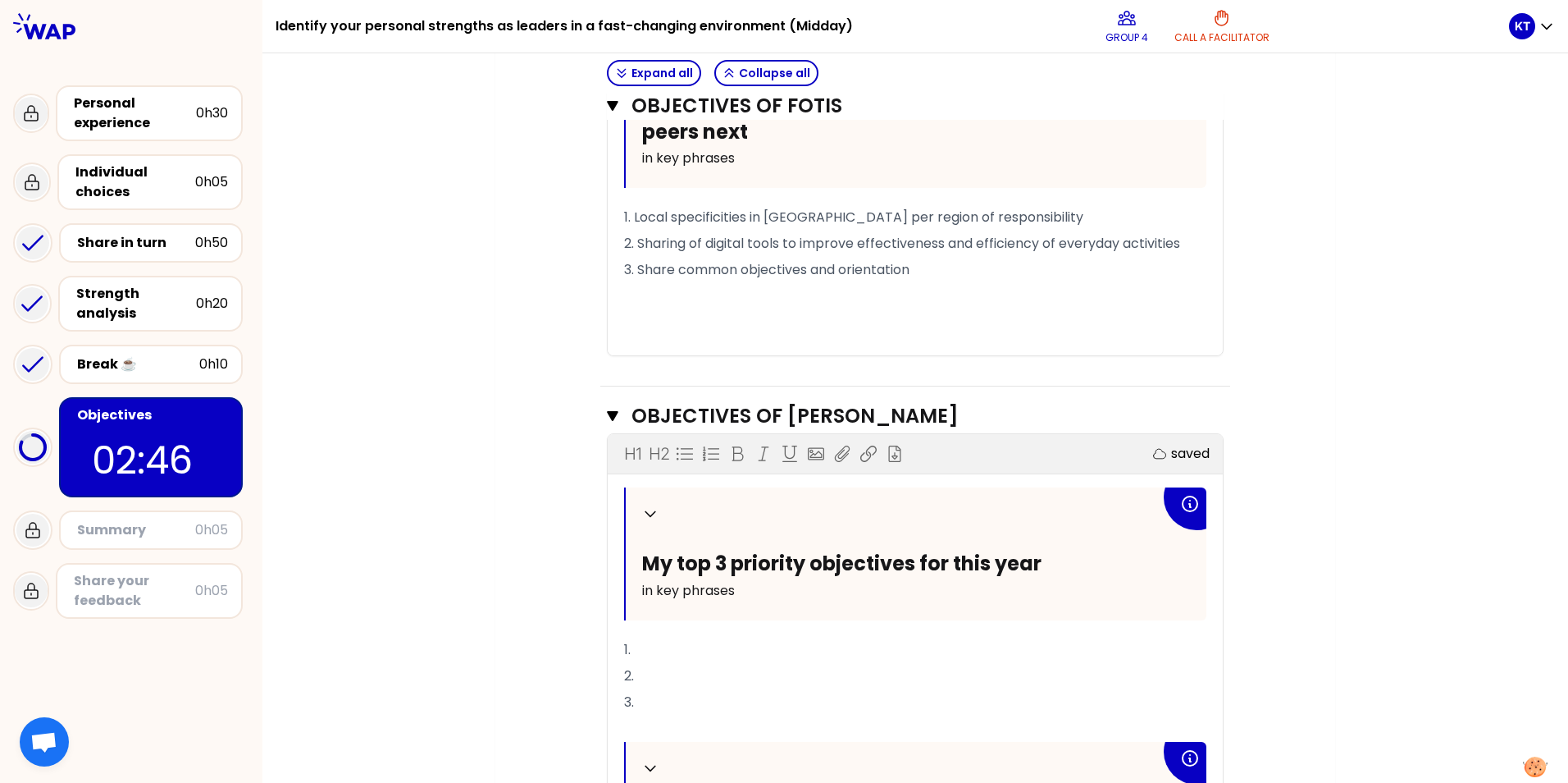
scroll to position [989, 0]
click at [607, 411] on icon "button" at bounding box center [613, 417] width 11 height 13
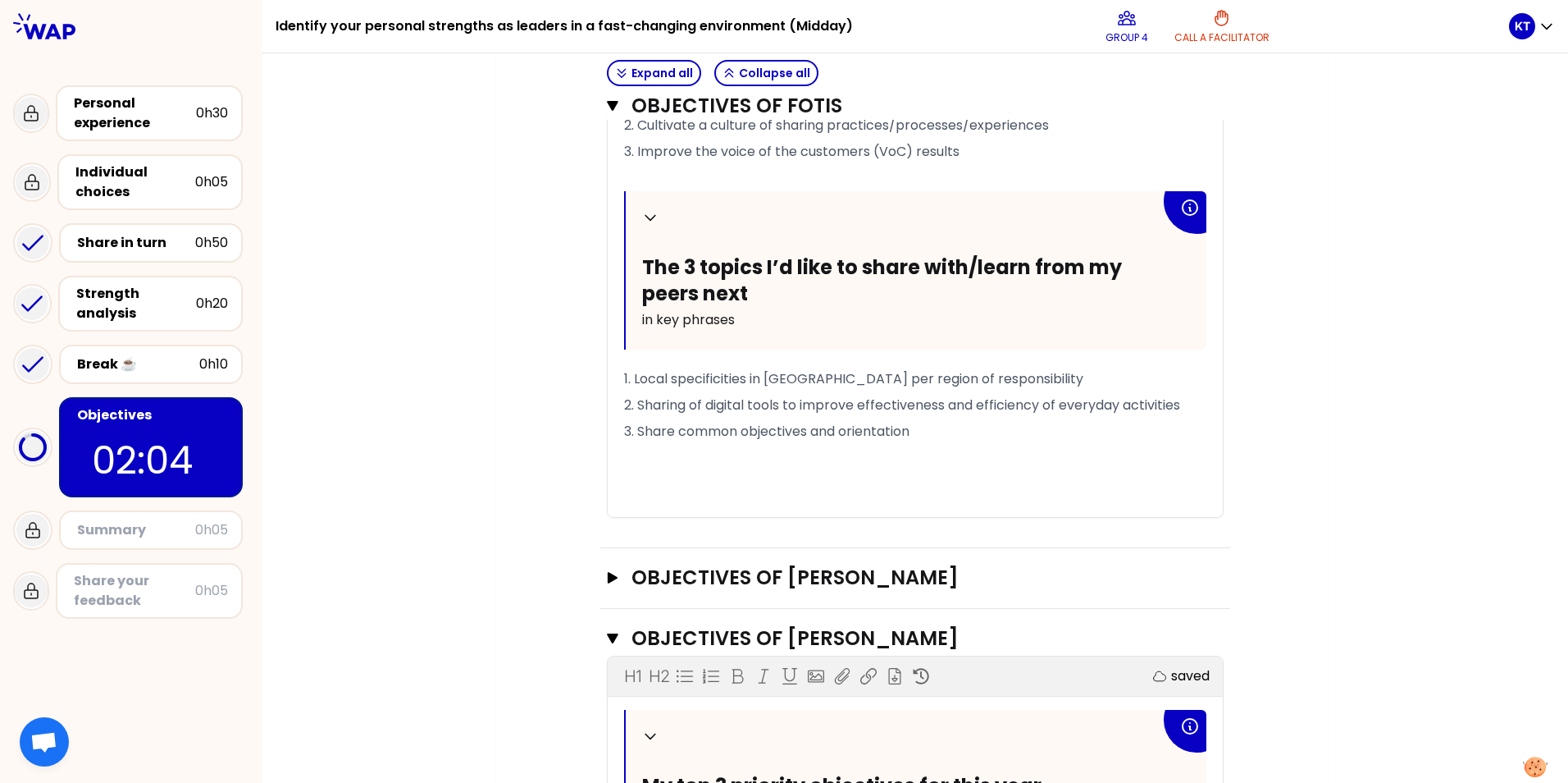
scroll to position [516, 0]
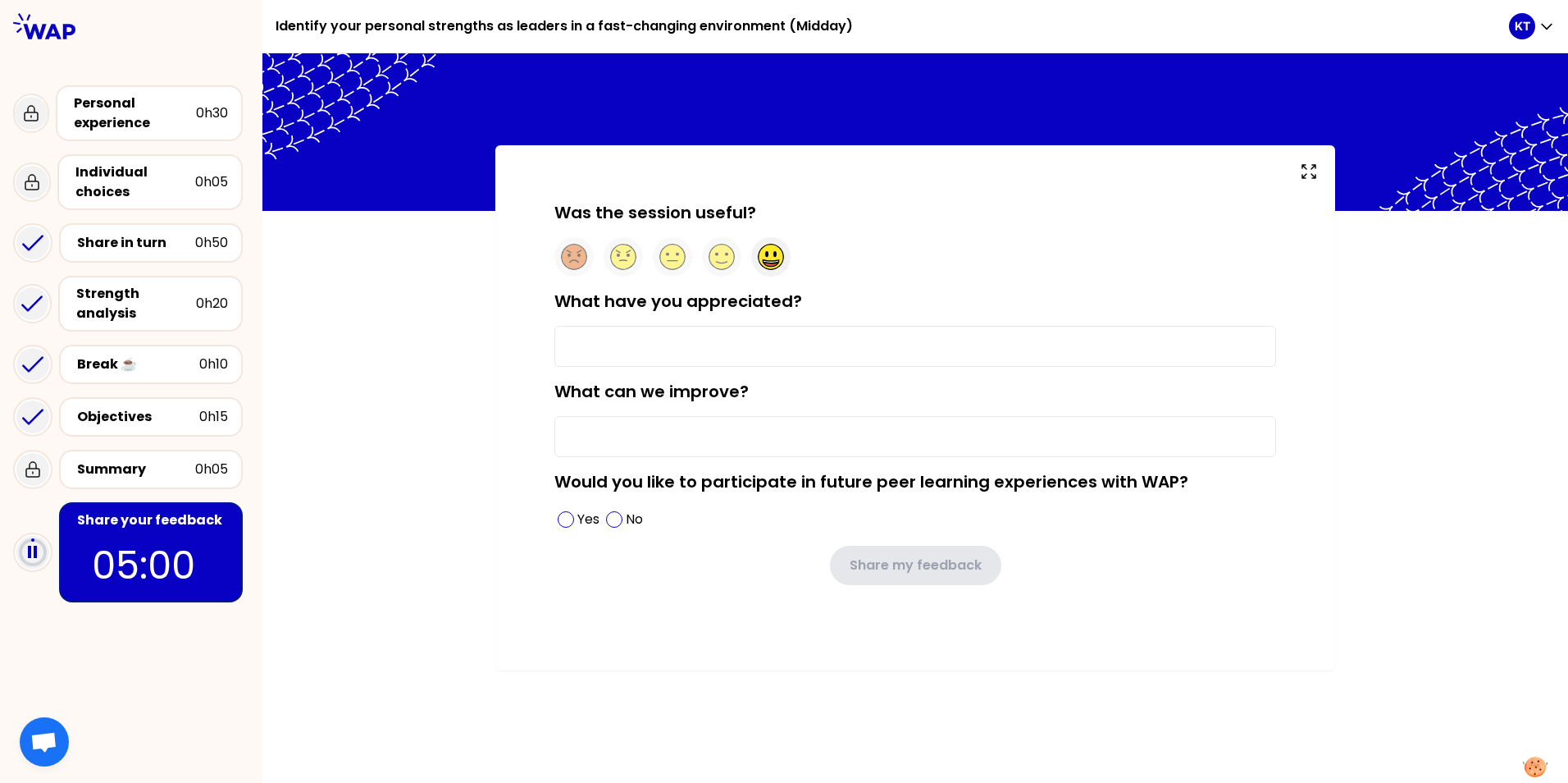
click at [757, 254] on div at bounding box center [771, 257] width 40 height 40
click at [658, 360] on input "What have you appreciated?" at bounding box center [915, 345] width 721 height 41
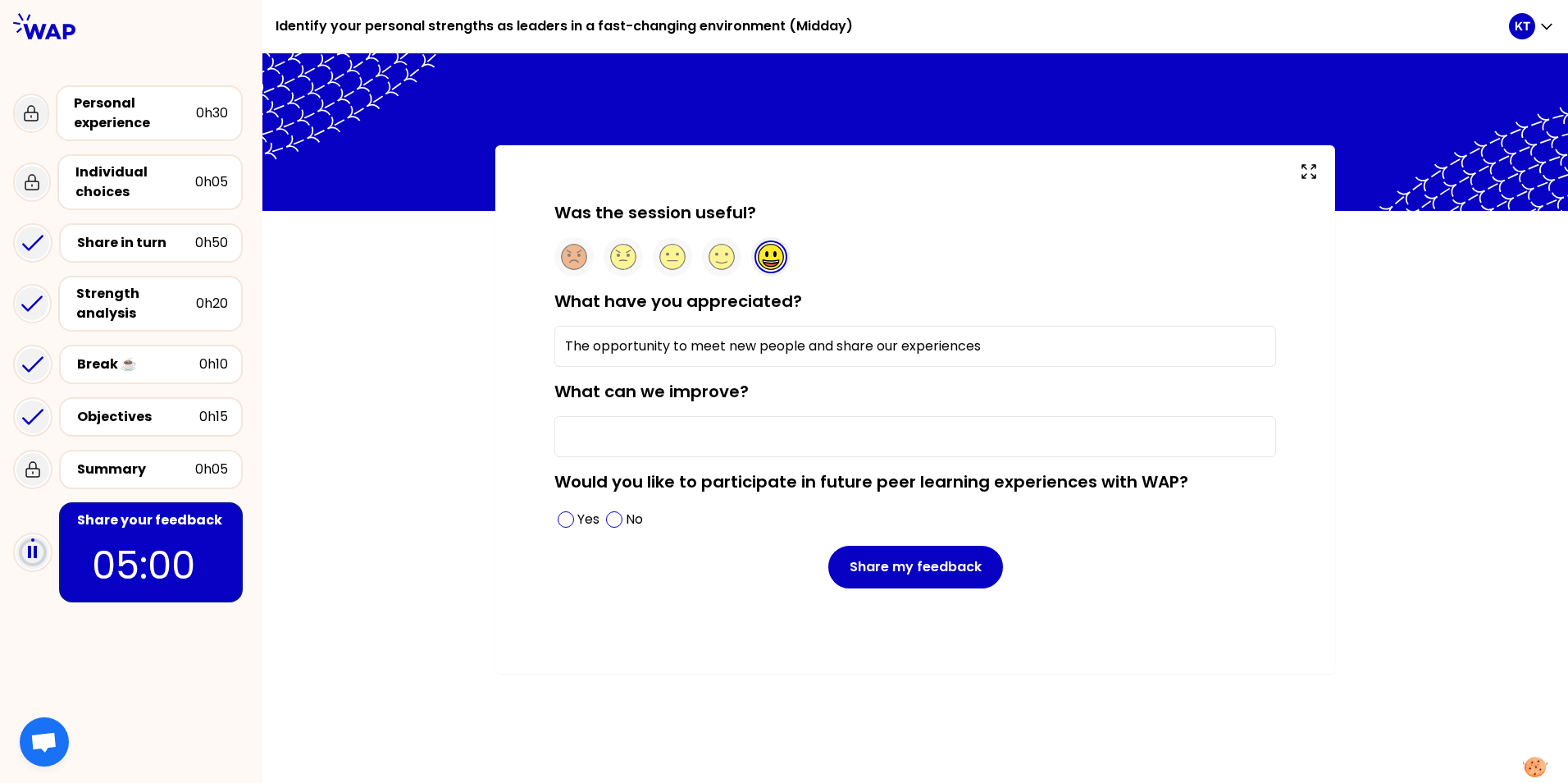
type input "The opportunity to meet new people and share our experiences"
click at [646, 419] on input "What can we improve?" at bounding box center [915, 436] width 721 height 41
type input "decrease no of topics to have more time to deep dive"
click at [573, 520] on div "Yes" at bounding box center [578, 520] width 48 height 26
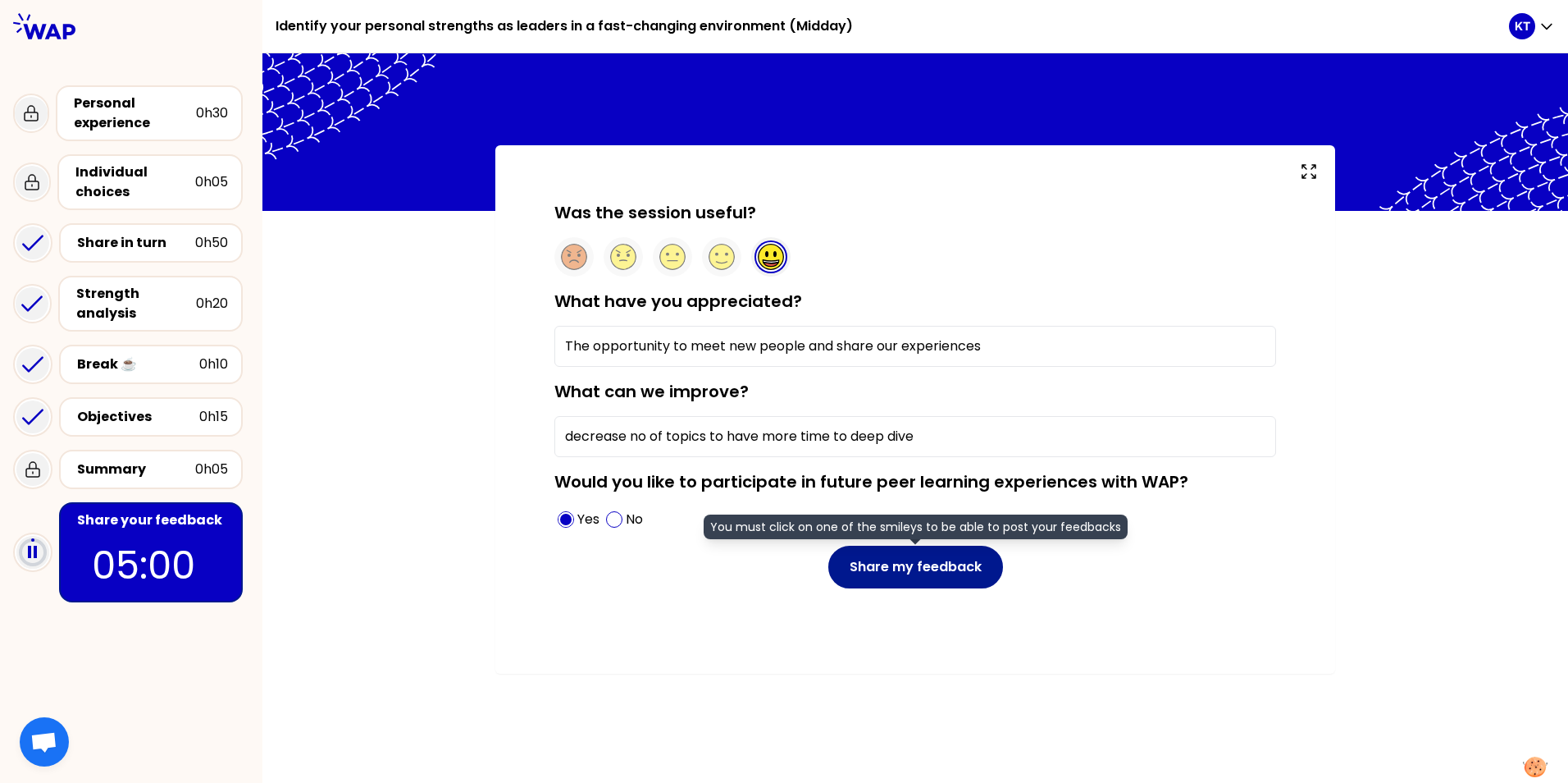
click at [922, 578] on button "Share my feedback" at bounding box center [915, 566] width 174 height 42
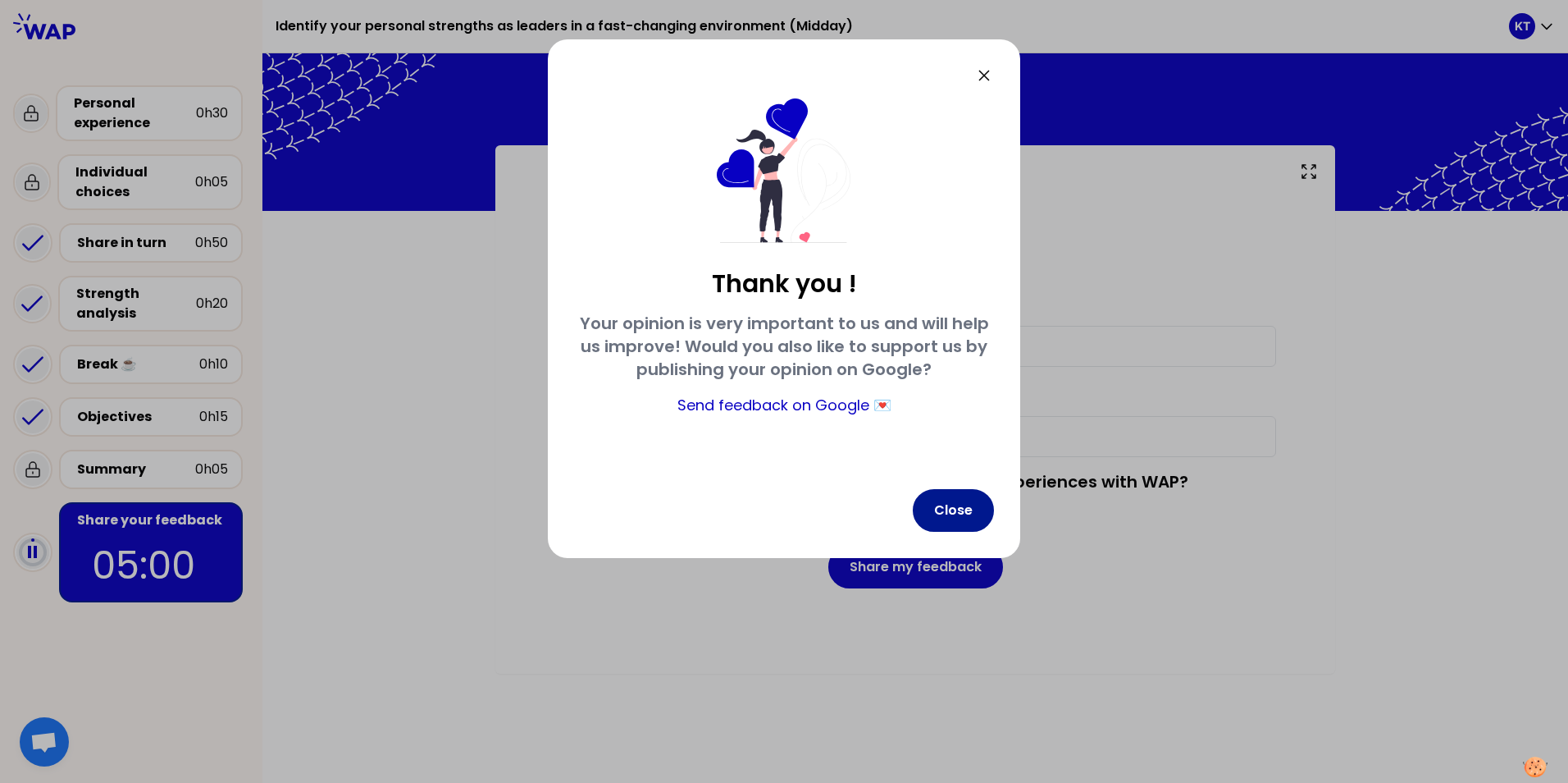
click at [947, 501] on button "Close" at bounding box center [953, 509] width 81 height 42
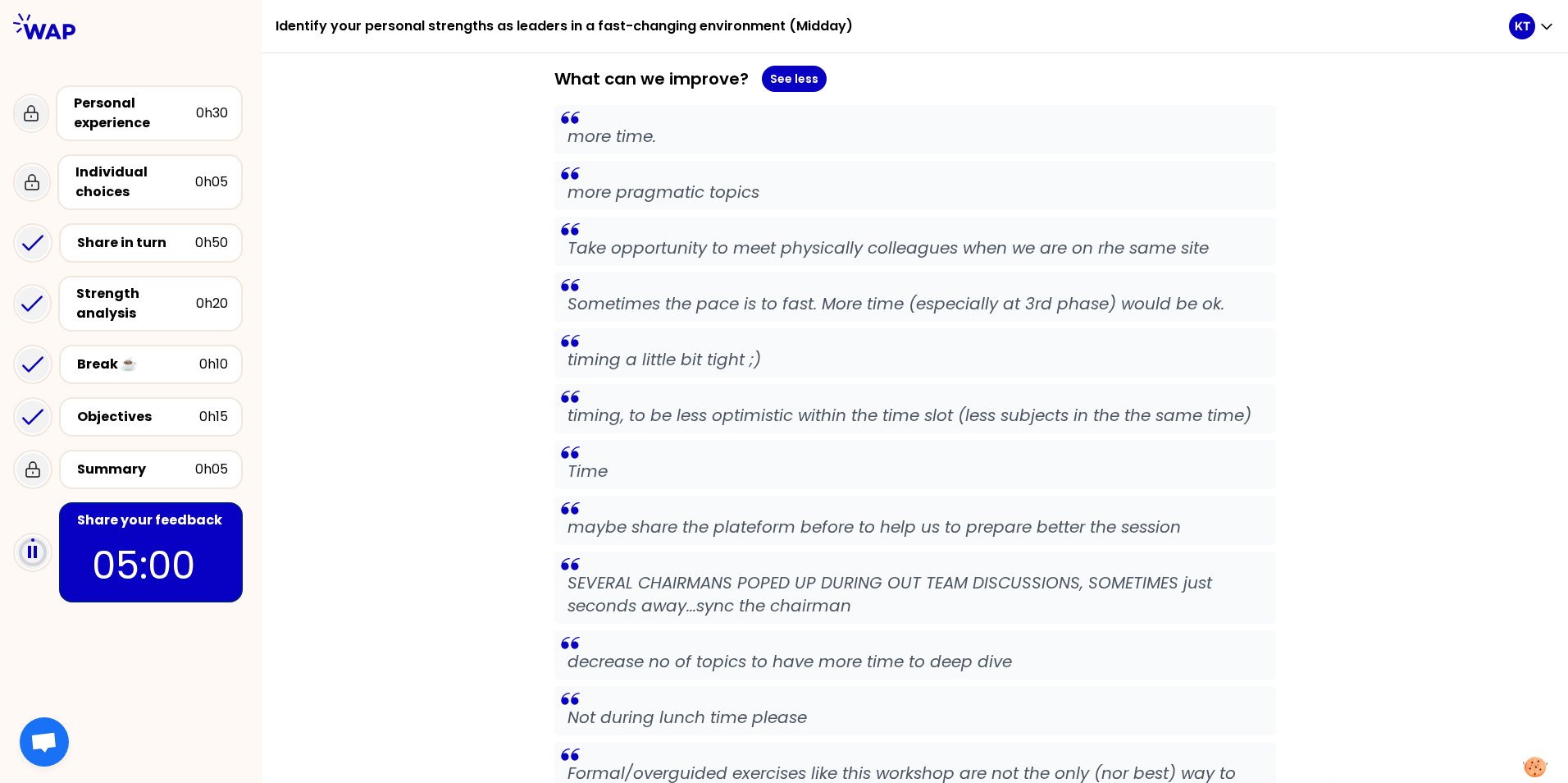
scroll to position [1628, 0]
